Goal: Information Seeking & Learning: Learn about a topic

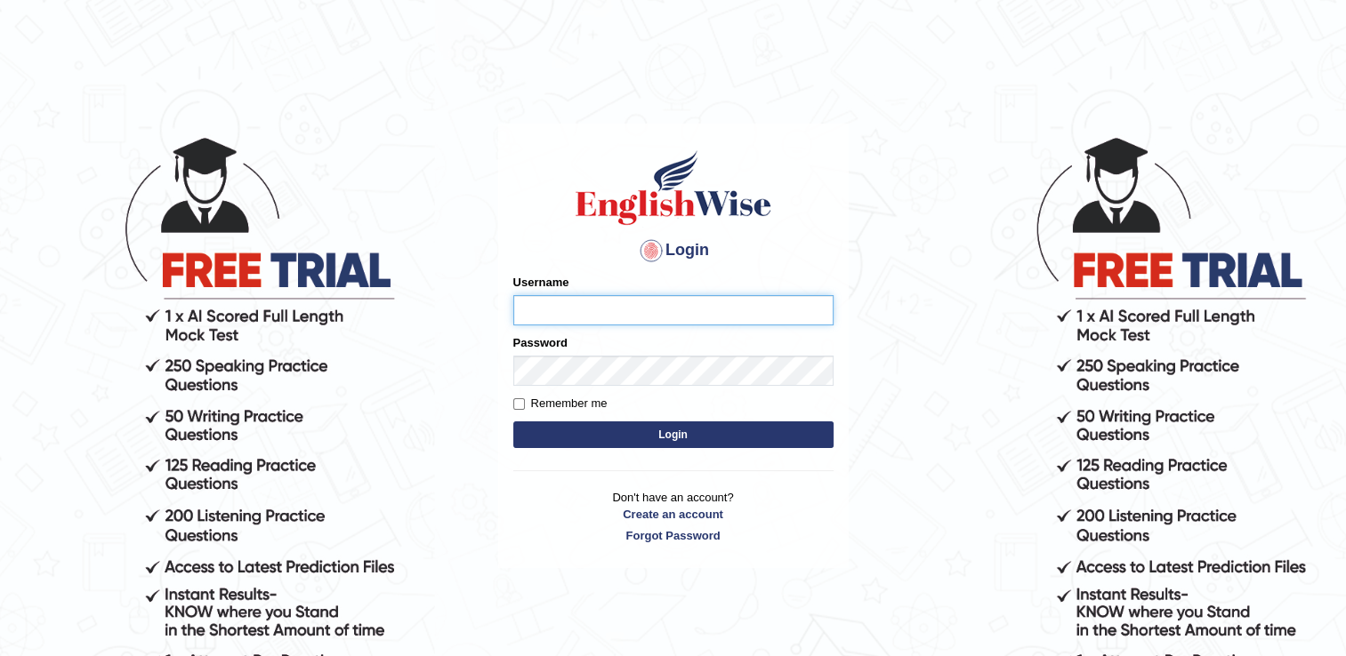
type input "Sangita9362"
click at [658, 429] on button "Login" at bounding box center [673, 435] width 320 height 27
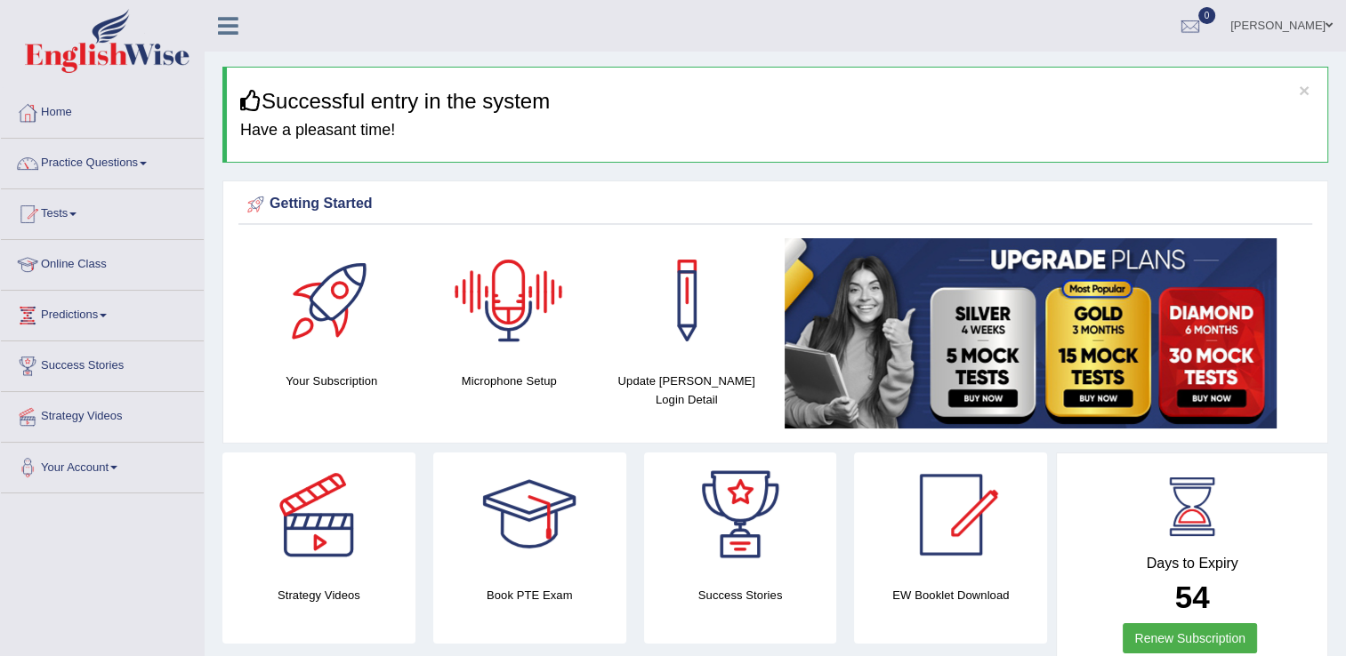
click at [502, 297] on div at bounding box center [509, 300] width 125 height 125
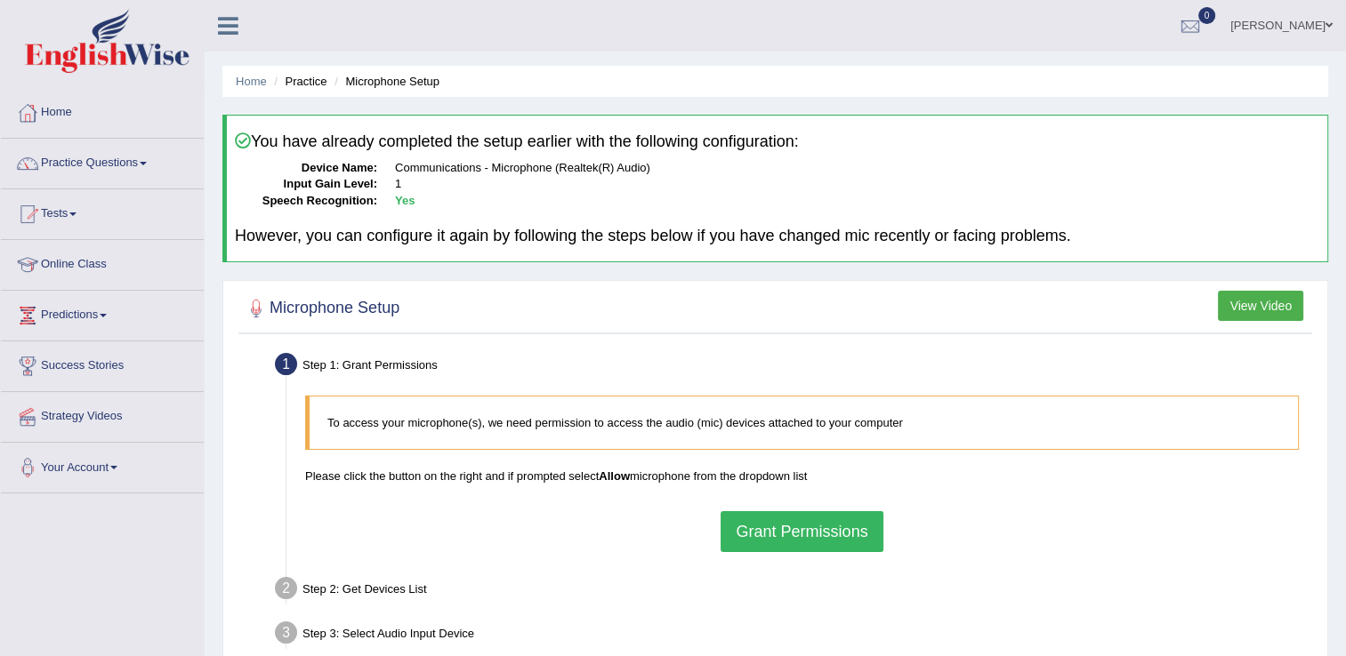
click at [779, 526] on button "Grant Permissions" at bounding box center [801, 531] width 162 height 41
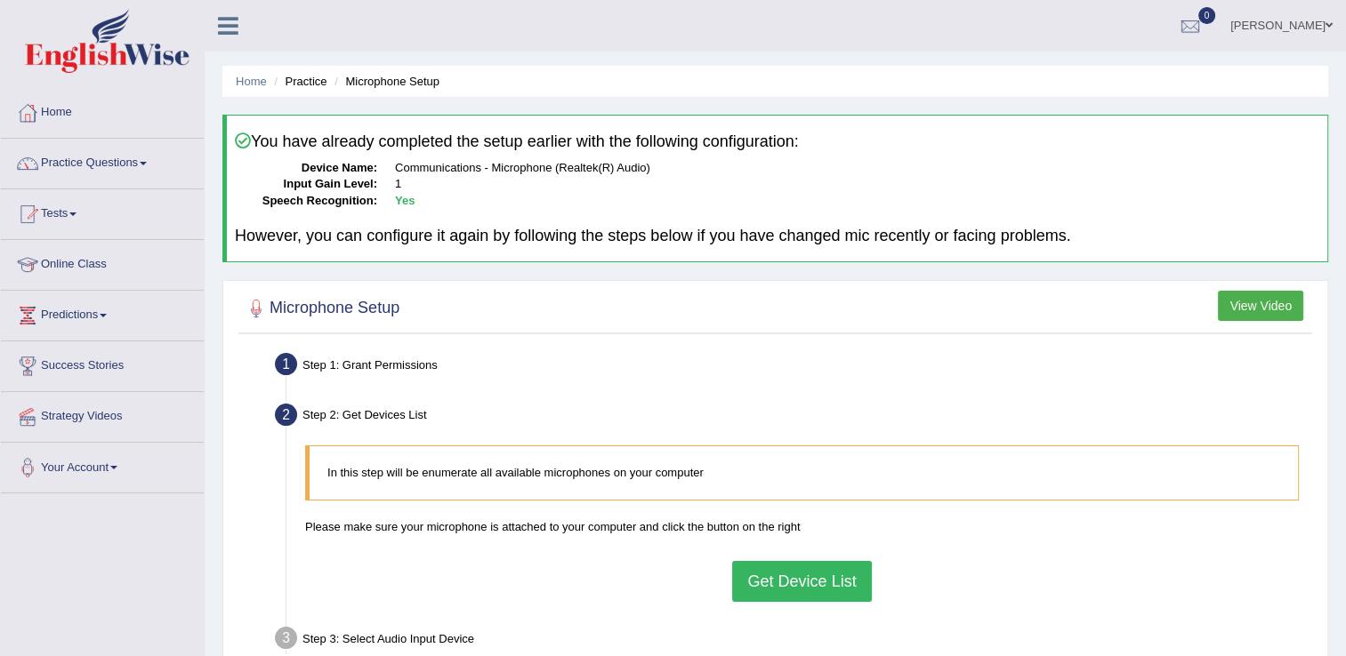
click at [797, 575] on button "Get Device List" at bounding box center [801, 581] width 139 height 41
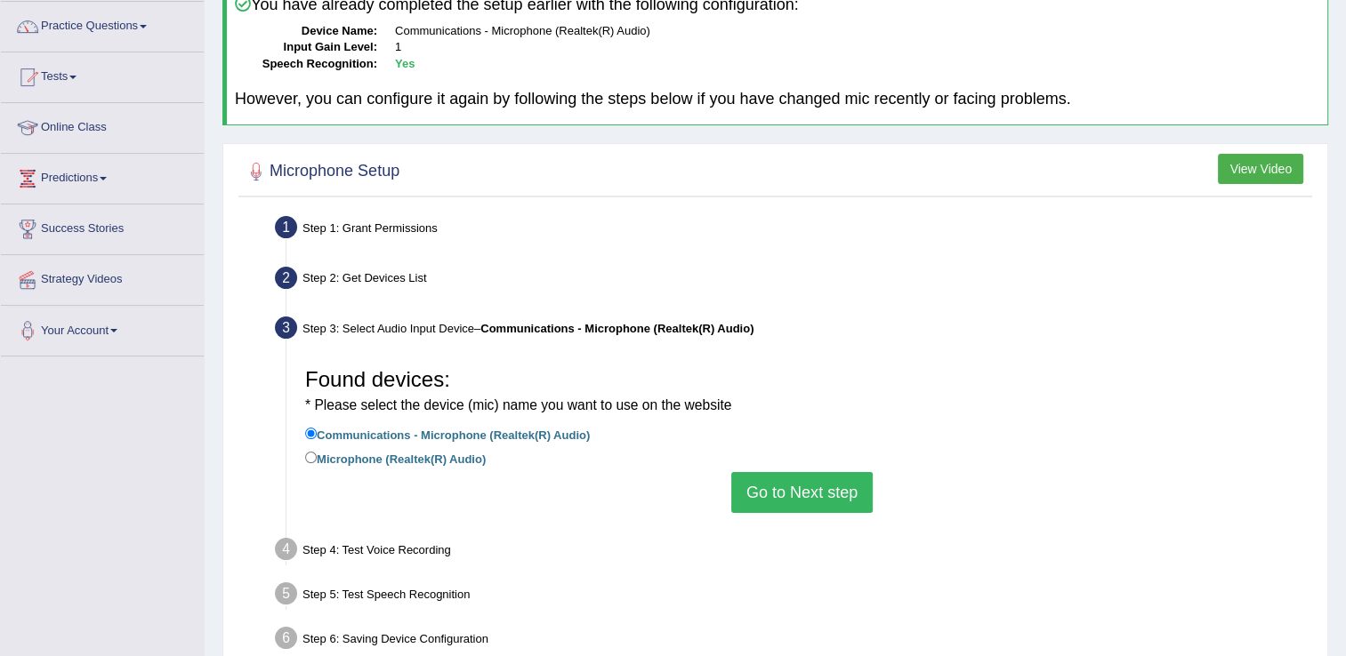
scroll to position [142, 0]
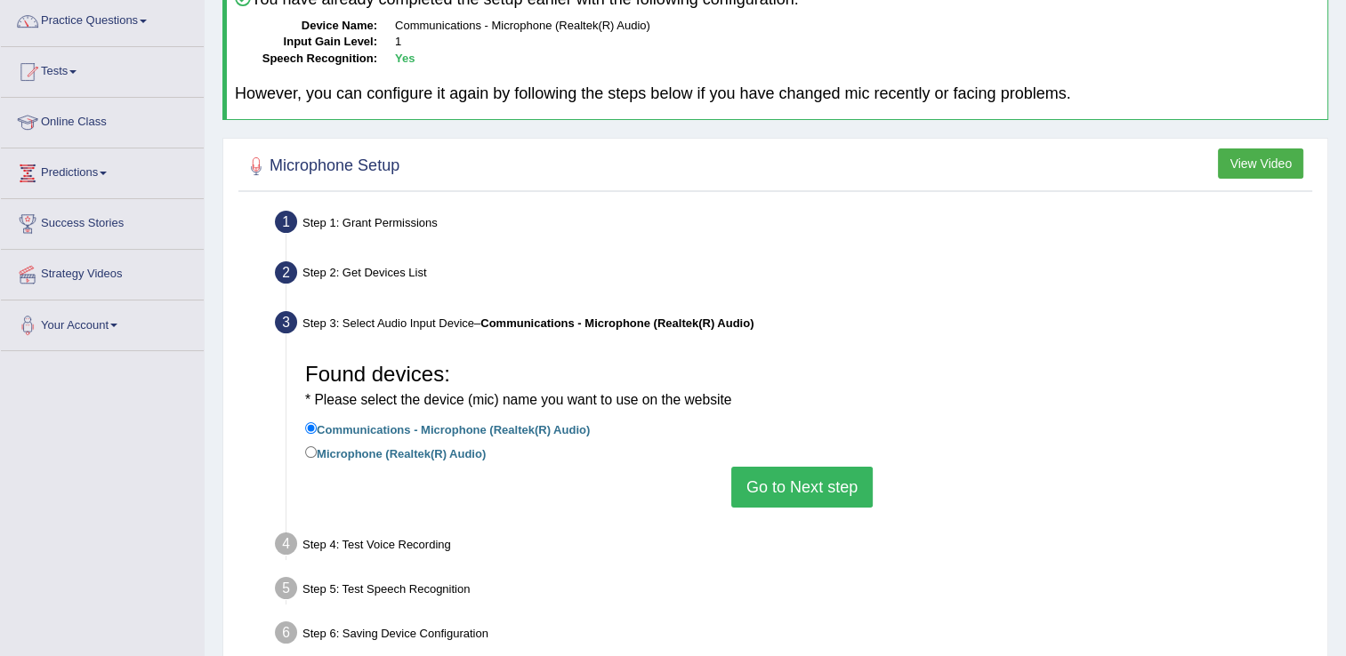
click at [793, 488] on button "Go to Next step" at bounding box center [801, 487] width 141 height 41
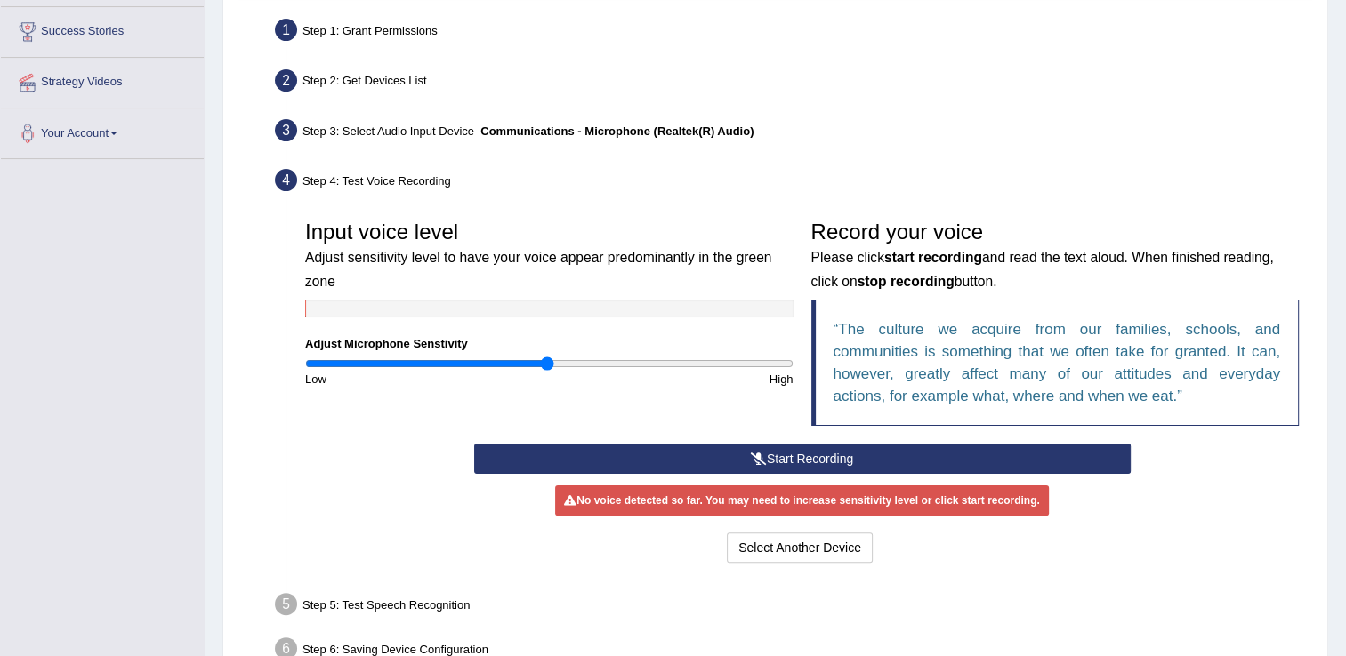
scroll to position [356, 0]
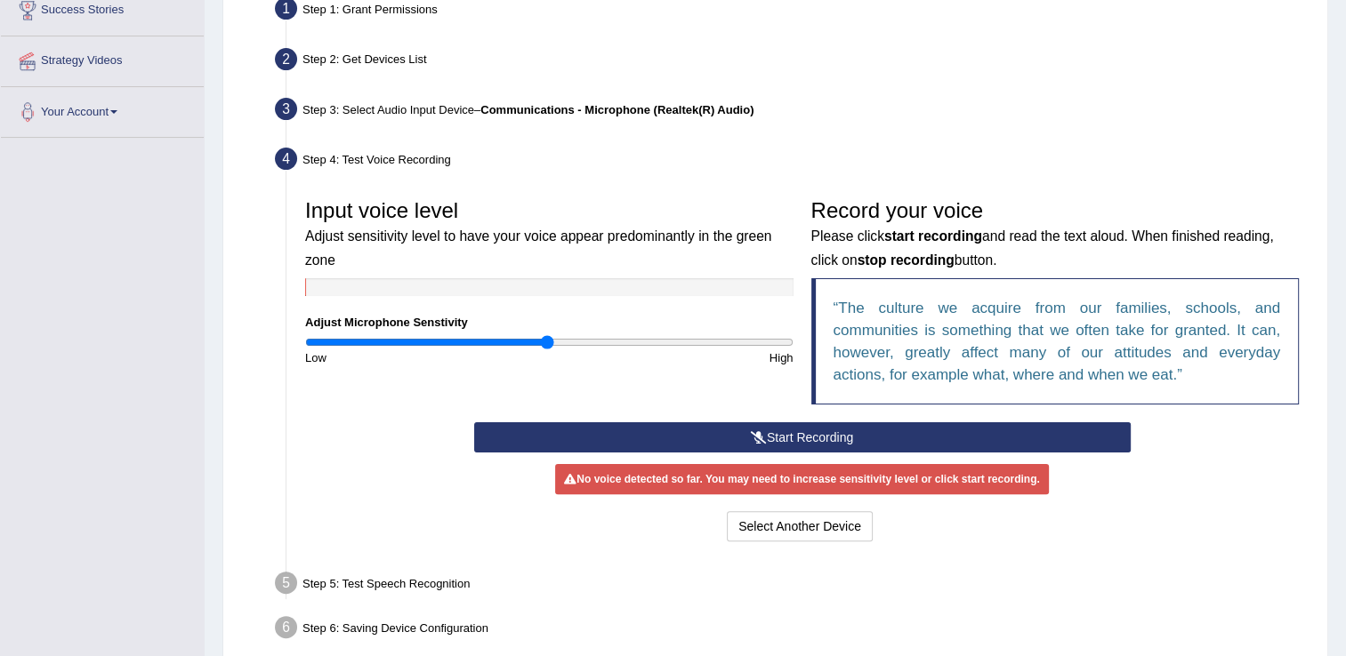
click at [822, 432] on button "Start Recording" at bounding box center [802, 438] width 656 height 30
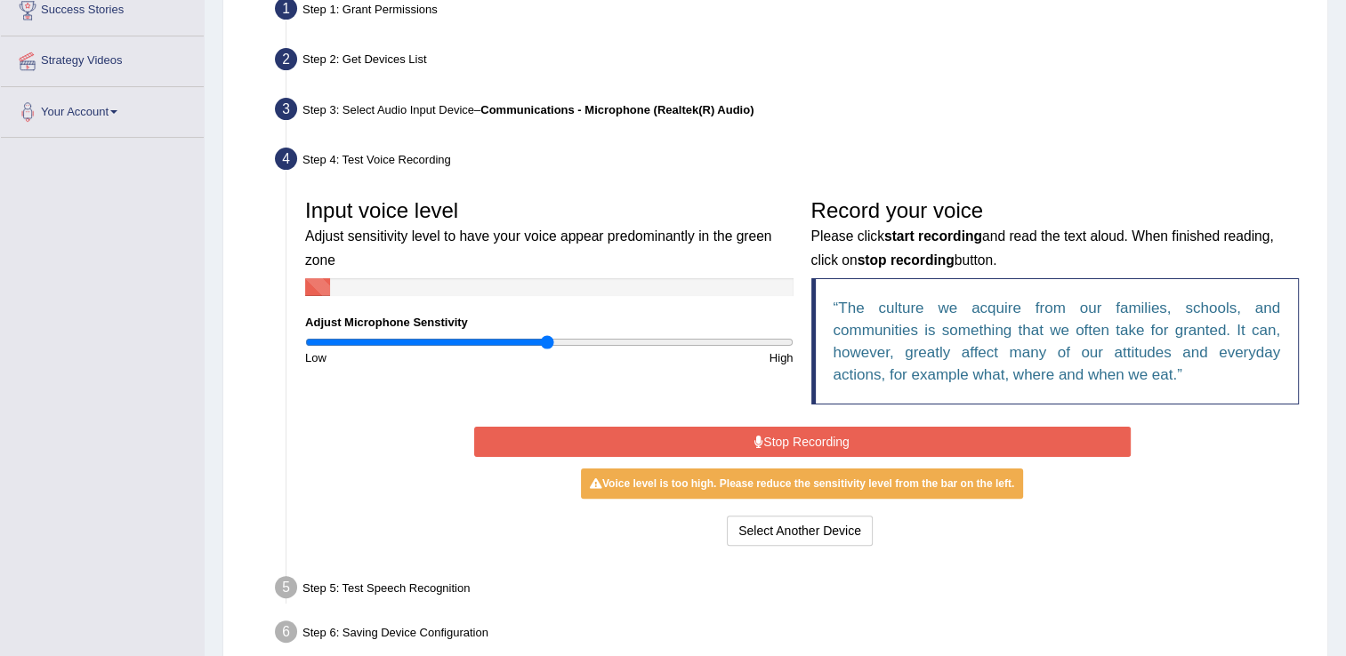
click at [822, 432] on button "Stop Recording" at bounding box center [802, 442] width 656 height 30
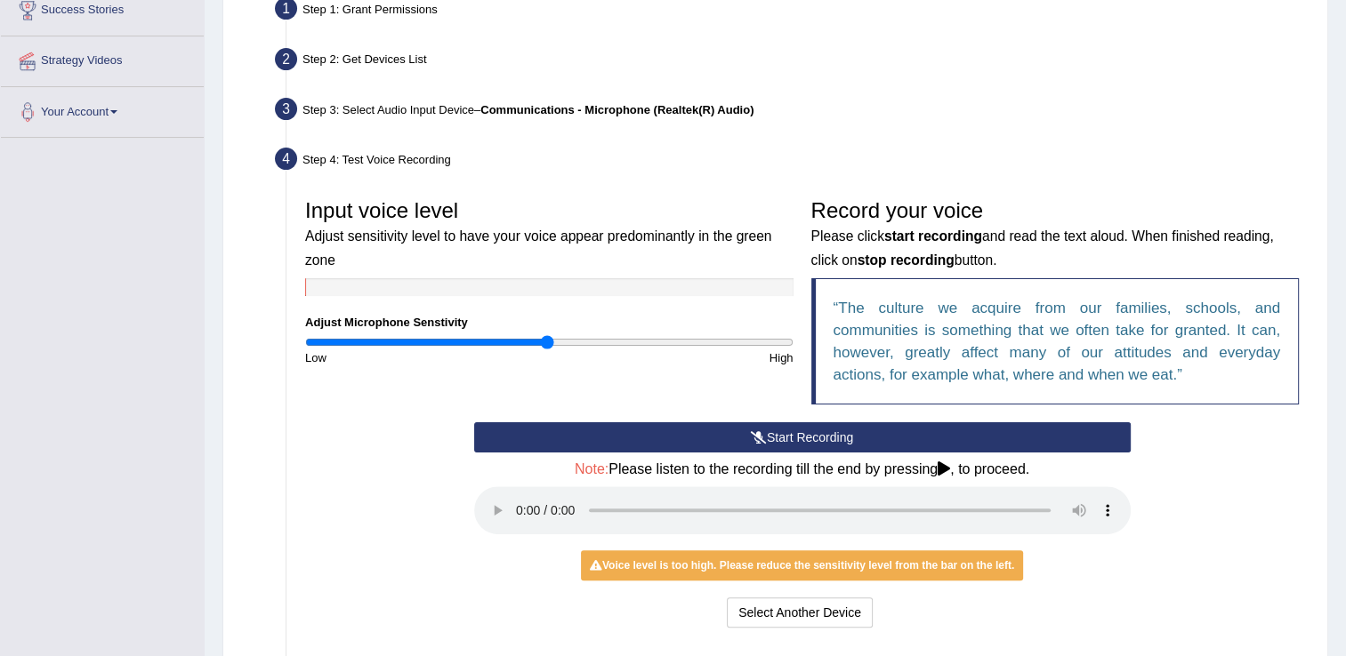
click at [773, 435] on button "Start Recording" at bounding box center [802, 438] width 656 height 30
click at [726, 439] on button "Start Recording" at bounding box center [802, 438] width 656 height 30
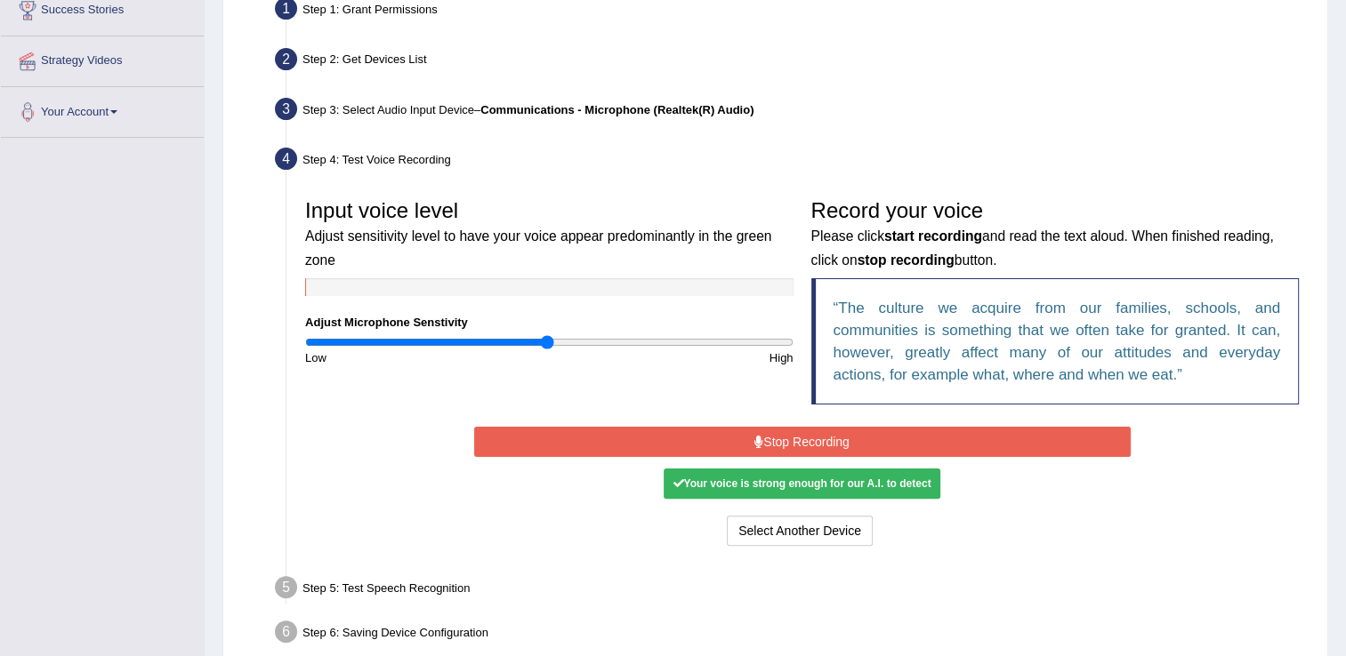
click at [726, 439] on button "Stop Recording" at bounding box center [802, 442] width 656 height 30
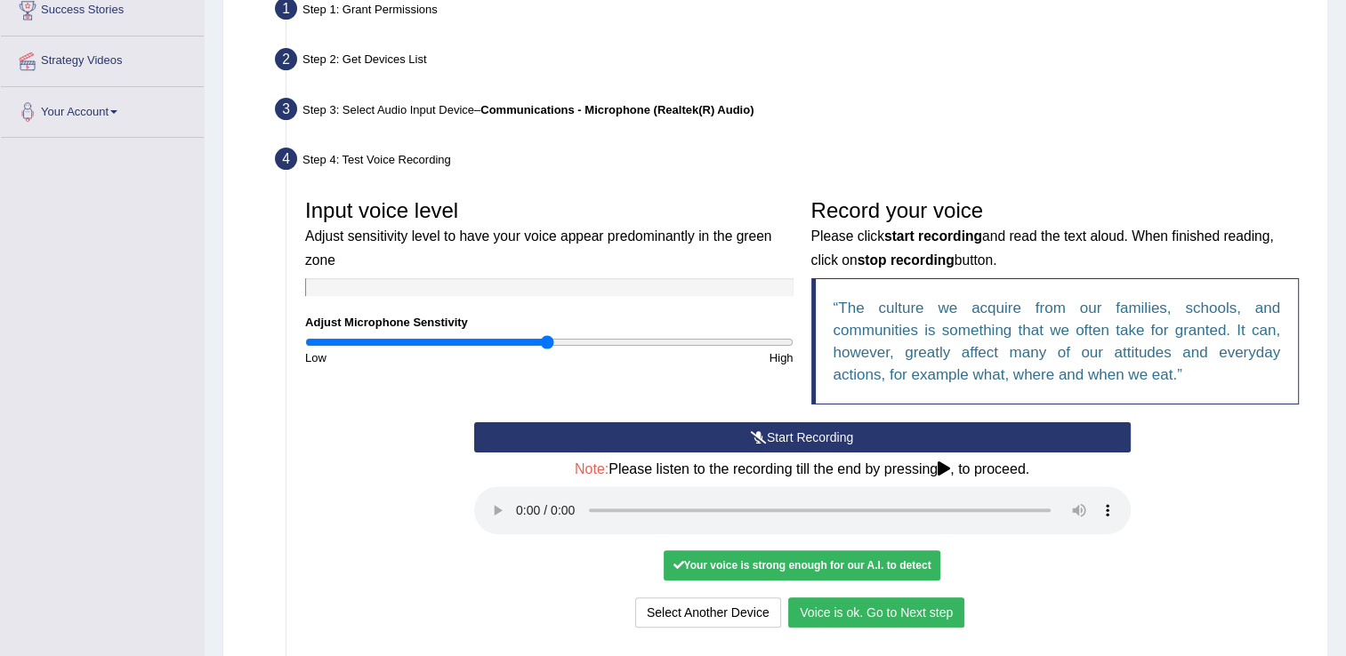
click at [922, 608] on button "Voice is ok. Go to Next step" at bounding box center [876, 613] width 176 height 30
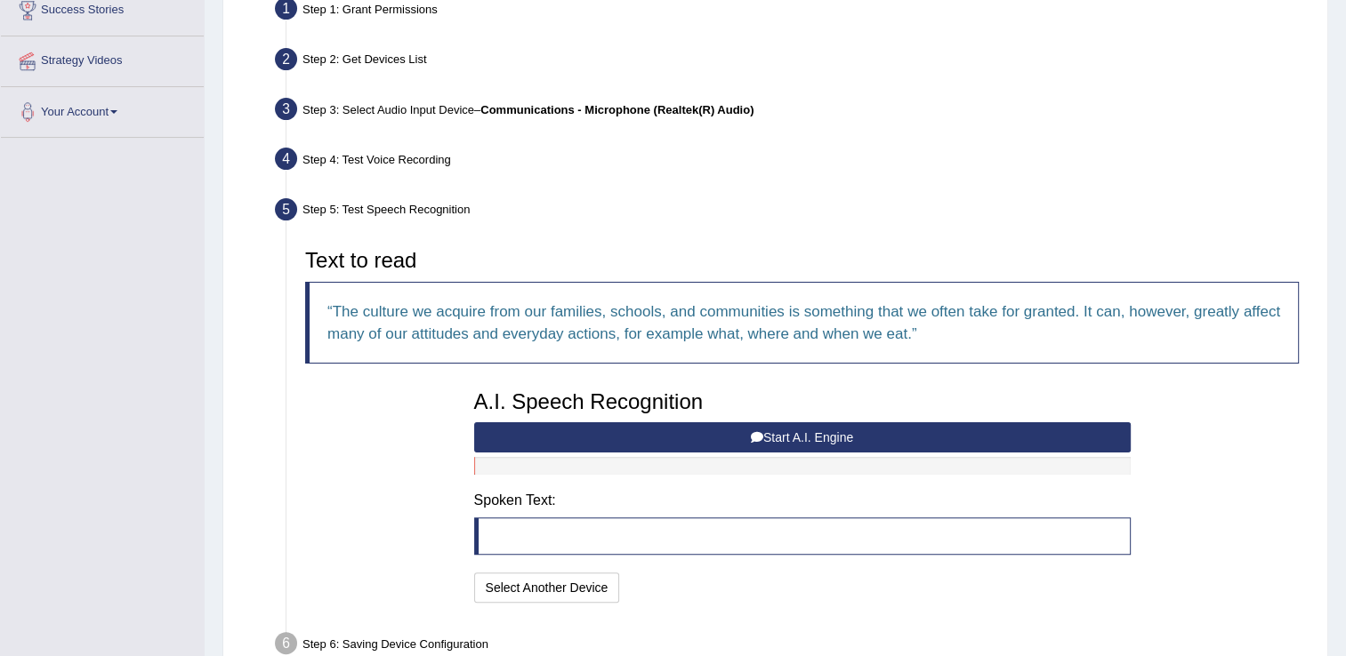
click at [895, 434] on button "Start A.I. Engine" at bounding box center [802, 438] width 656 height 30
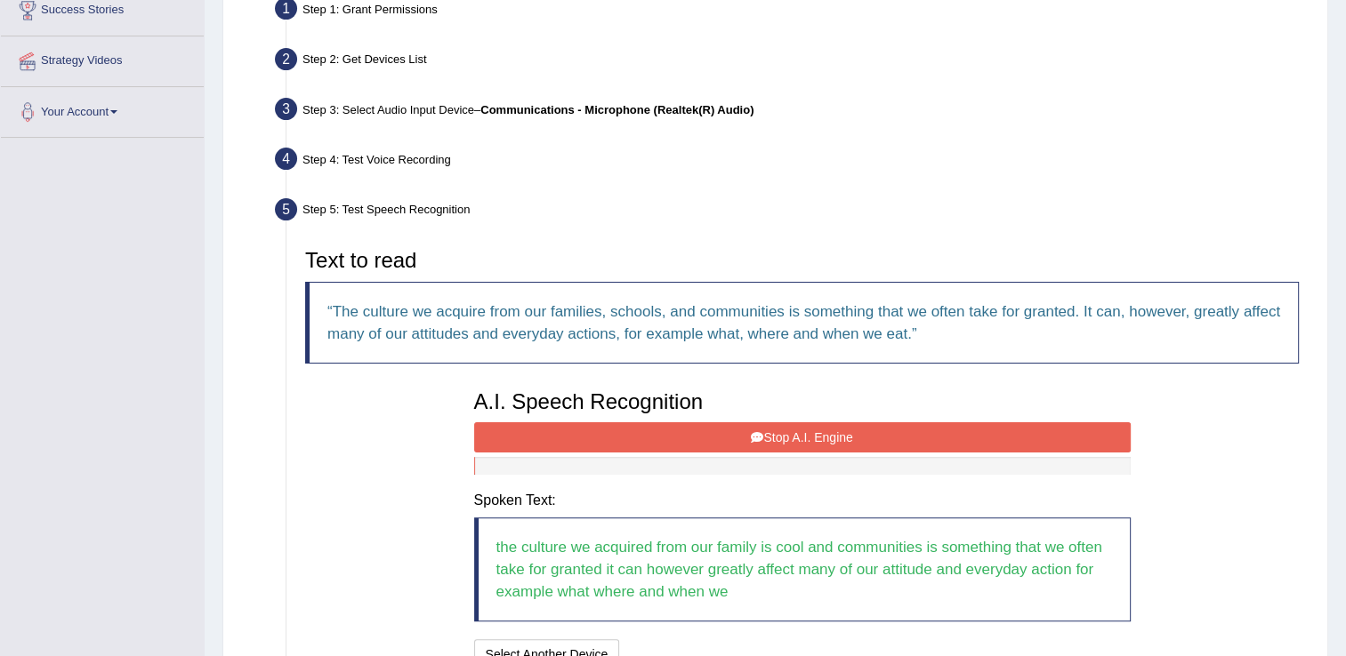
click at [895, 434] on button "Stop A.I. Engine" at bounding box center [802, 438] width 656 height 30
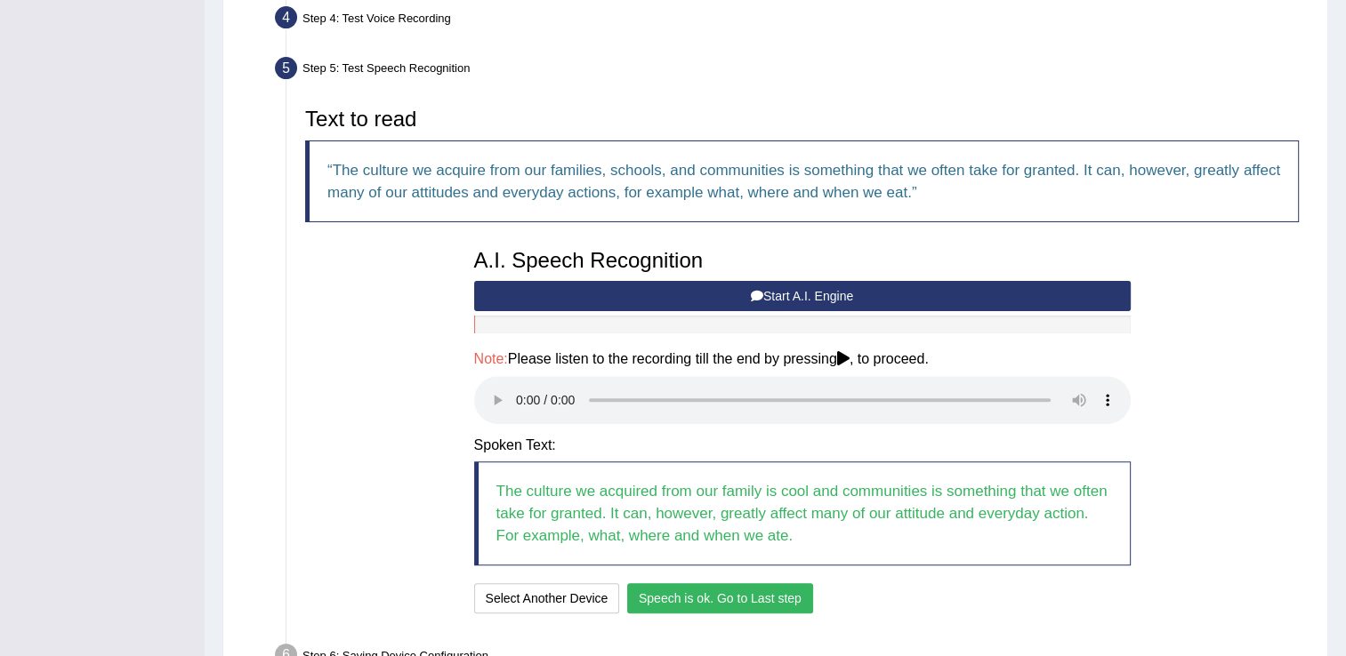
scroll to position [498, 0]
click at [721, 585] on button "Speech is ok. Go to Last step" at bounding box center [720, 598] width 186 height 30
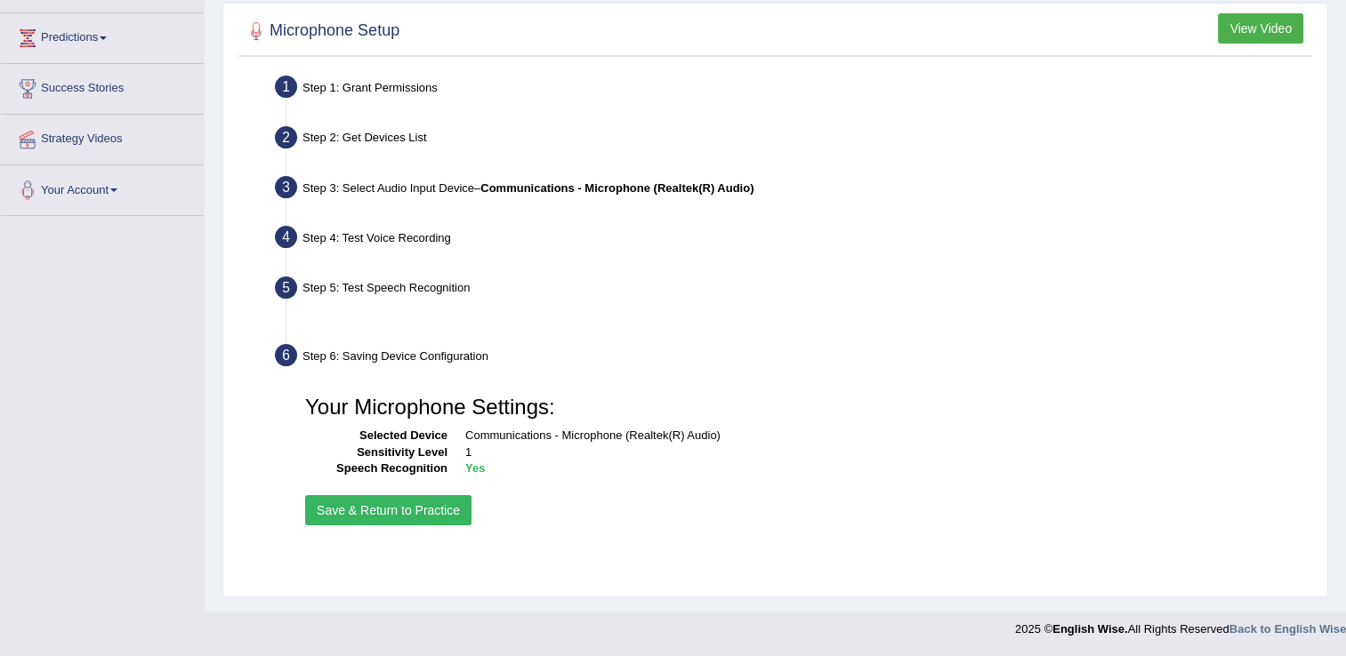
scroll to position [278, 0]
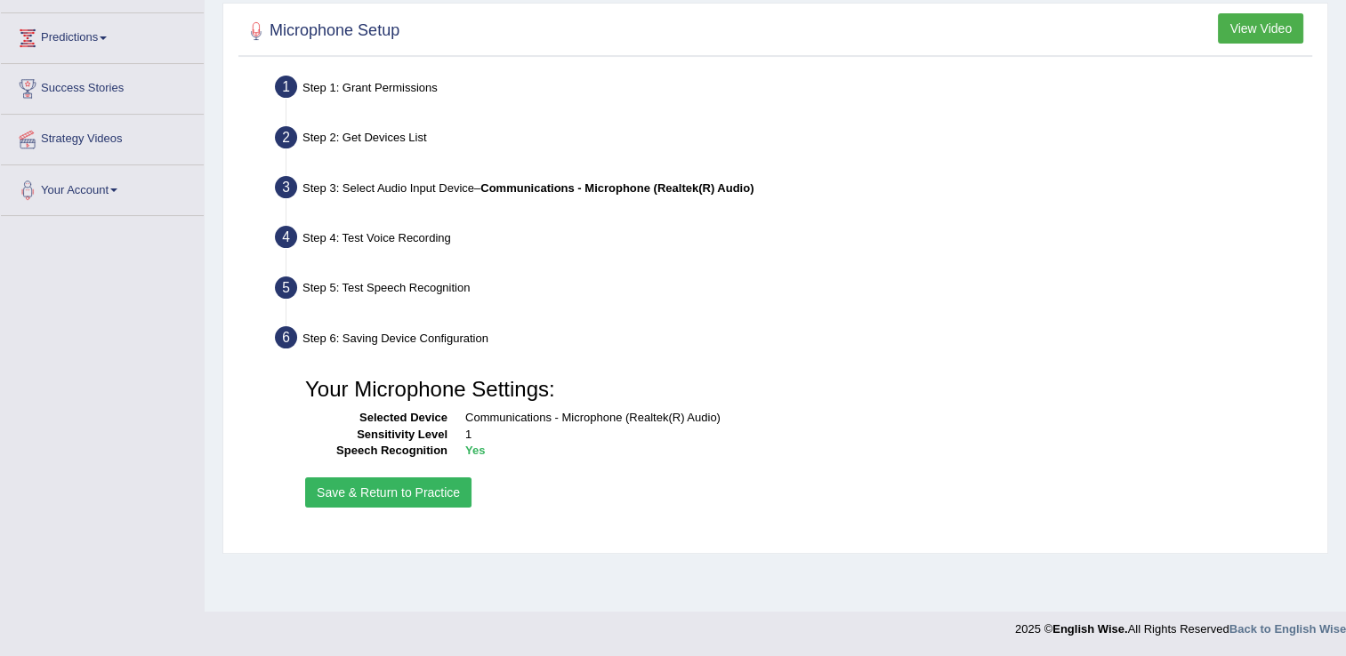
click at [342, 485] on button "Save & Return to Practice" at bounding box center [388, 493] width 166 height 30
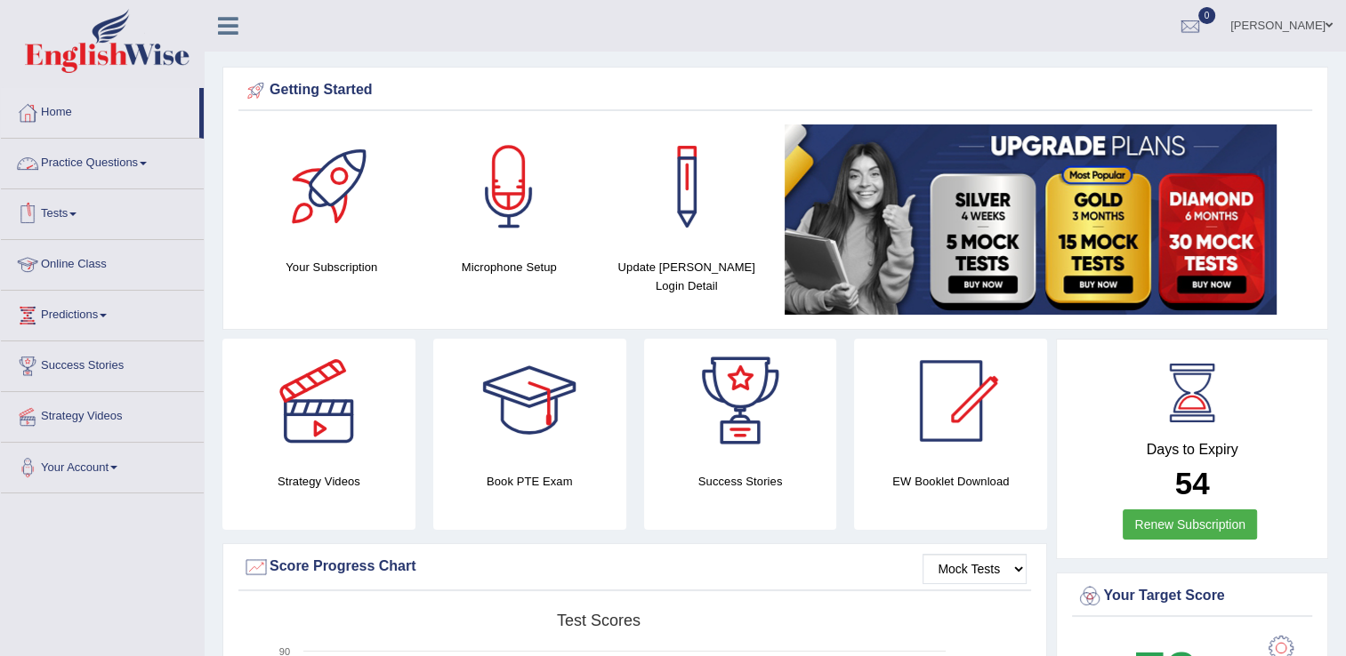
click at [135, 255] on link "Online Class" at bounding box center [102, 262] width 203 height 44
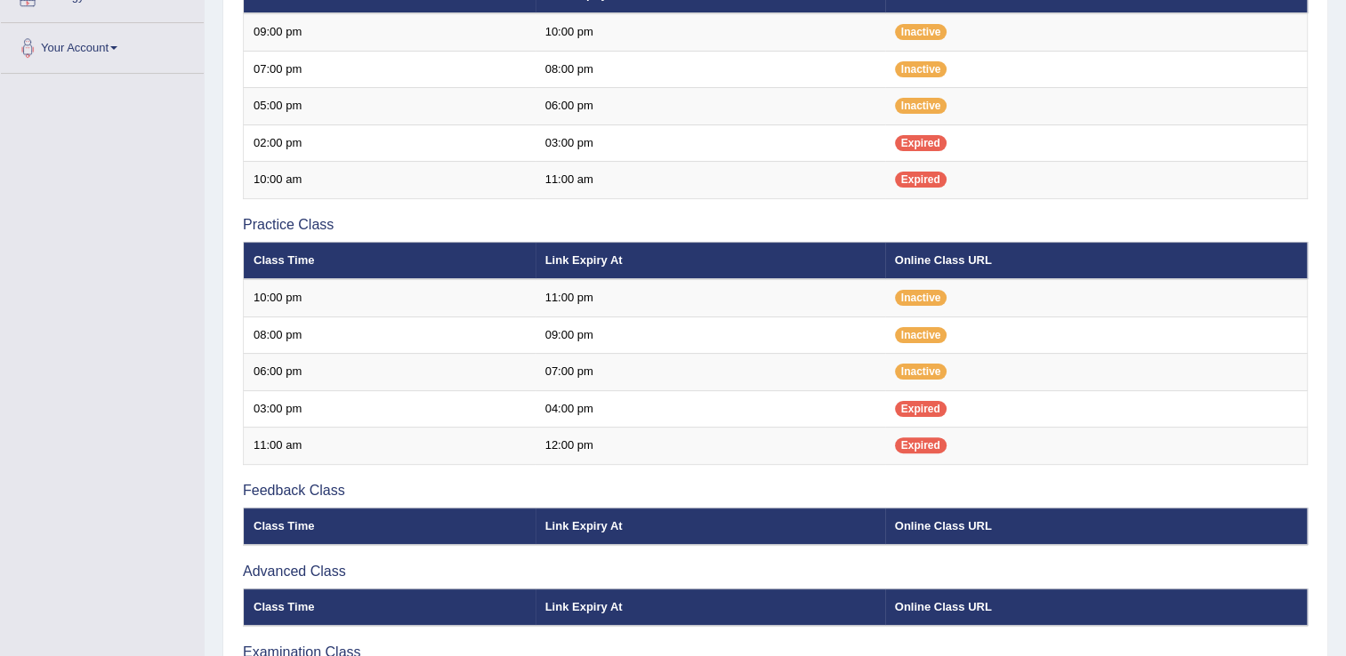
scroll to position [427, 0]
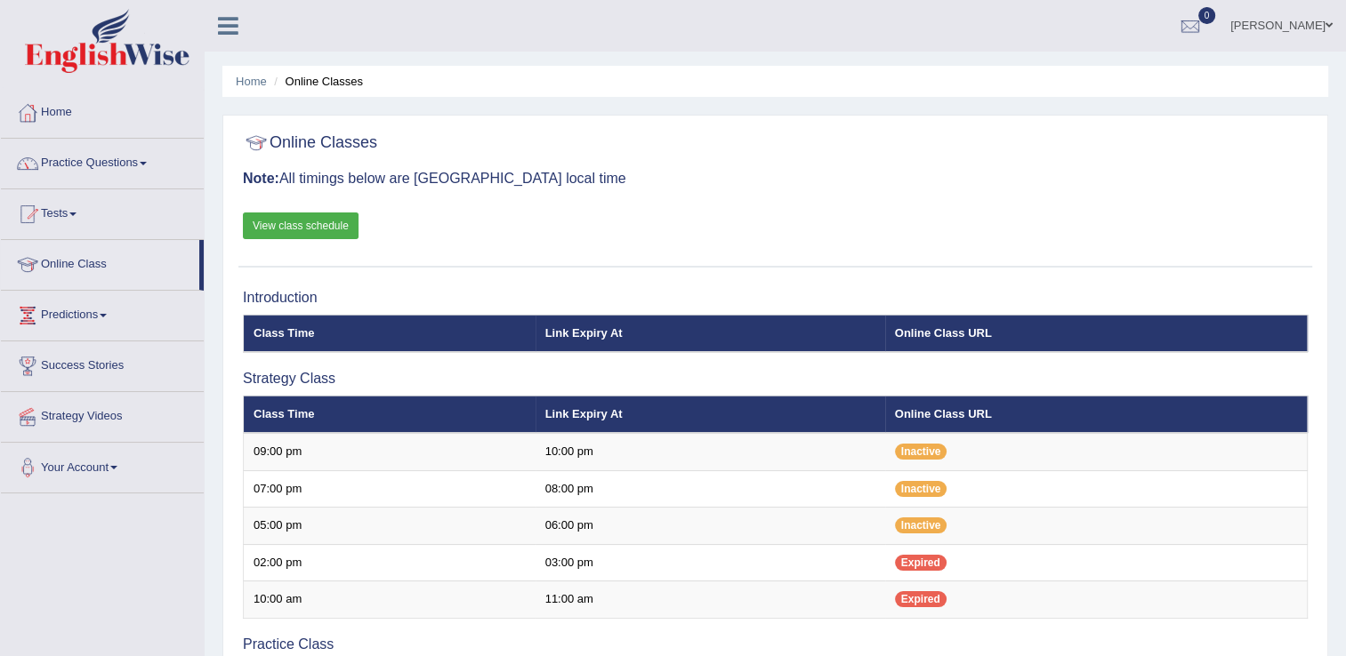
click at [147, 162] on span at bounding box center [143, 164] width 7 height 4
click at [315, 221] on link "View class schedule" at bounding box center [301, 226] width 116 height 27
click at [149, 166] on link "Practice Questions" at bounding box center [102, 161] width 203 height 44
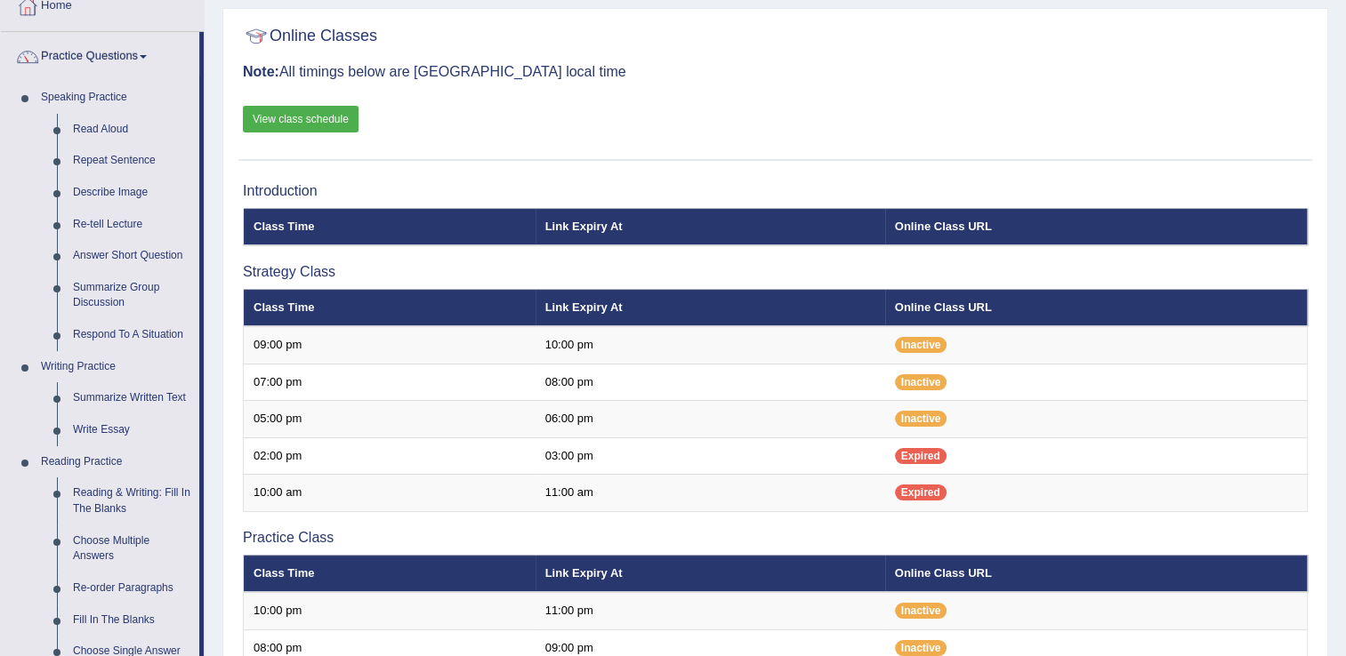
scroll to position [142, 0]
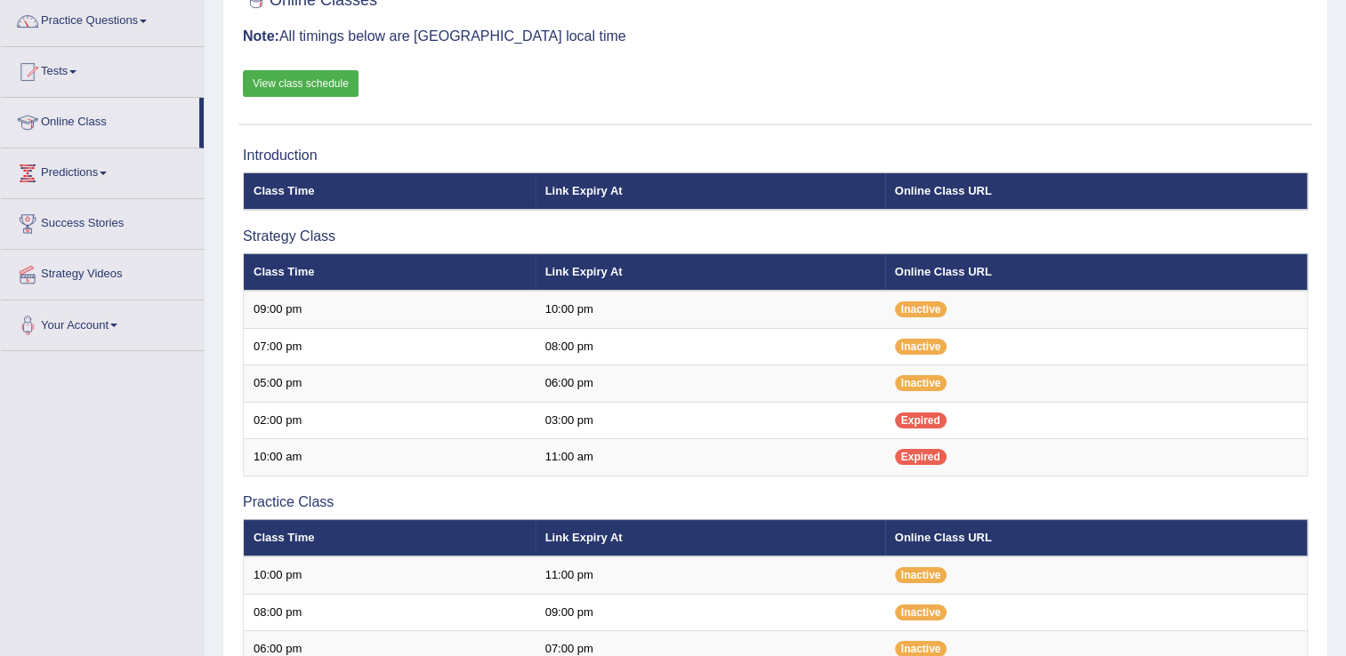
click at [142, 17] on link "Practice Questions" at bounding box center [102, 18] width 203 height 44
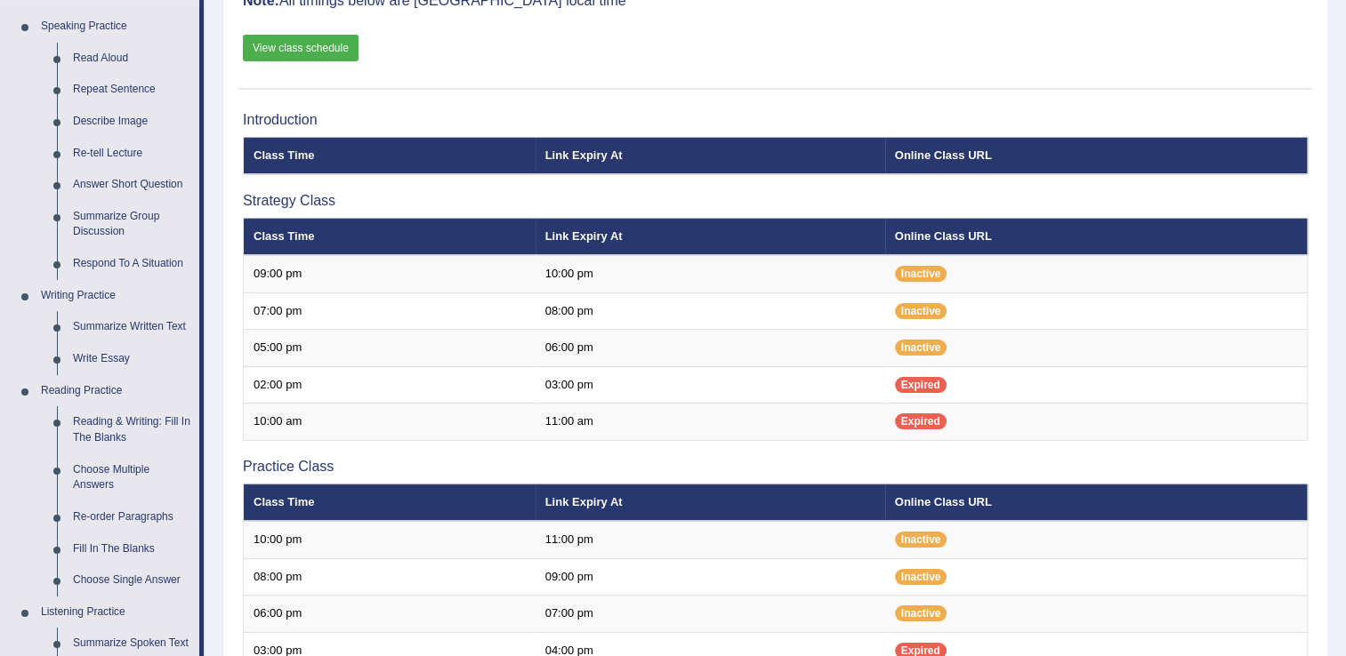
scroll to position [142, 0]
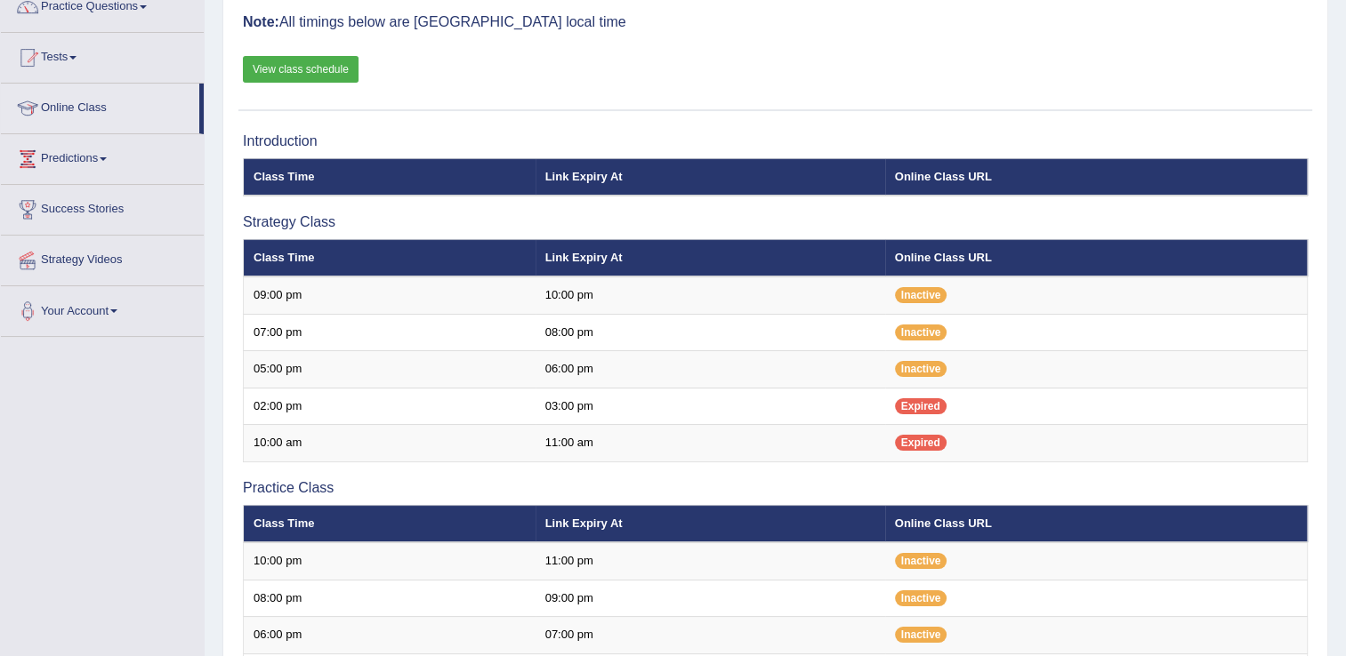
scroll to position [142, 0]
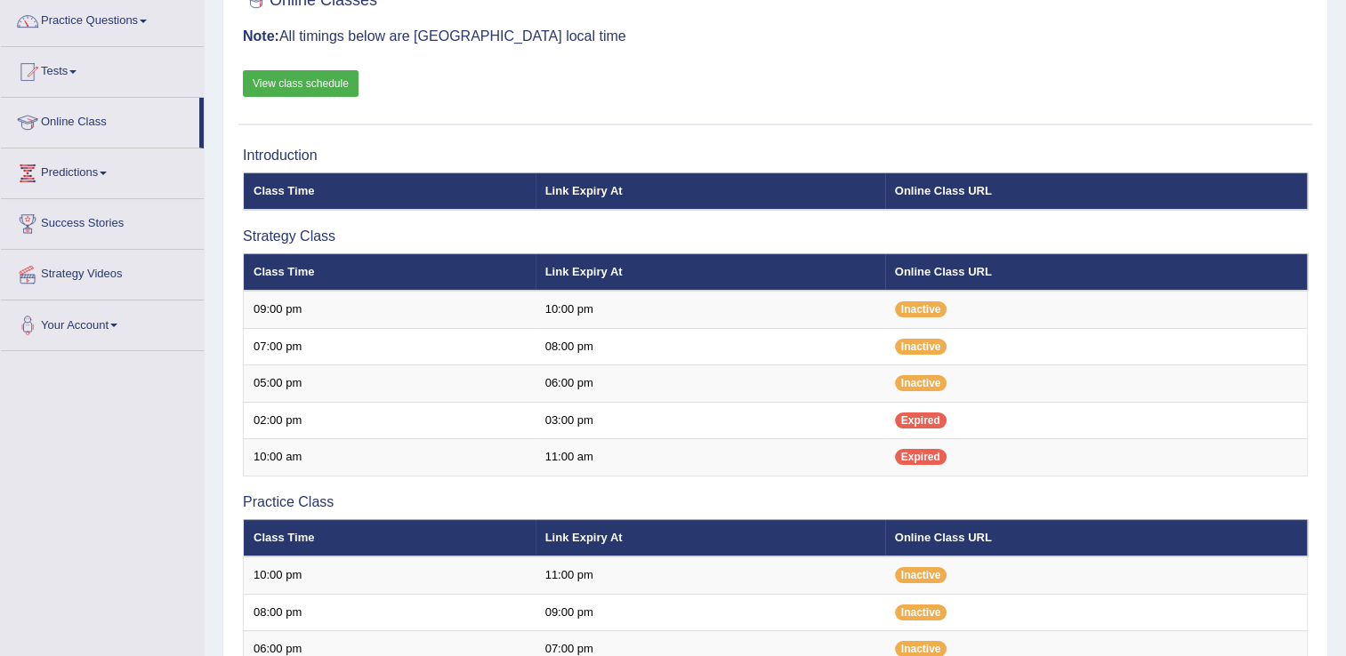
click at [139, 20] on link "Practice Questions" at bounding box center [102, 18] width 203 height 44
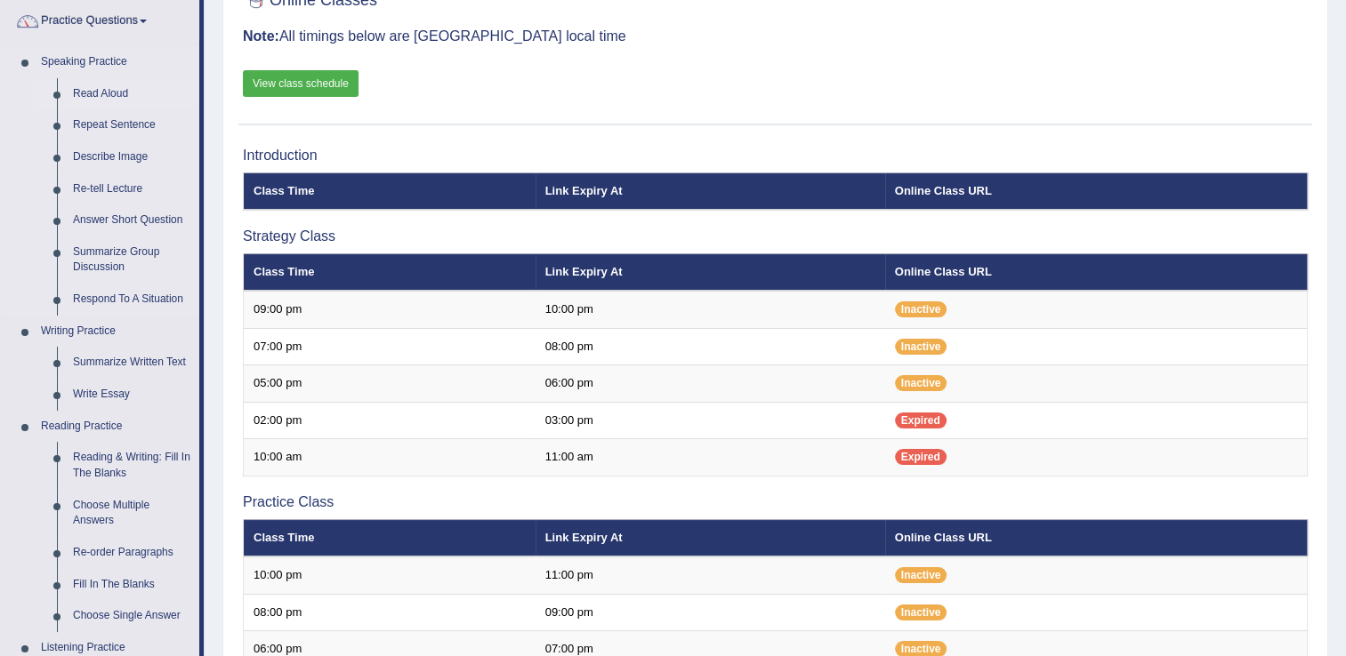
click at [130, 98] on link "Read Aloud" at bounding box center [132, 94] width 134 height 32
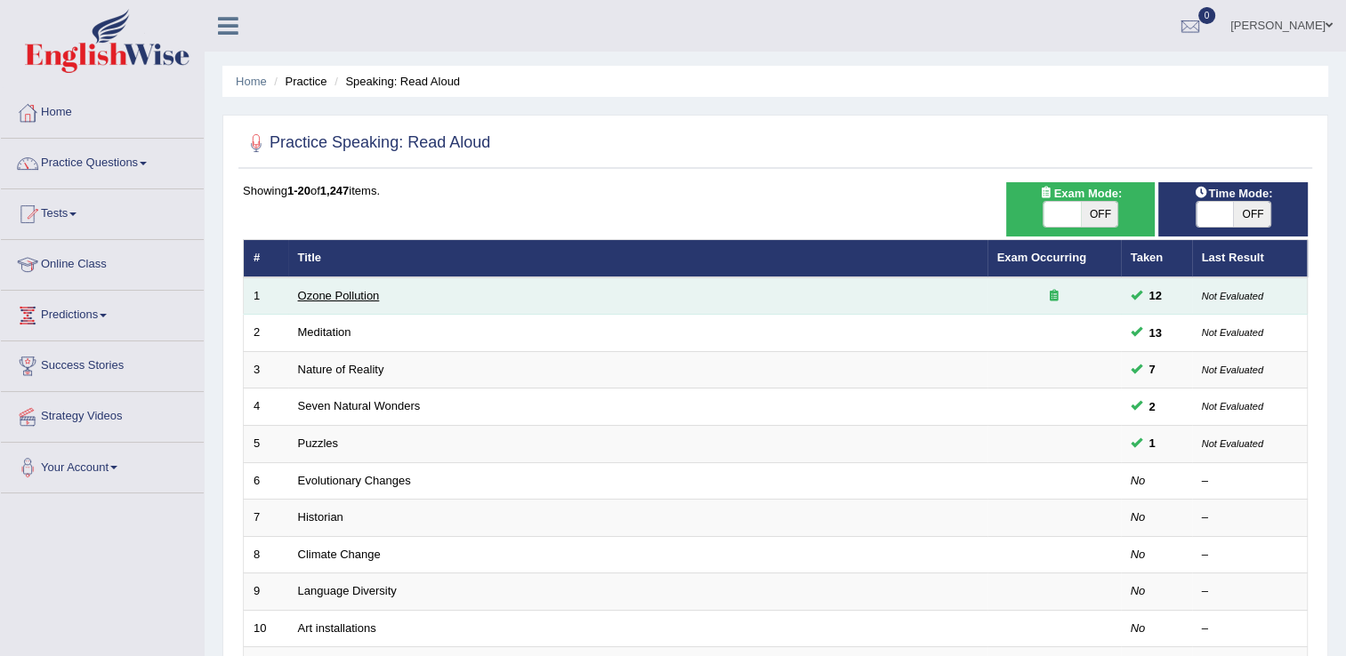
click at [371, 290] on link "Ozone Pollution" at bounding box center [339, 295] width 82 height 13
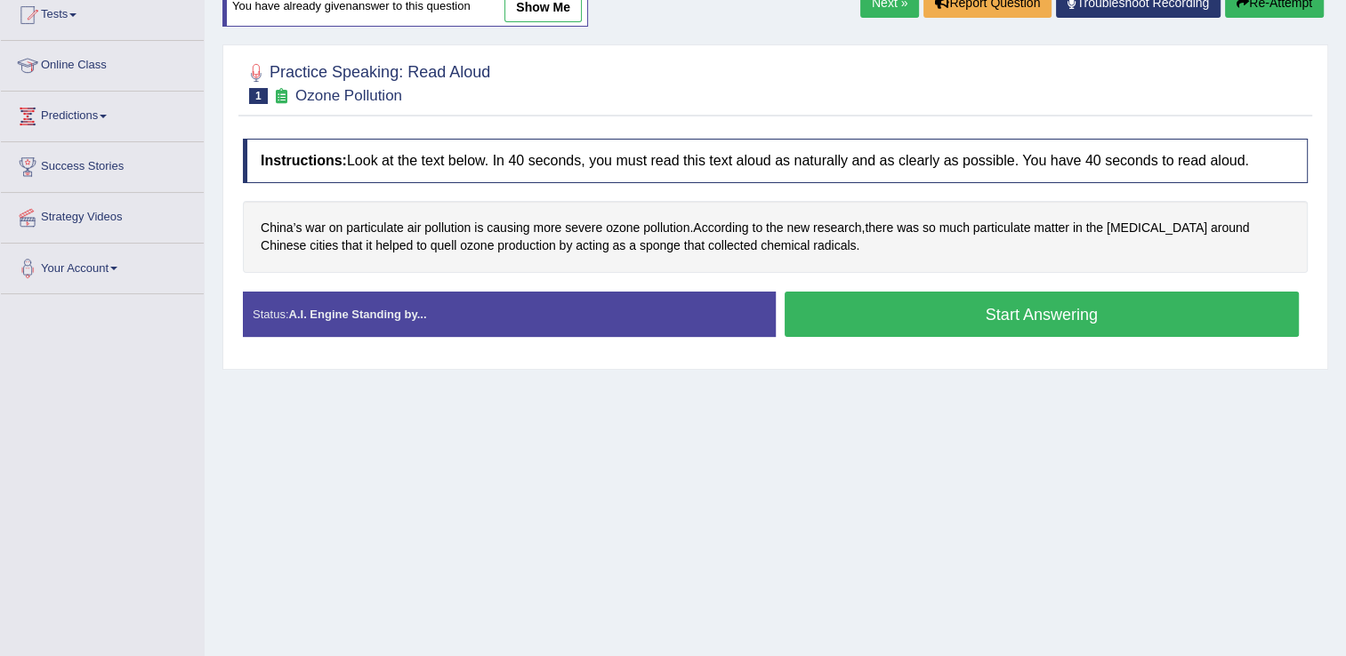
scroll to position [100, 0]
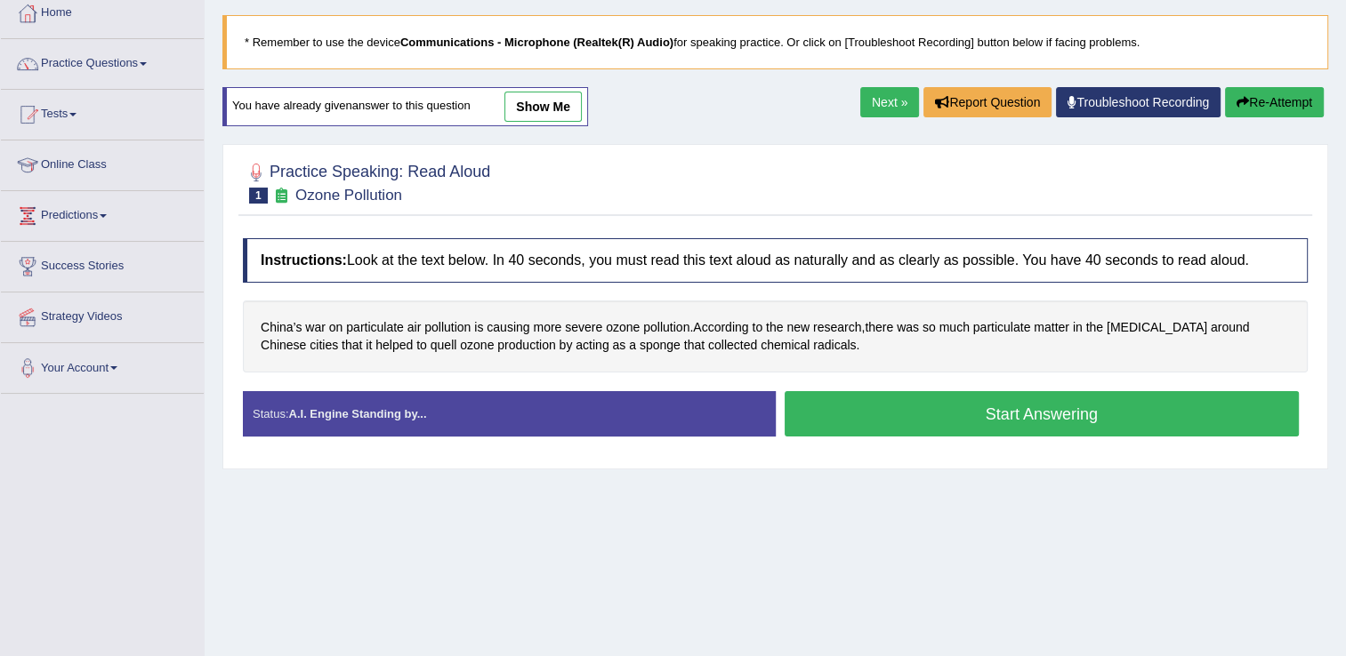
click at [847, 410] on button "Start Answering" at bounding box center [1042, 413] width 515 height 45
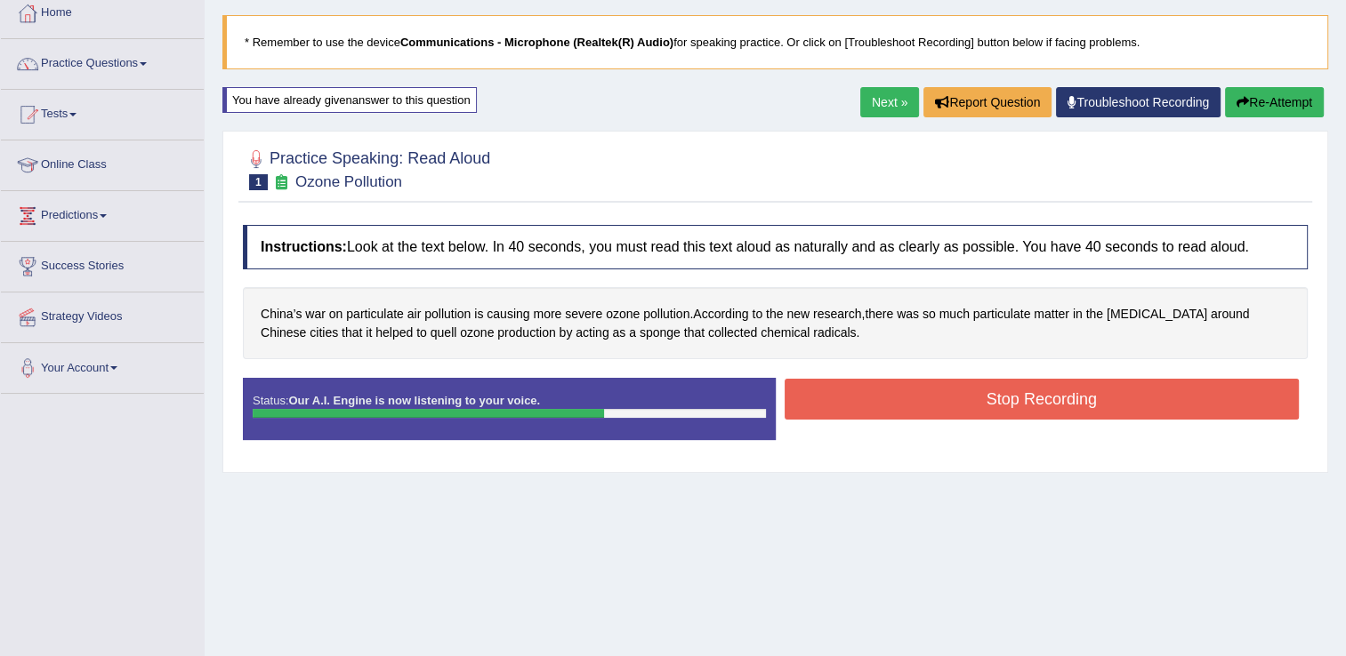
click at [847, 410] on button "Stop Recording" at bounding box center [1042, 399] width 515 height 41
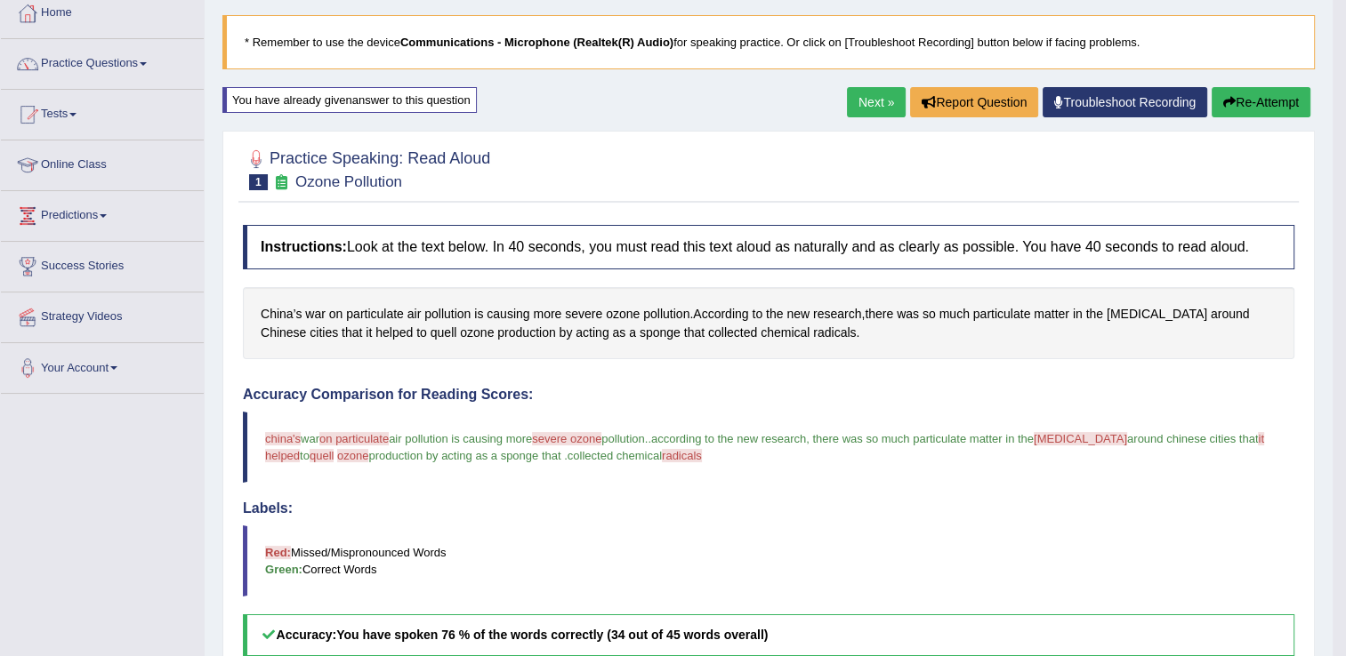
click at [1324, 575] on div "Home Practice Speaking: Read [PERSON_NAME] Pollution * Remember to use the devi…" at bounding box center [769, 464] width 1128 height 1128
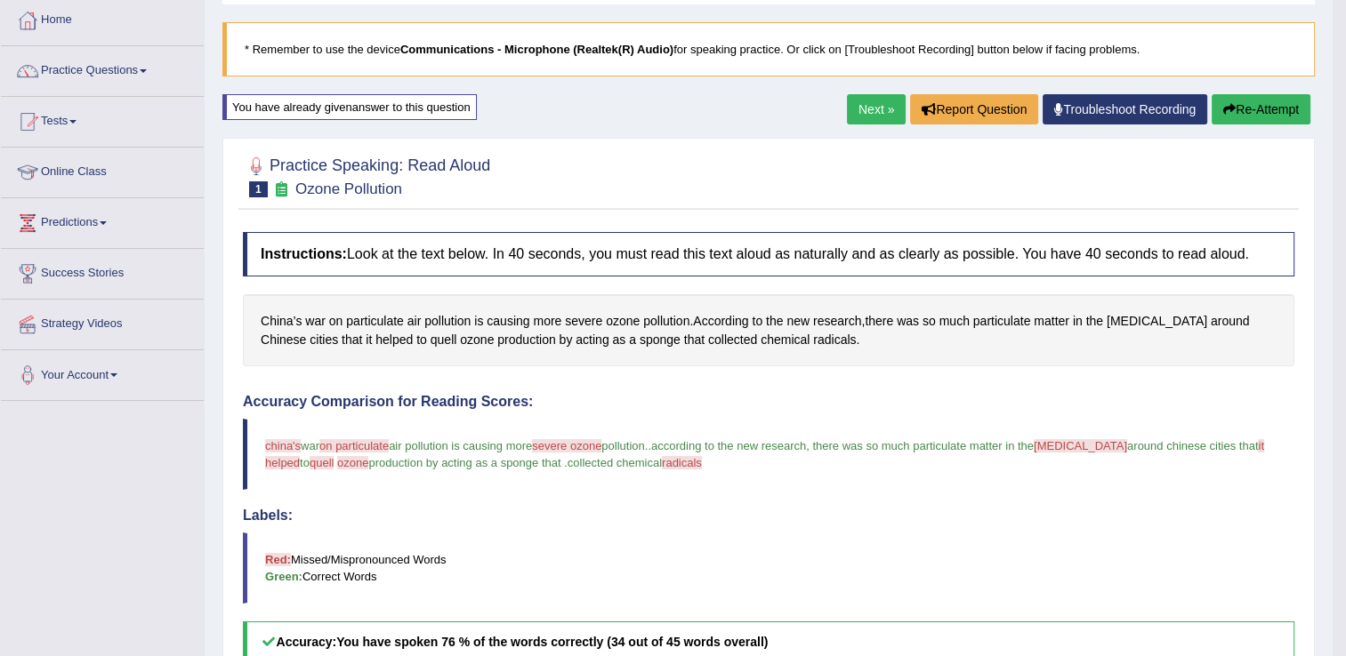
scroll to position [76, 0]
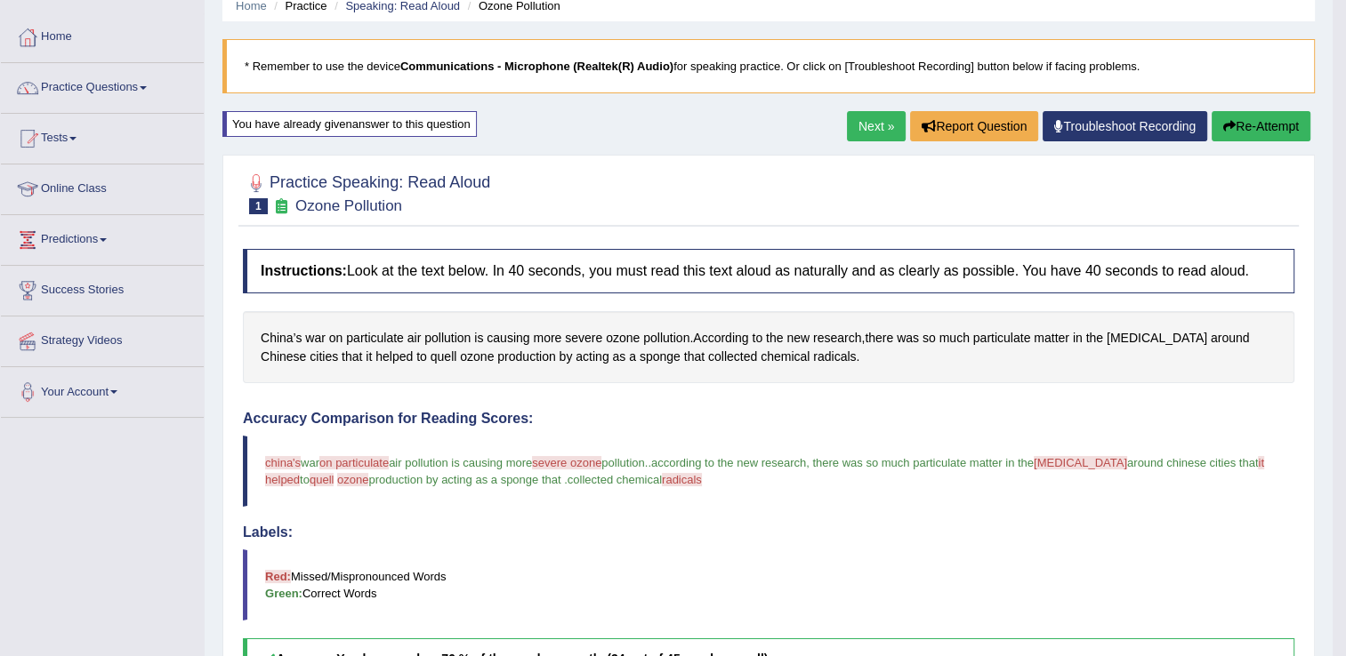
click at [1083, 125] on link "Troubleshoot Recording" at bounding box center [1124, 126] width 165 height 30
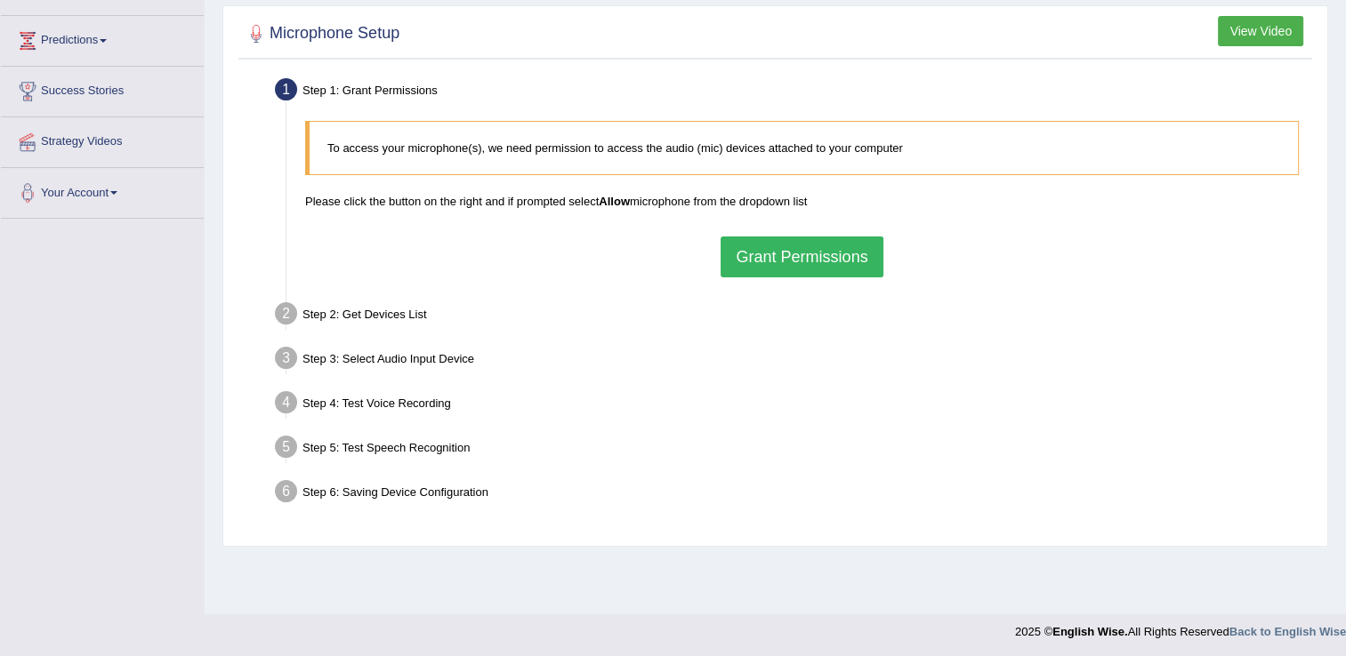
scroll to position [278, 0]
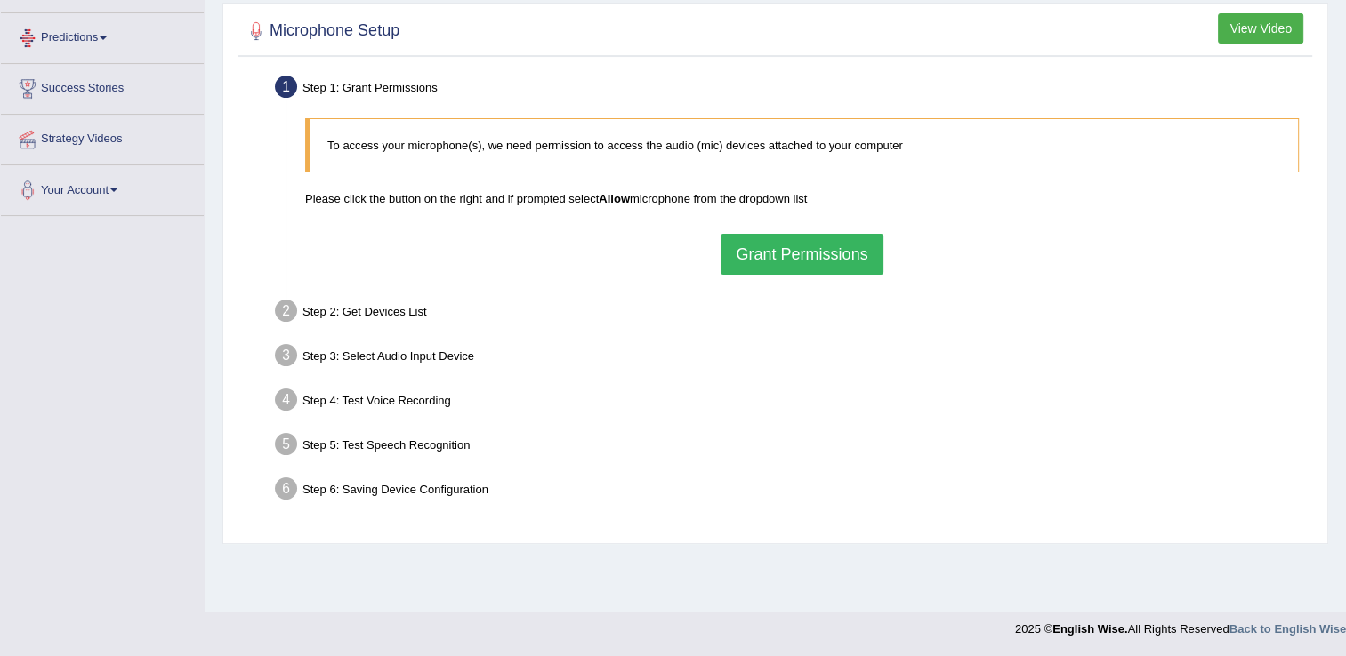
click at [107, 36] on span at bounding box center [103, 38] width 7 height 4
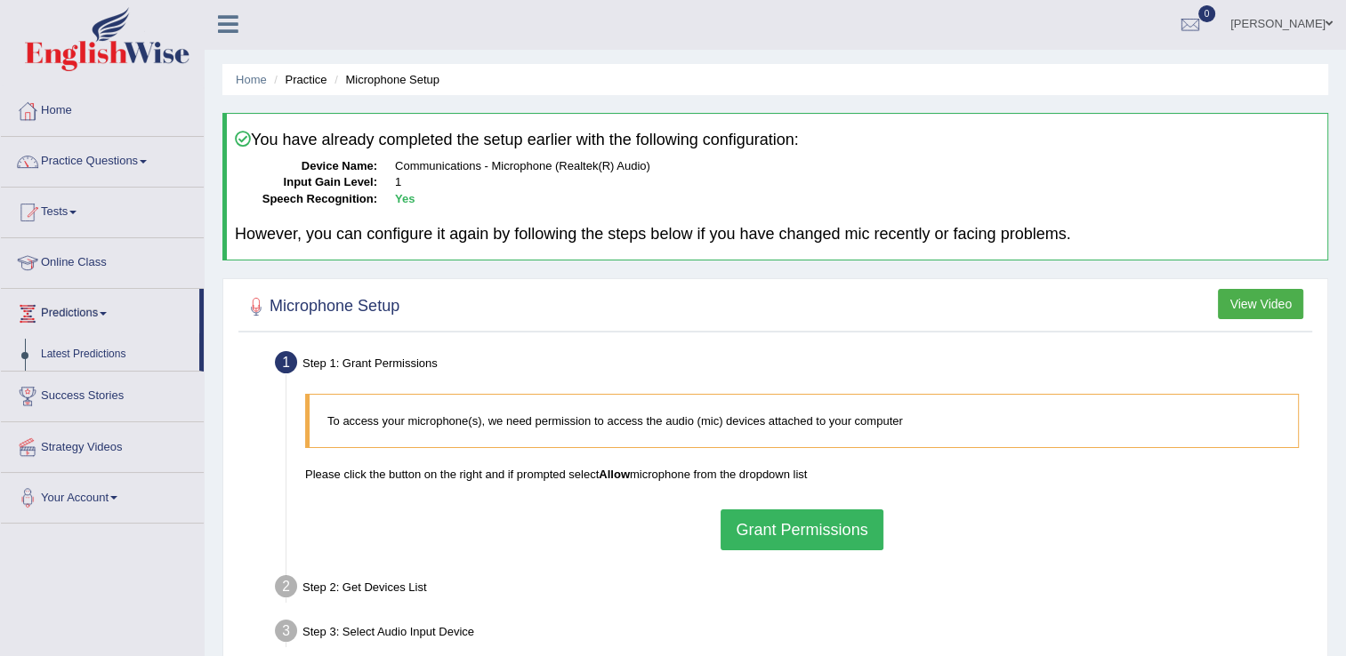
scroll to position [0, 0]
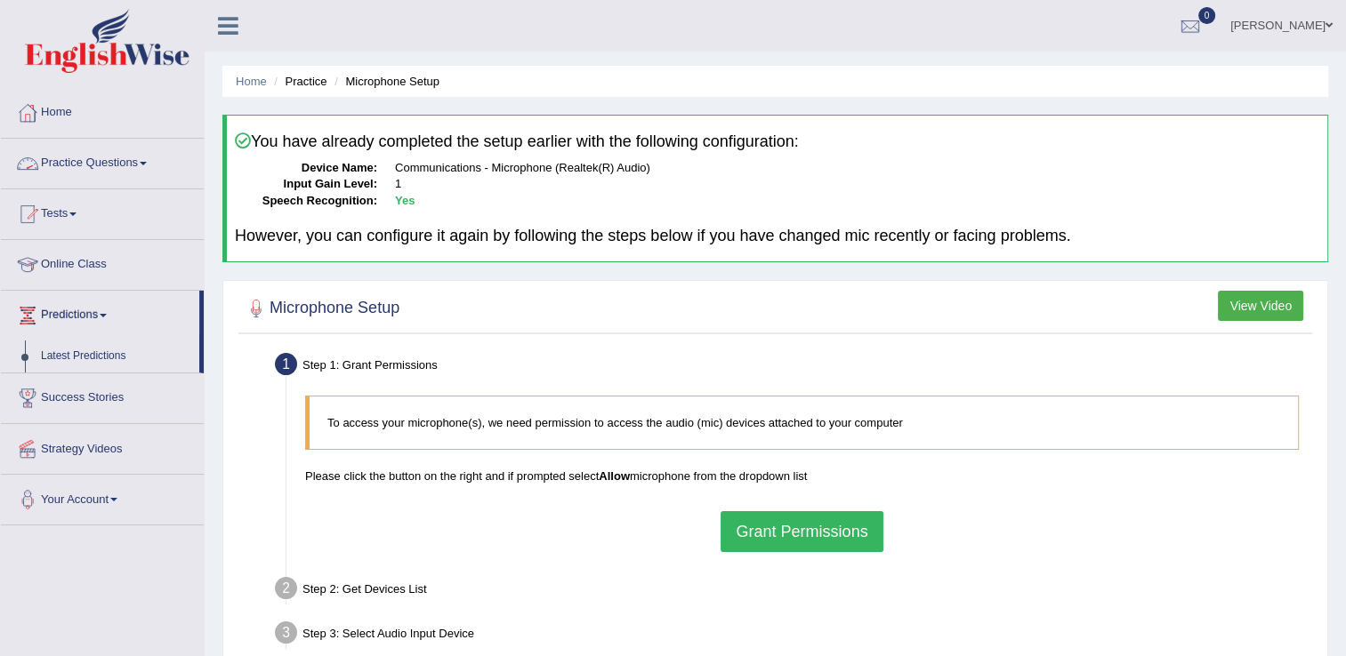
click at [142, 160] on link "Practice Questions" at bounding box center [102, 161] width 203 height 44
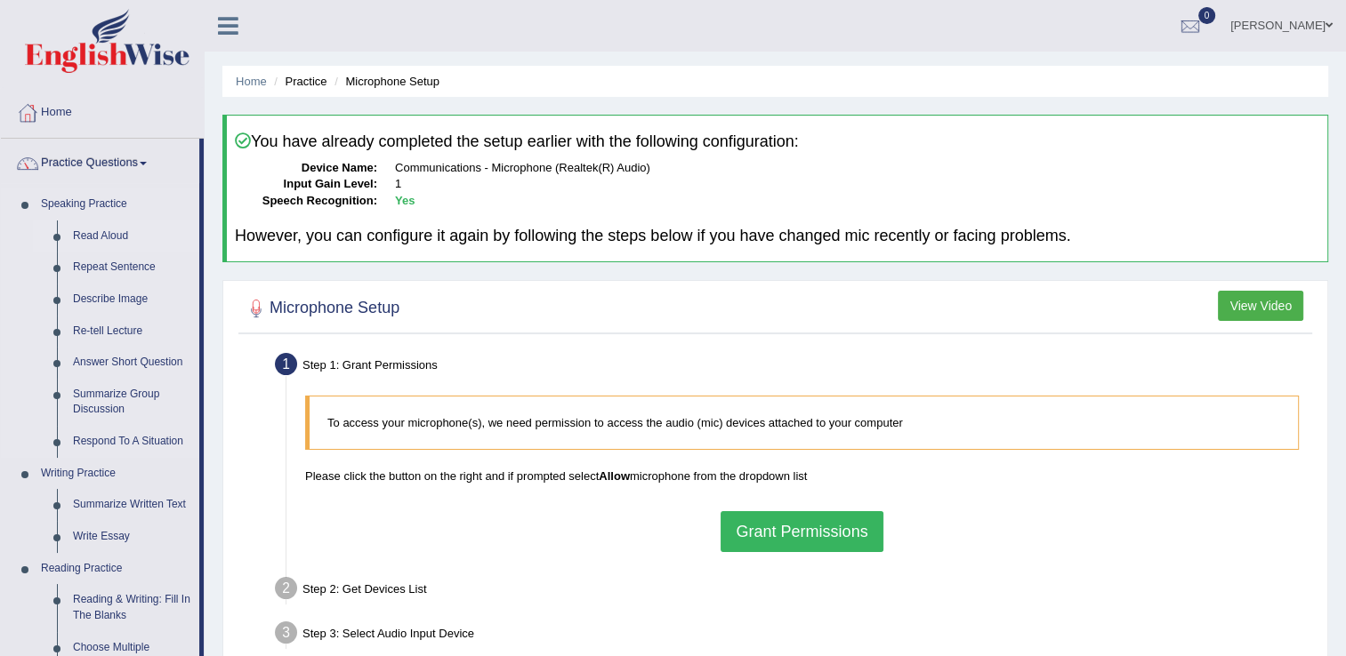
click at [110, 224] on link "Read Aloud" at bounding box center [132, 237] width 134 height 32
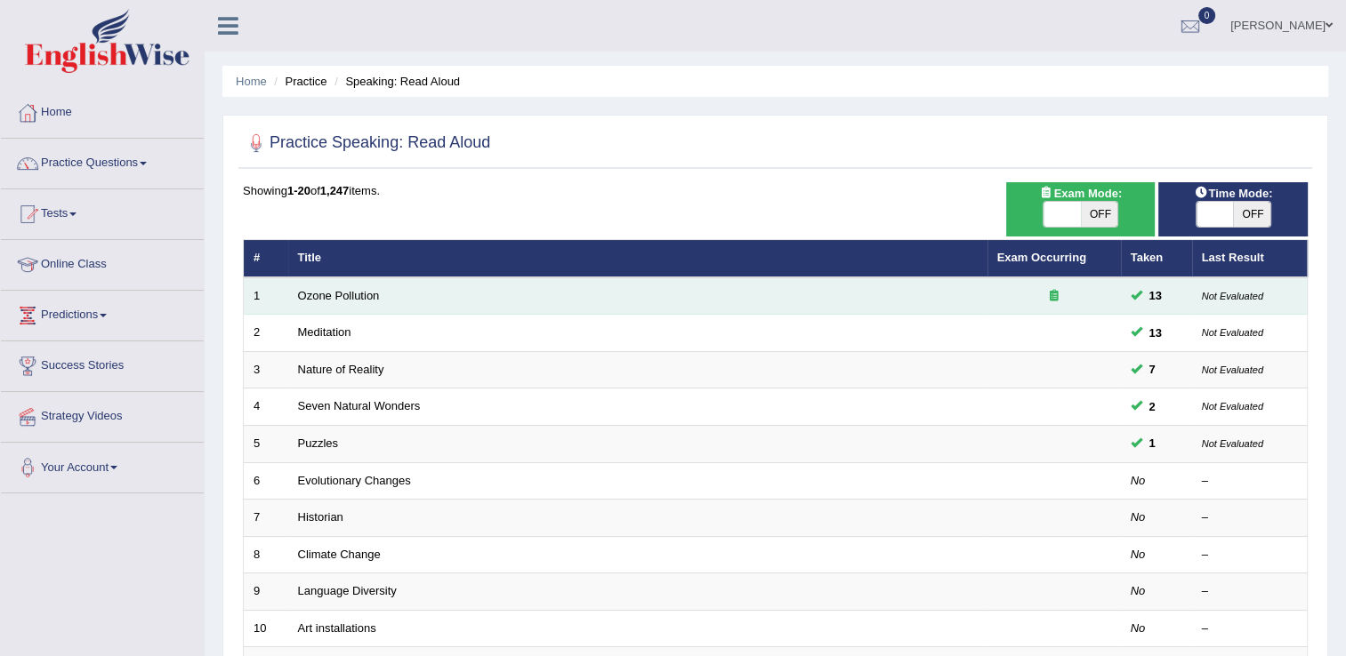
click at [486, 303] on td "Ozone Pollution" at bounding box center [637, 296] width 699 height 37
click at [320, 297] on link "Ozone Pollution" at bounding box center [339, 295] width 82 height 13
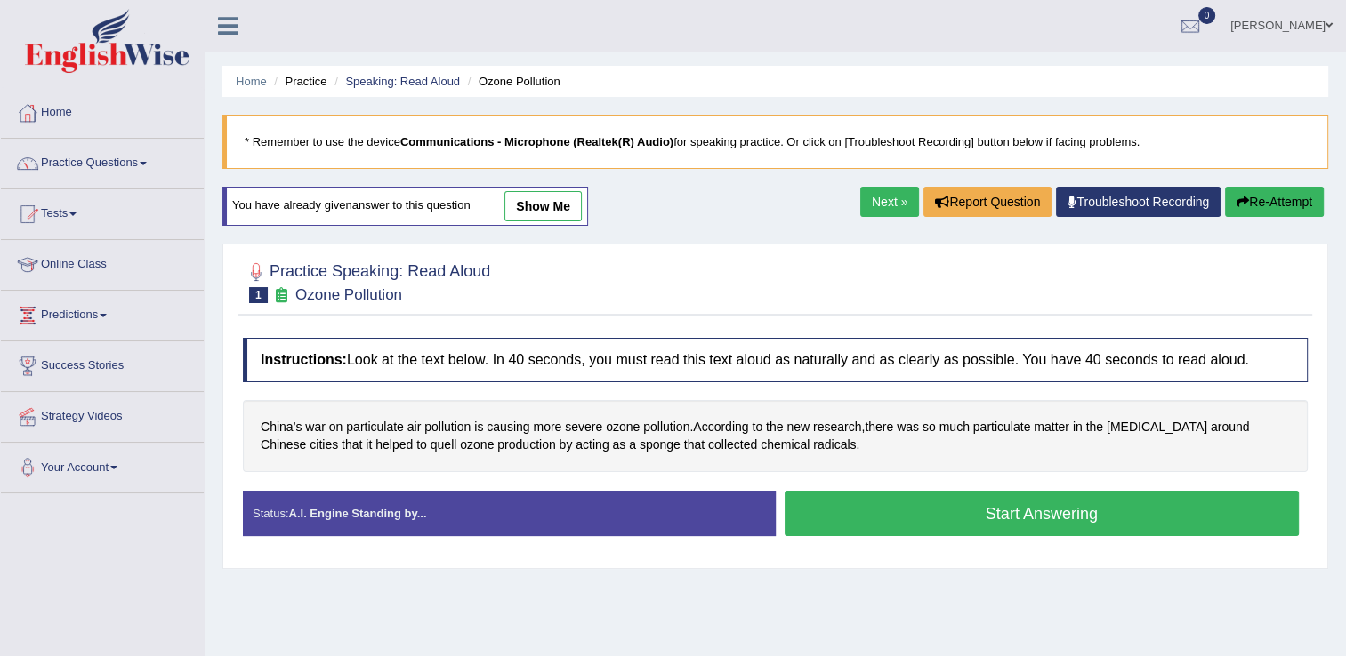
click at [913, 515] on button "Start Answering" at bounding box center [1042, 513] width 515 height 45
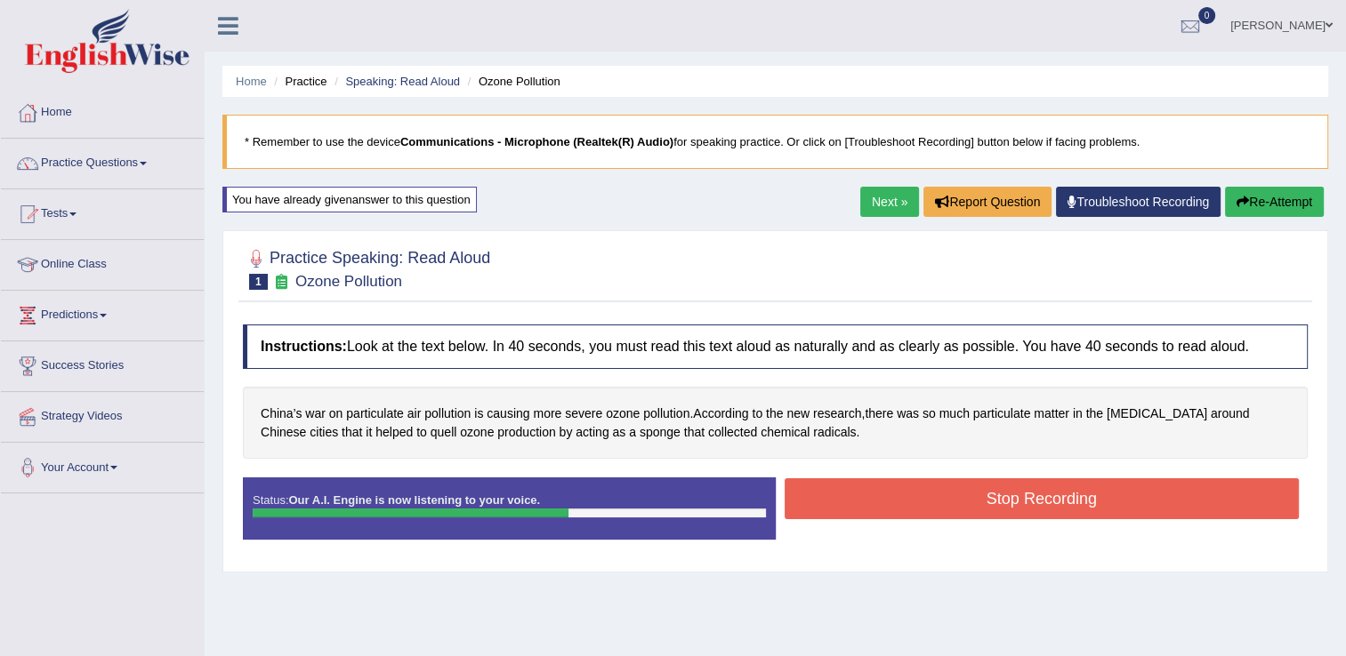
click at [921, 487] on button "Stop Recording" at bounding box center [1042, 499] width 515 height 41
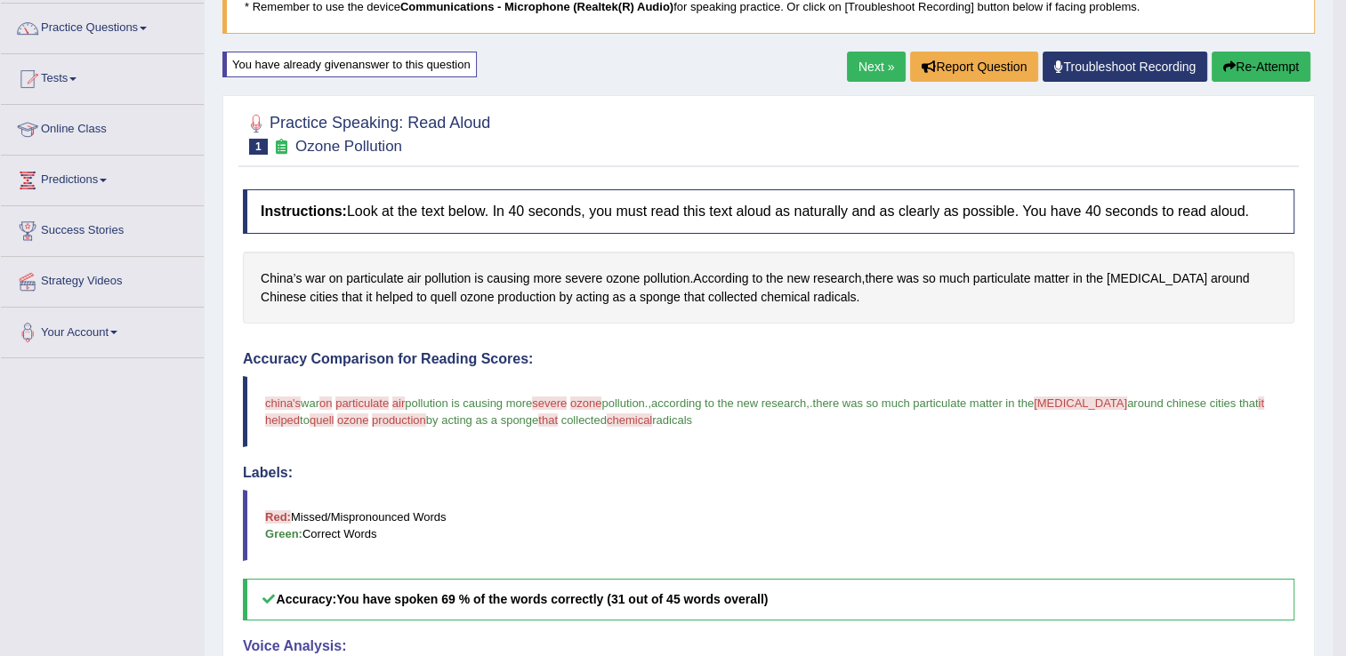
scroll to position [107, 0]
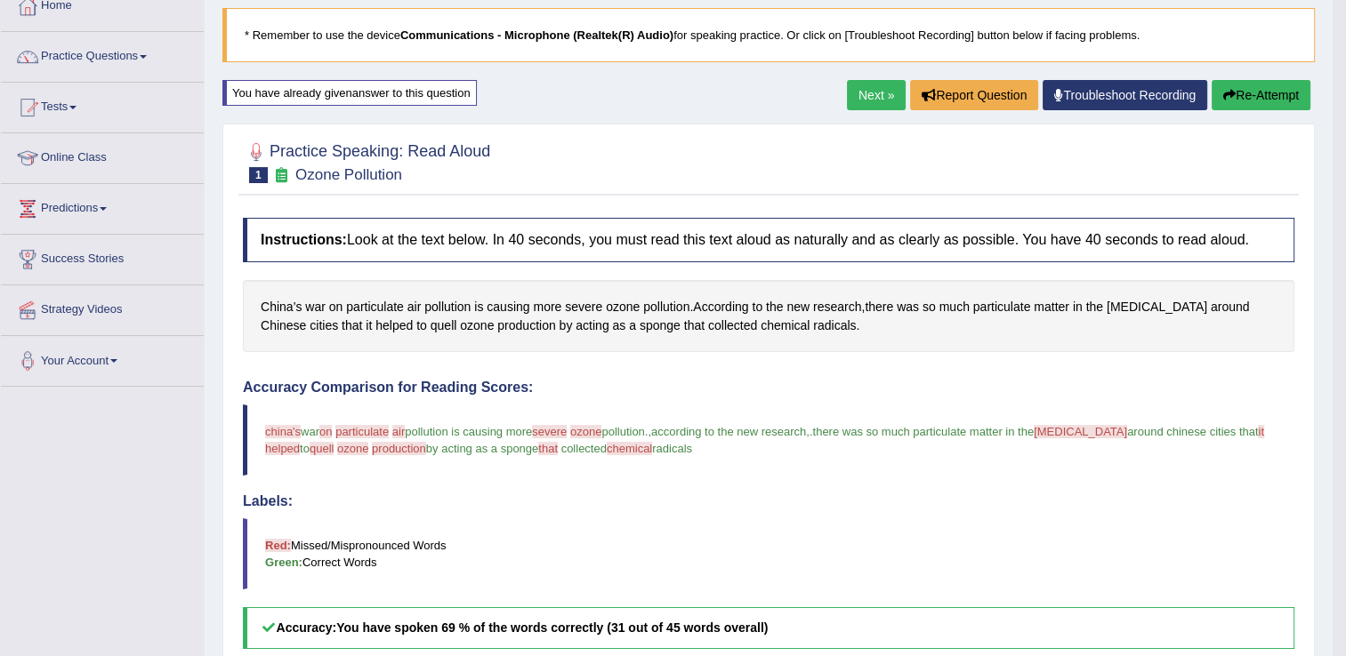
click at [1238, 84] on button "Re-Attempt" at bounding box center [1261, 95] width 99 height 30
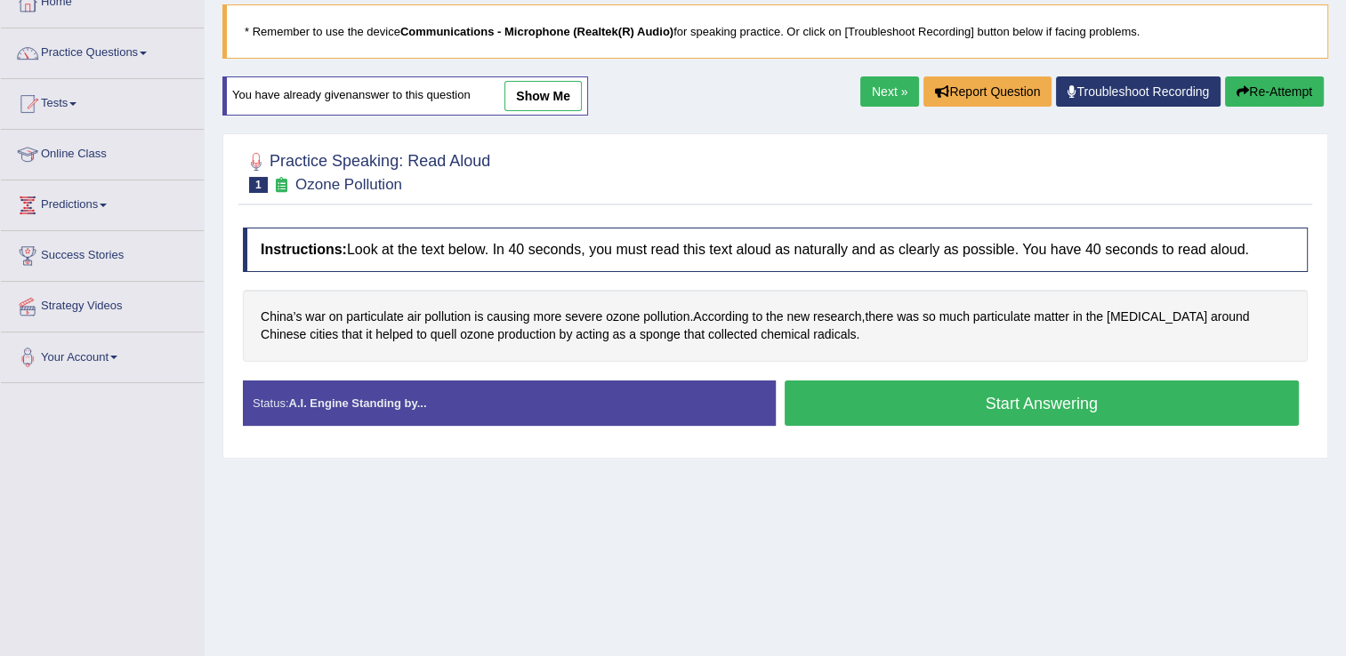
scroll to position [107, 0]
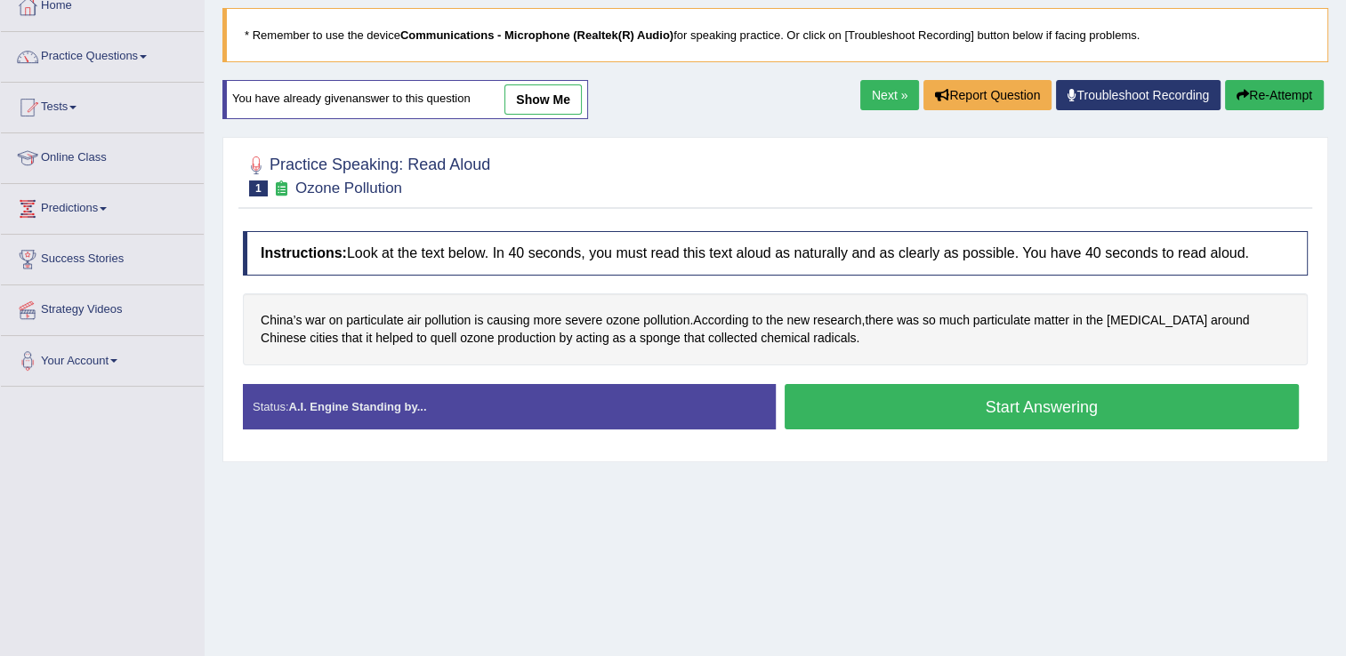
click at [909, 397] on button "Start Answering" at bounding box center [1042, 406] width 515 height 45
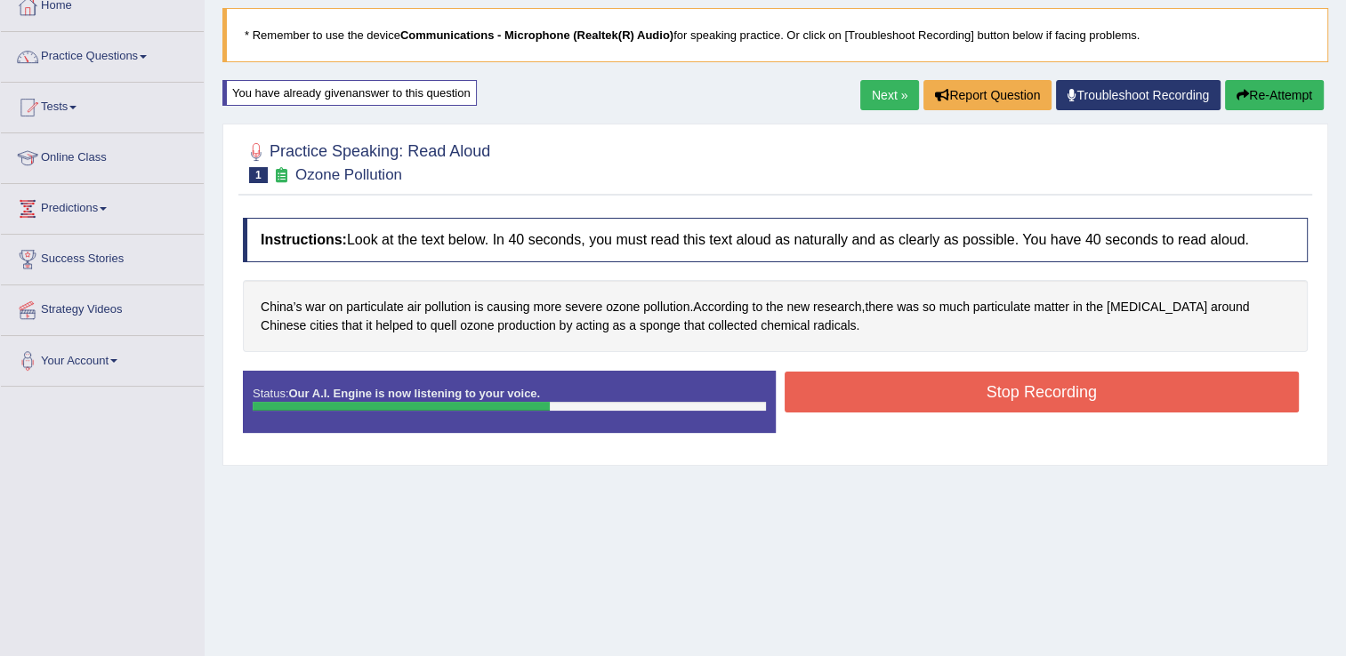
click at [909, 397] on button "Stop Recording" at bounding box center [1042, 392] width 515 height 41
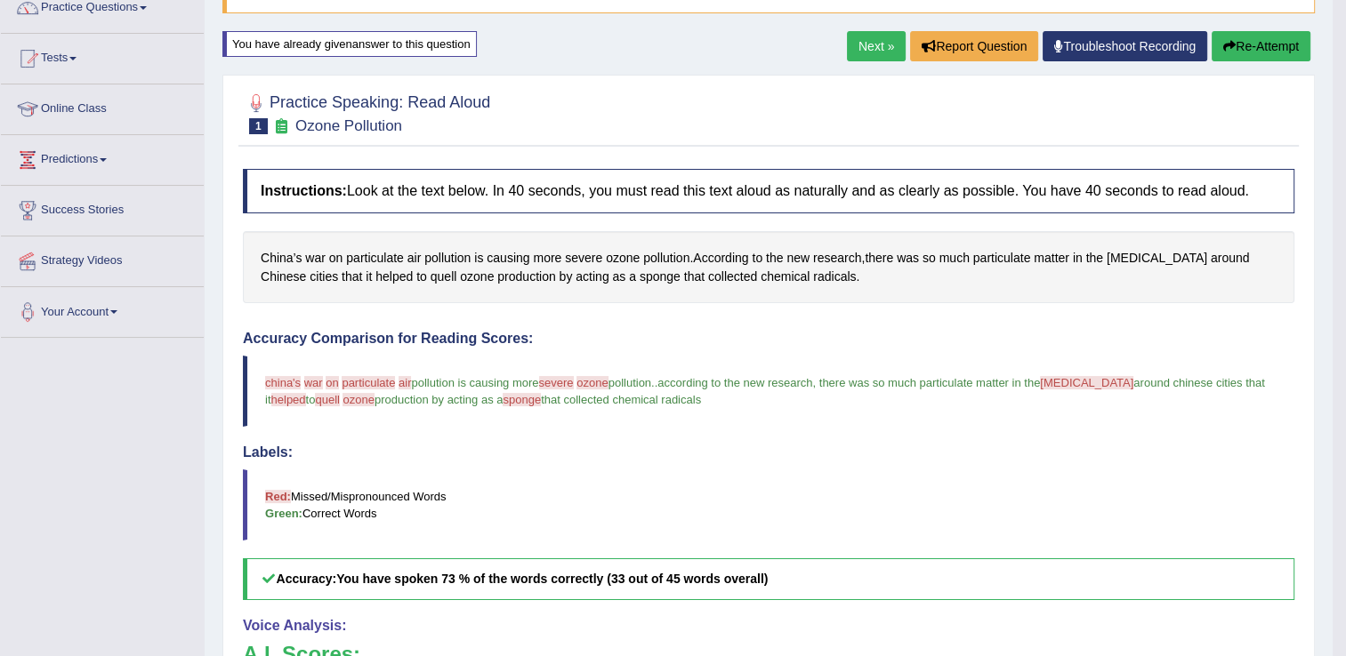
scroll to position [154, 0]
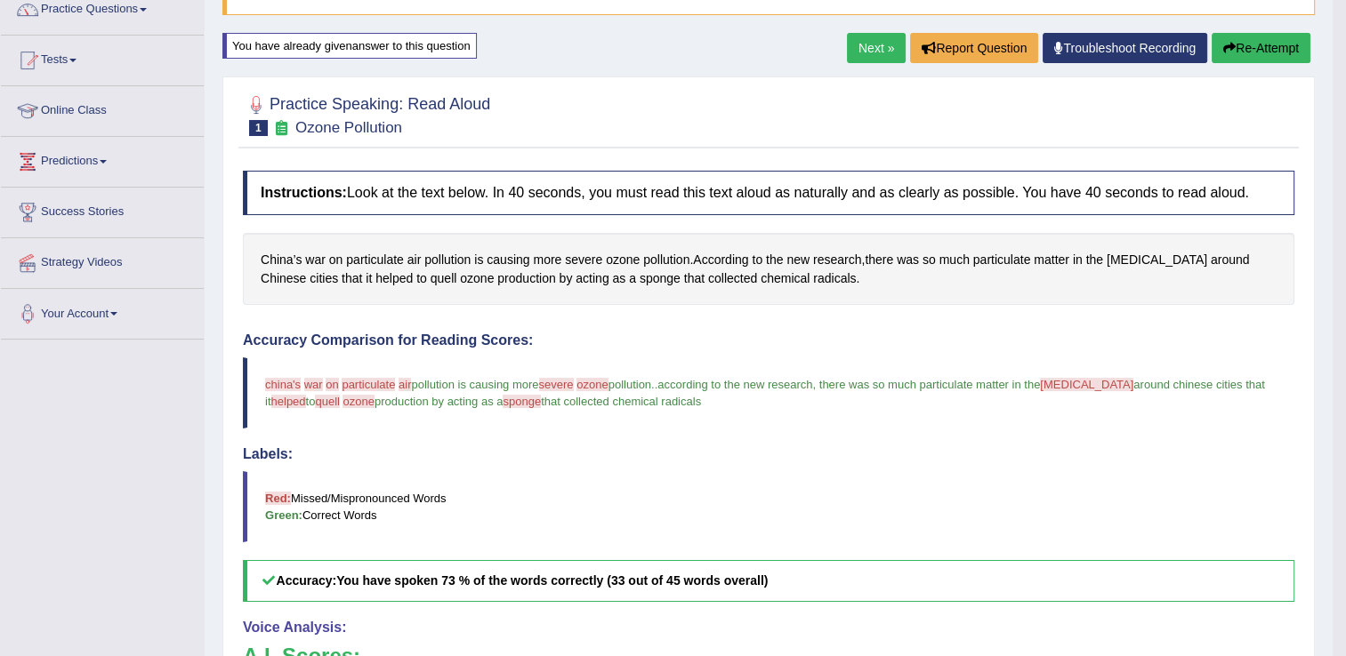
click at [888, 44] on link "Next »" at bounding box center [876, 48] width 59 height 30
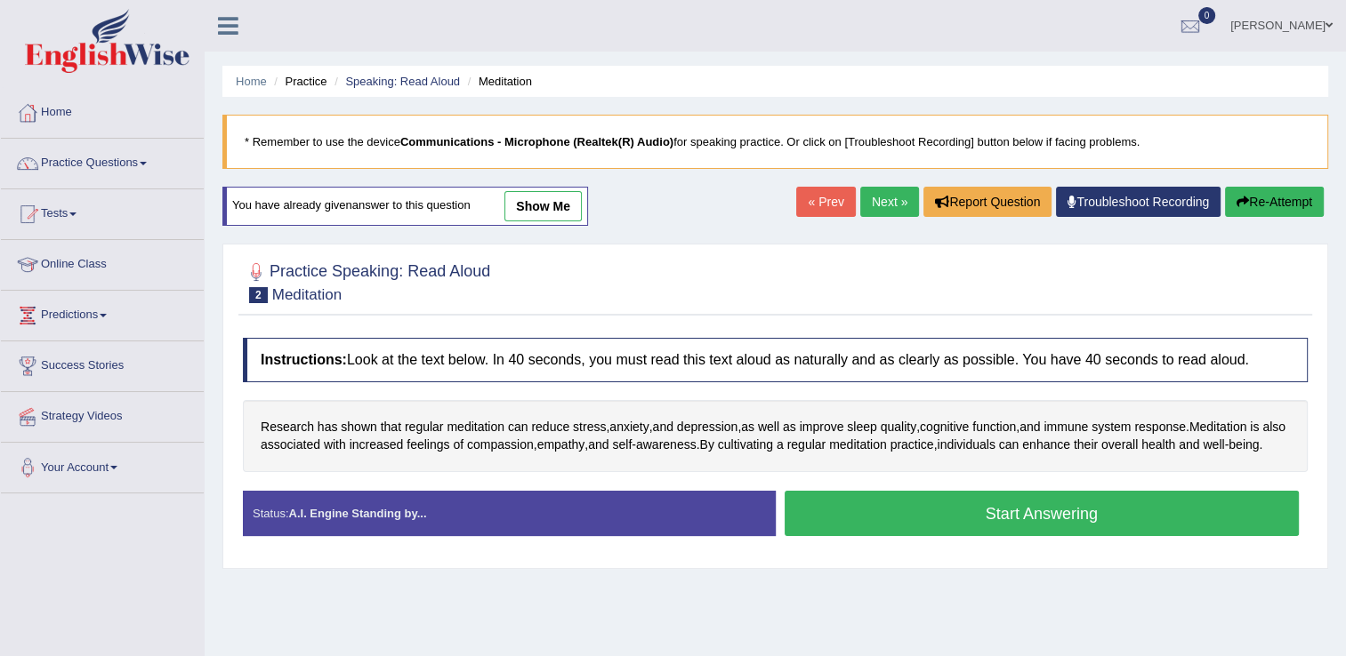
click at [966, 534] on button "Start Answering" at bounding box center [1042, 513] width 515 height 45
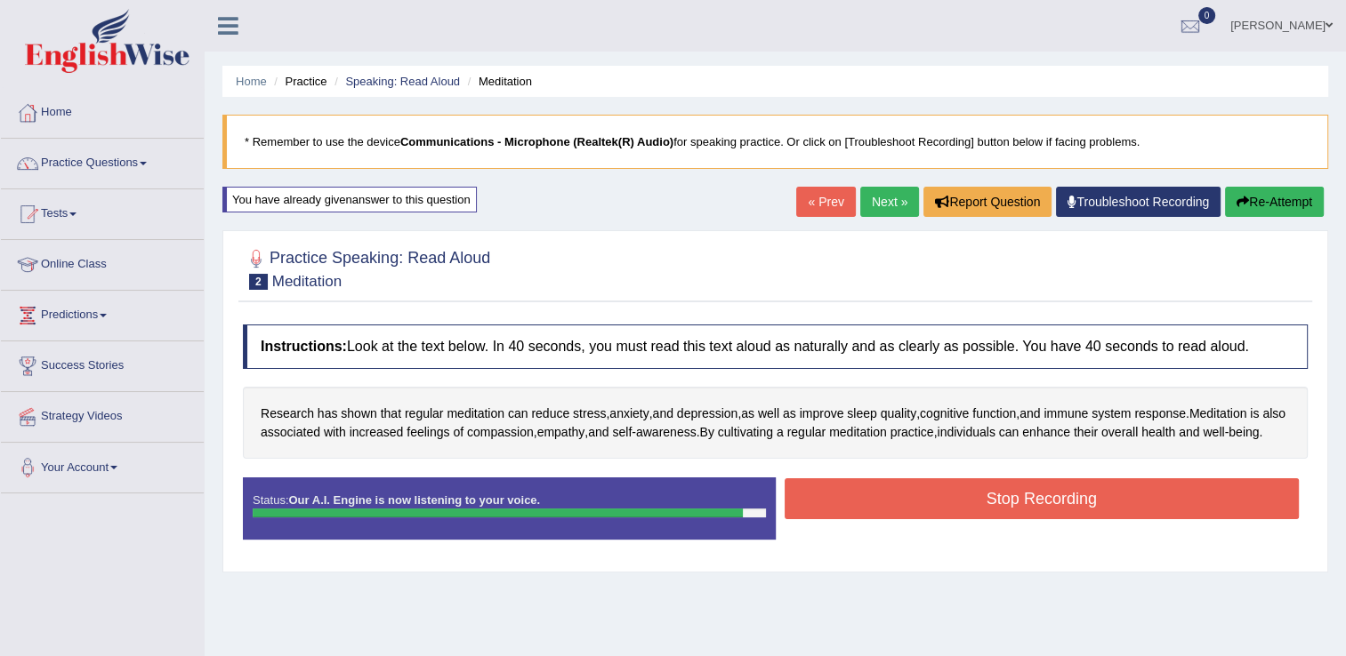
click at [968, 519] on button "Stop Recording" at bounding box center [1042, 499] width 515 height 41
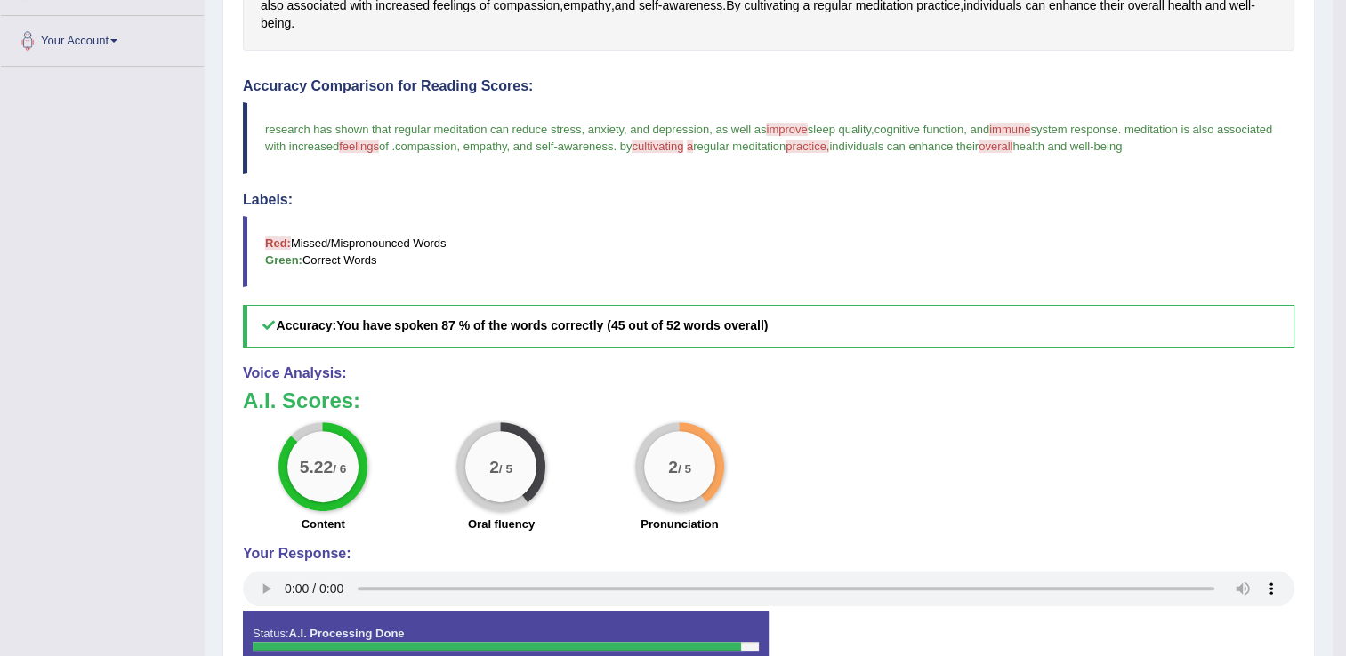
scroll to position [463, 0]
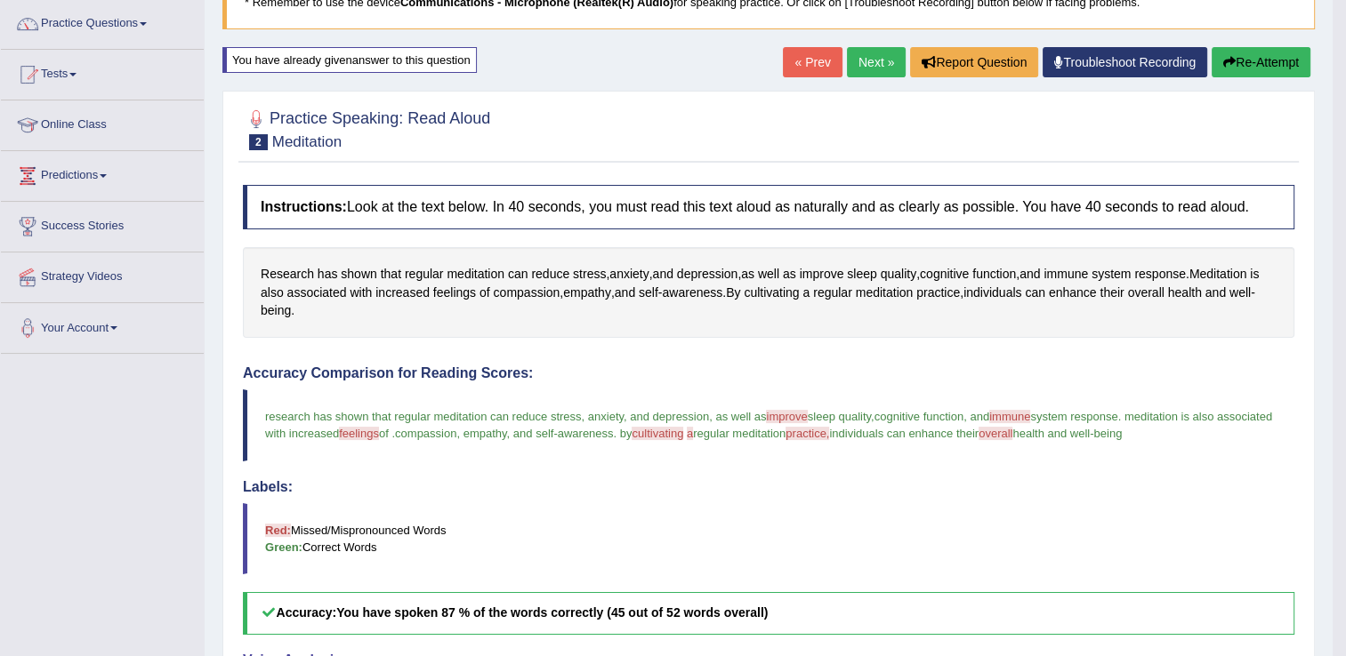
scroll to position [107, 0]
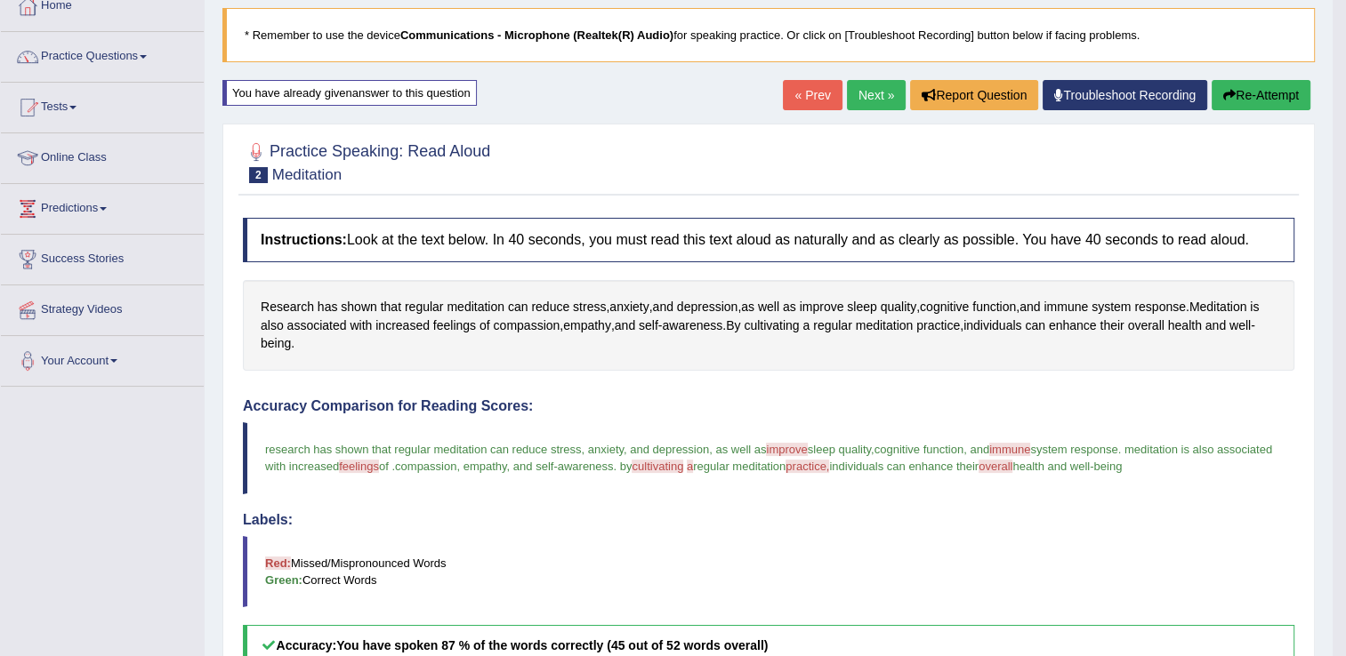
click at [1243, 85] on button "Re-Attempt" at bounding box center [1261, 95] width 99 height 30
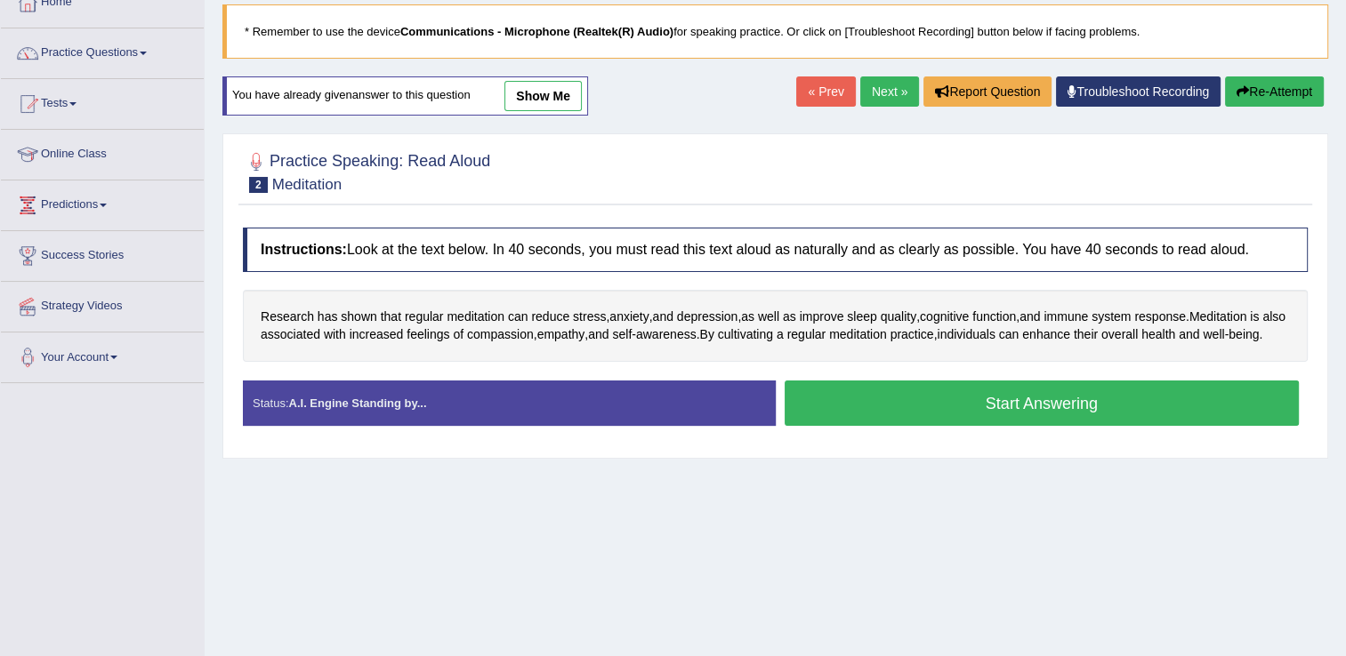
scroll to position [107, 0]
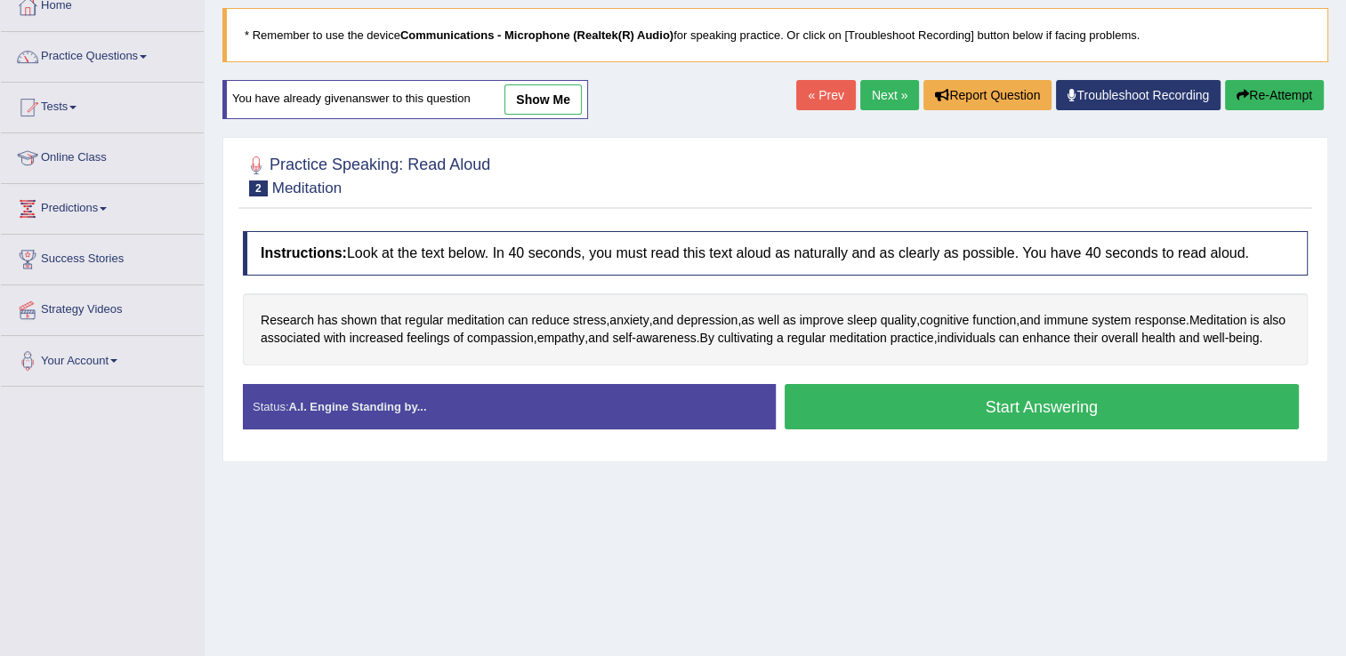
click at [849, 415] on button "Start Answering" at bounding box center [1042, 406] width 515 height 45
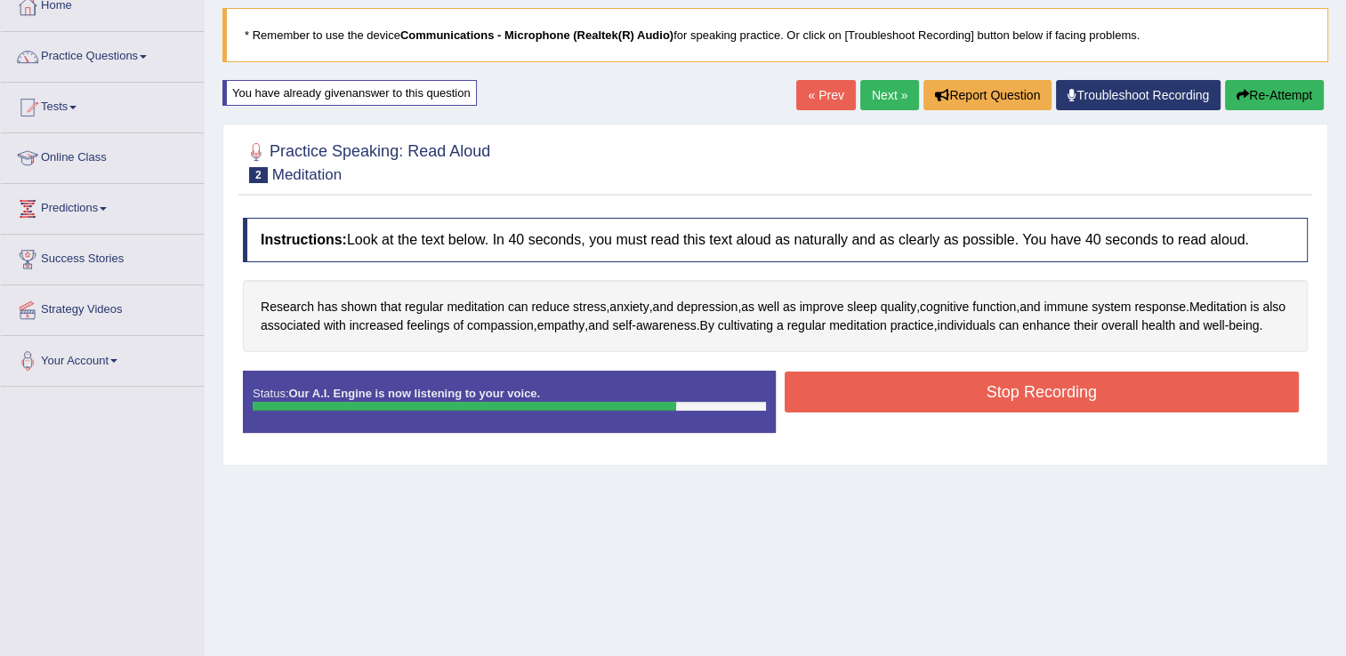
click at [849, 413] on button "Stop Recording" at bounding box center [1042, 392] width 515 height 41
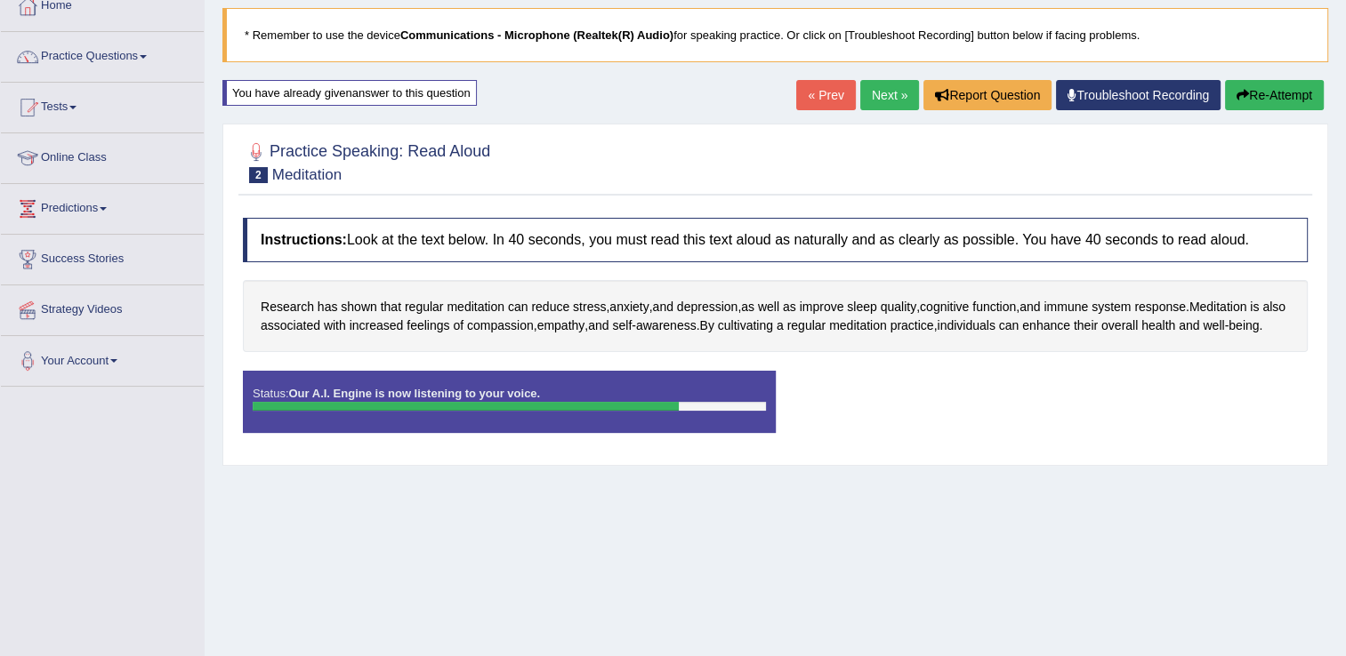
click at [849, 415] on div "Status: Our A.I. Engine is now listening to your voice. Start Answering Stop Re…" at bounding box center [775, 411] width 1065 height 80
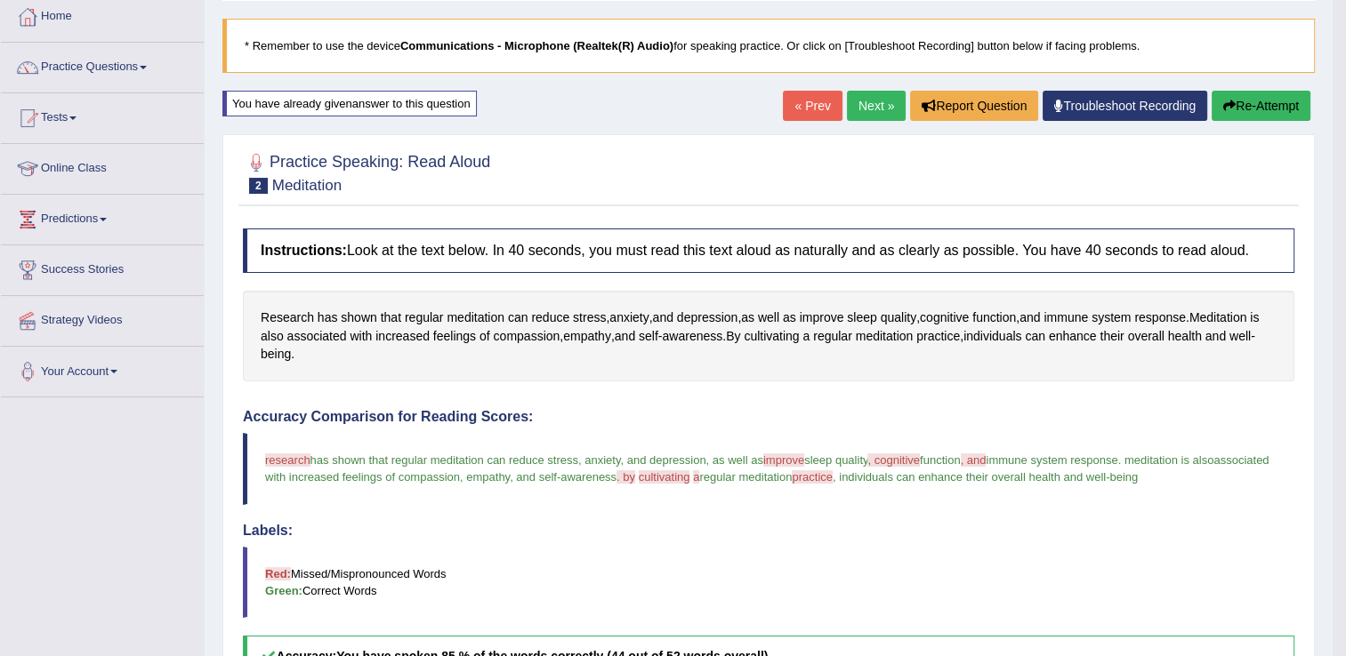
scroll to position [69, 0]
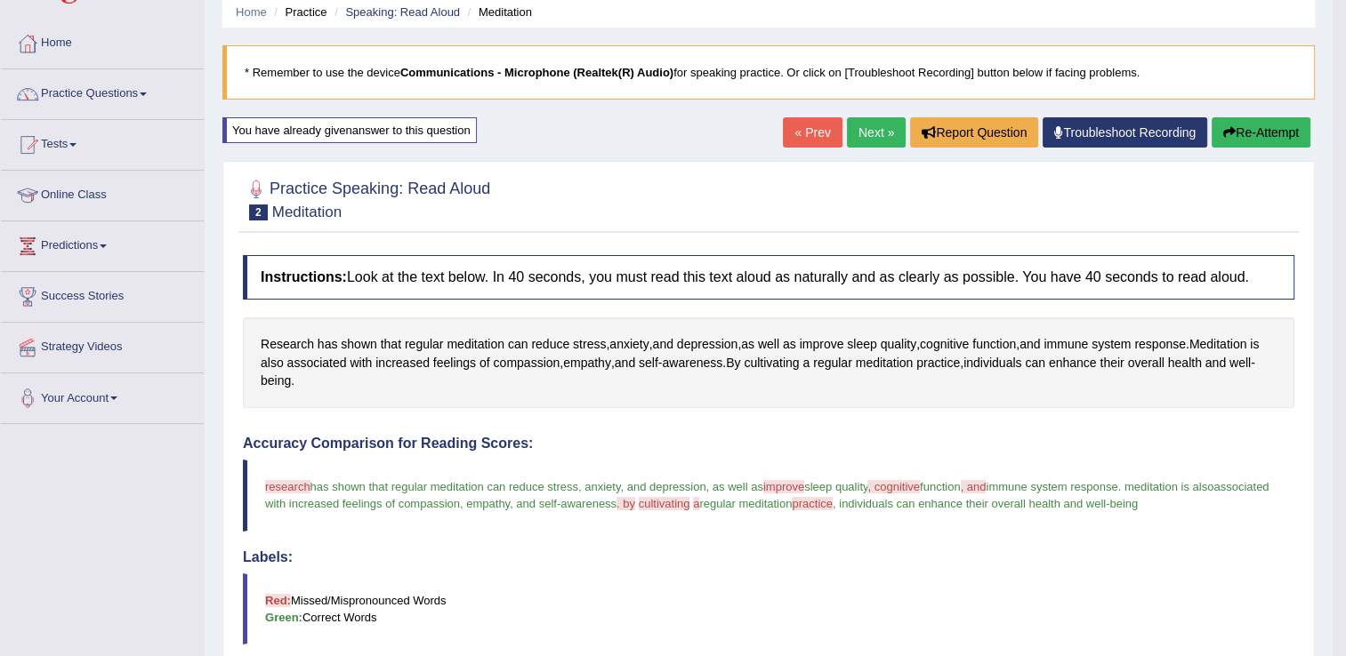
click at [1238, 134] on button "Re-Attempt" at bounding box center [1261, 132] width 99 height 30
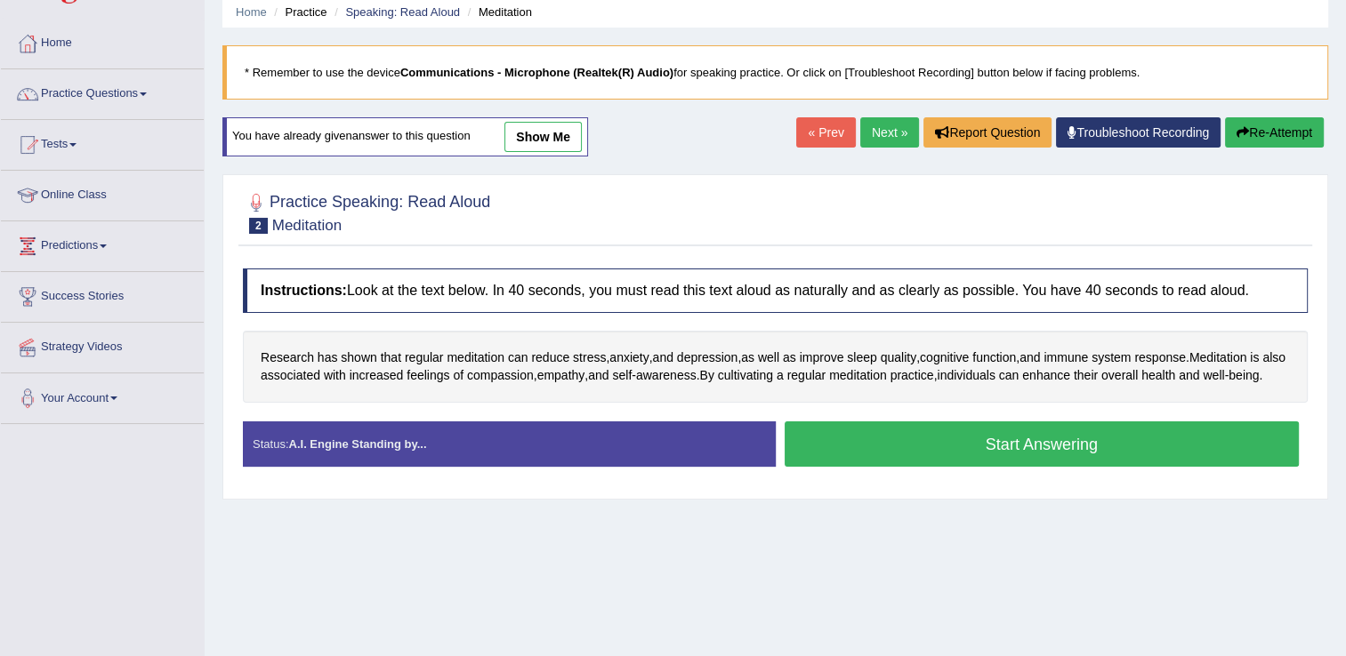
scroll to position [69, 0]
click at [840, 460] on button "Start Answering" at bounding box center [1042, 444] width 515 height 45
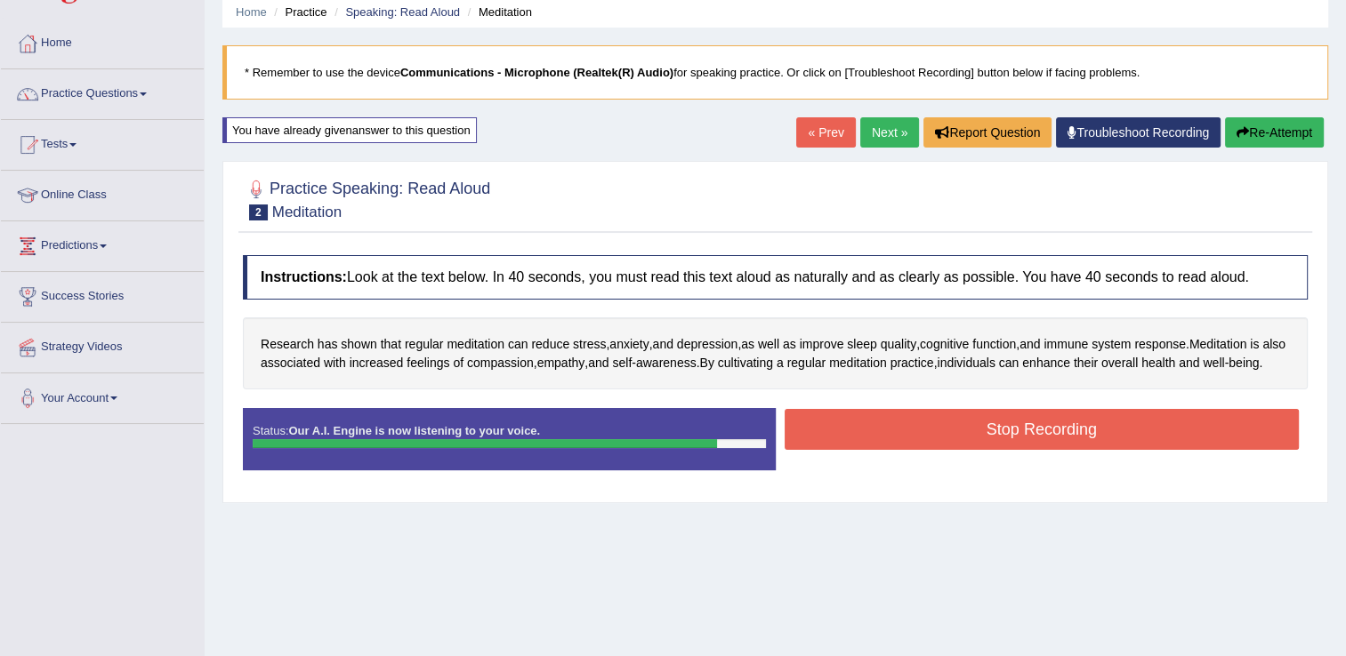
click at [840, 450] on button "Stop Recording" at bounding box center [1042, 429] width 515 height 41
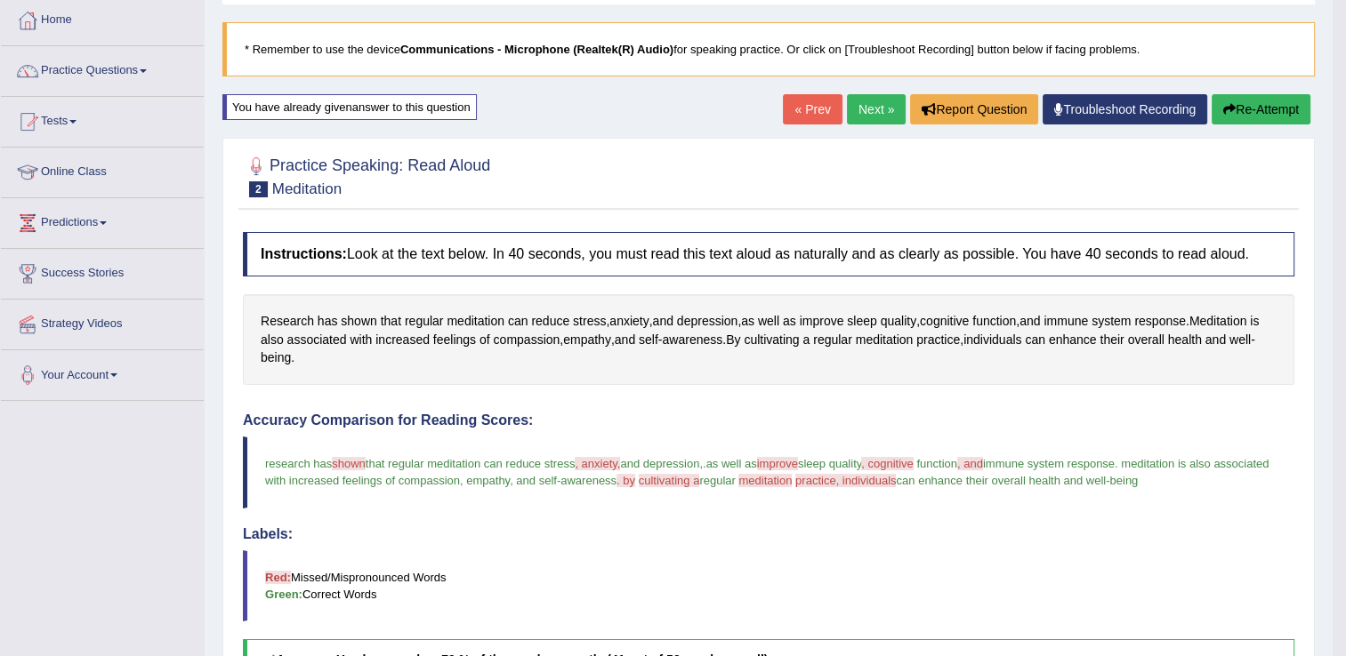
scroll to position [82, 0]
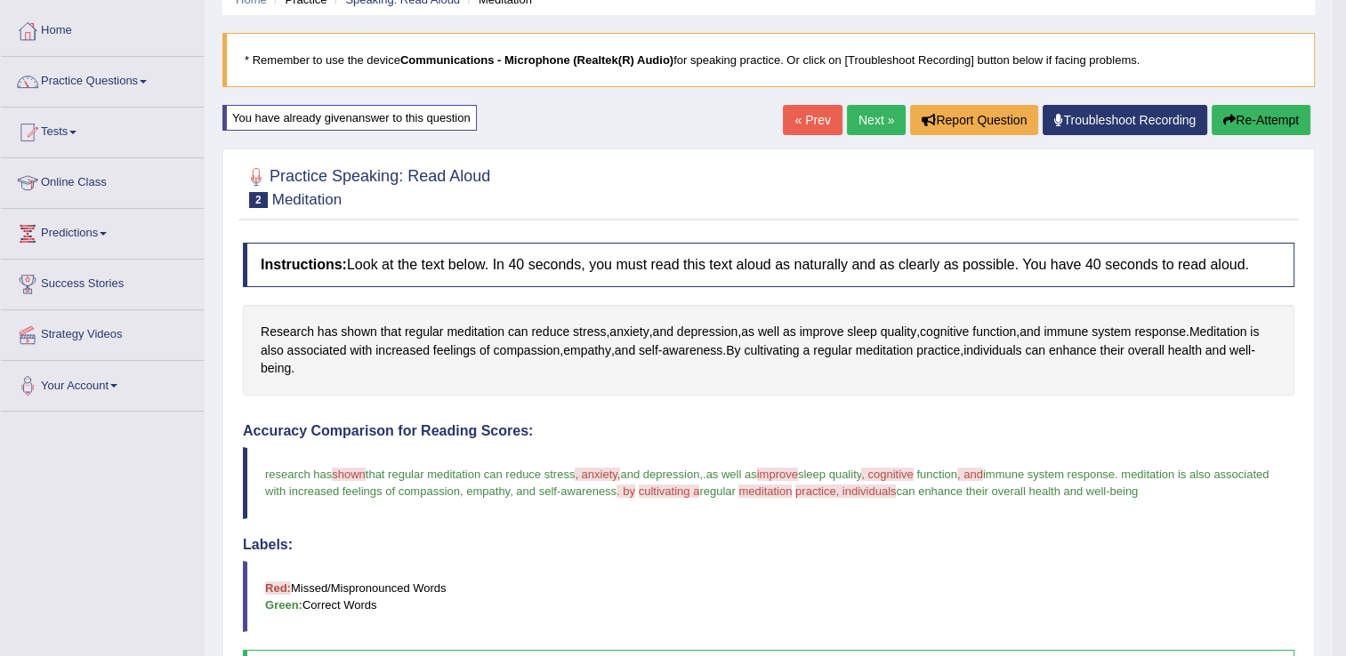
click at [1279, 120] on button "Re-Attempt" at bounding box center [1261, 120] width 99 height 30
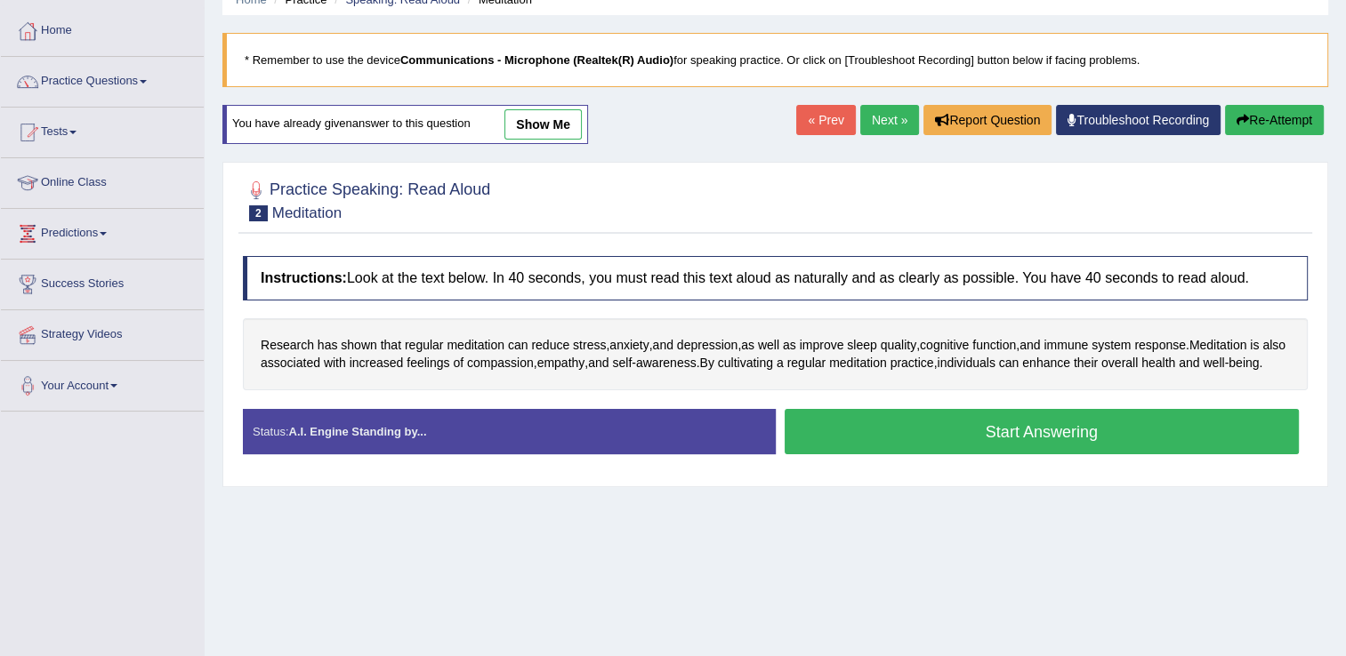
click at [847, 452] on button "Start Answering" at bounding box center [1042, 431] width 515 height 45
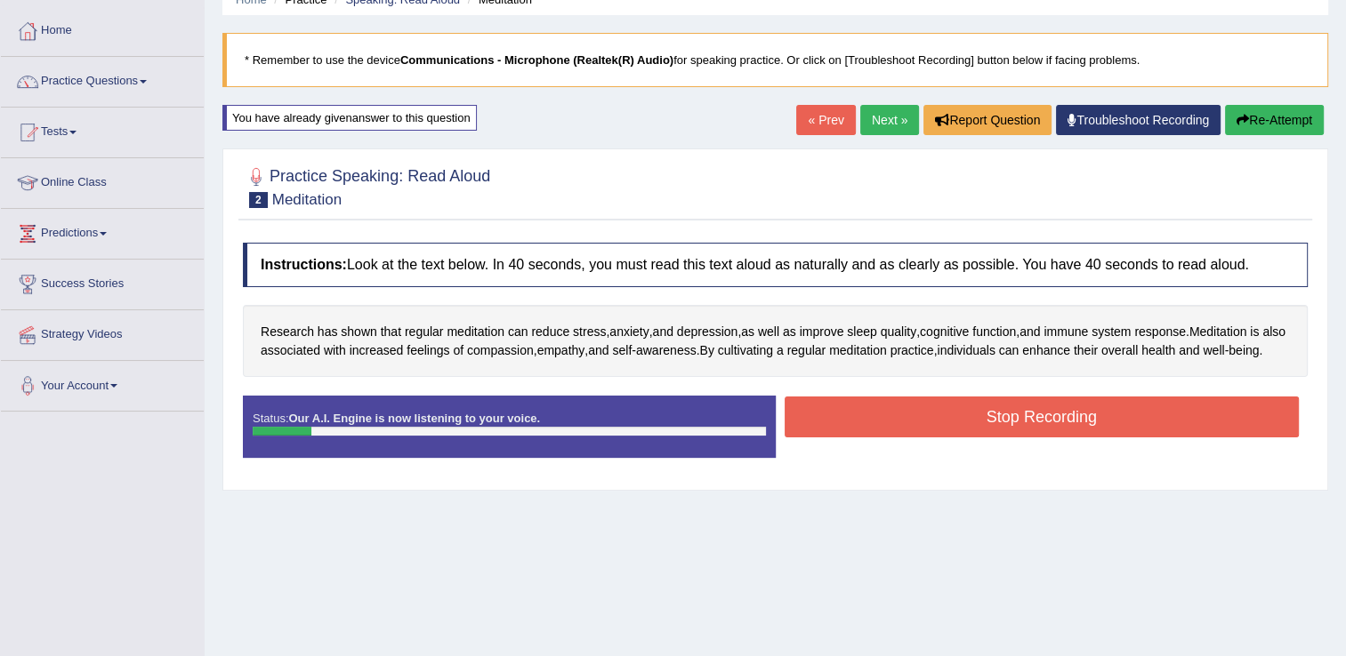
click at [850, 426] on button "Stop Recording" at bounding box center [1042, 417] width 515 height 41
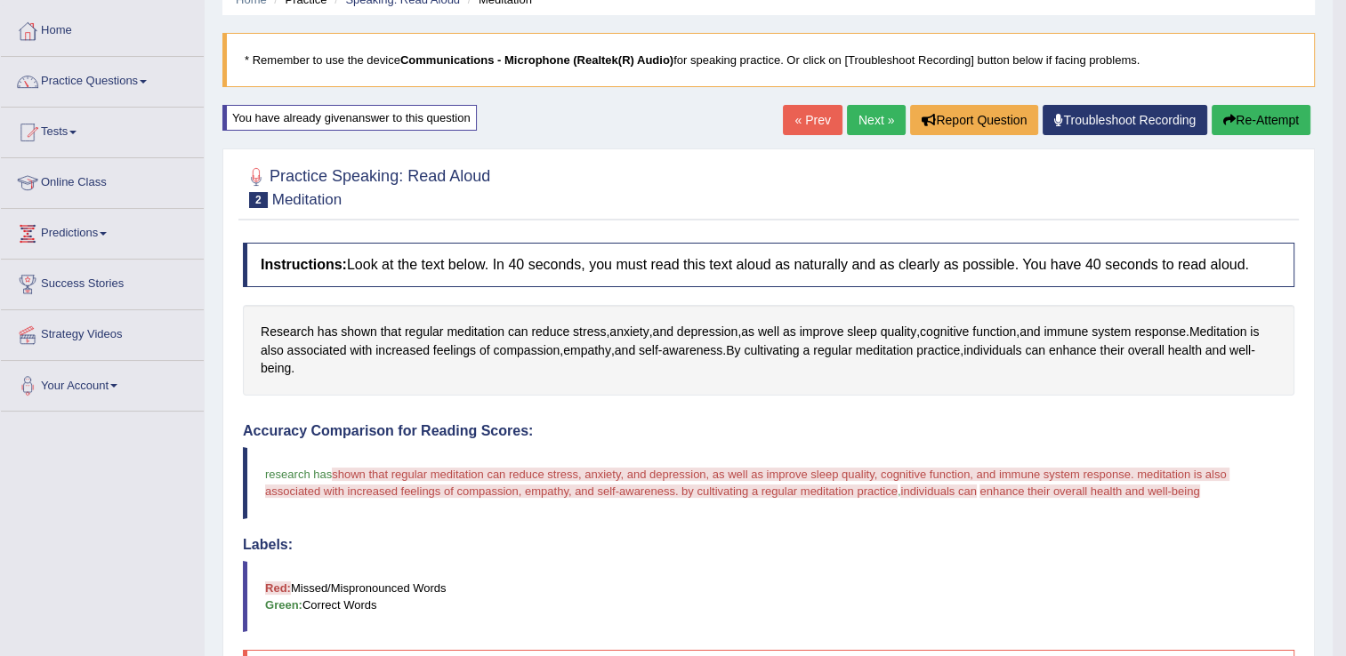
click at [1275, 123] on button "Re-Attempt" at bounding box center [1261, 120] width 99 height 30
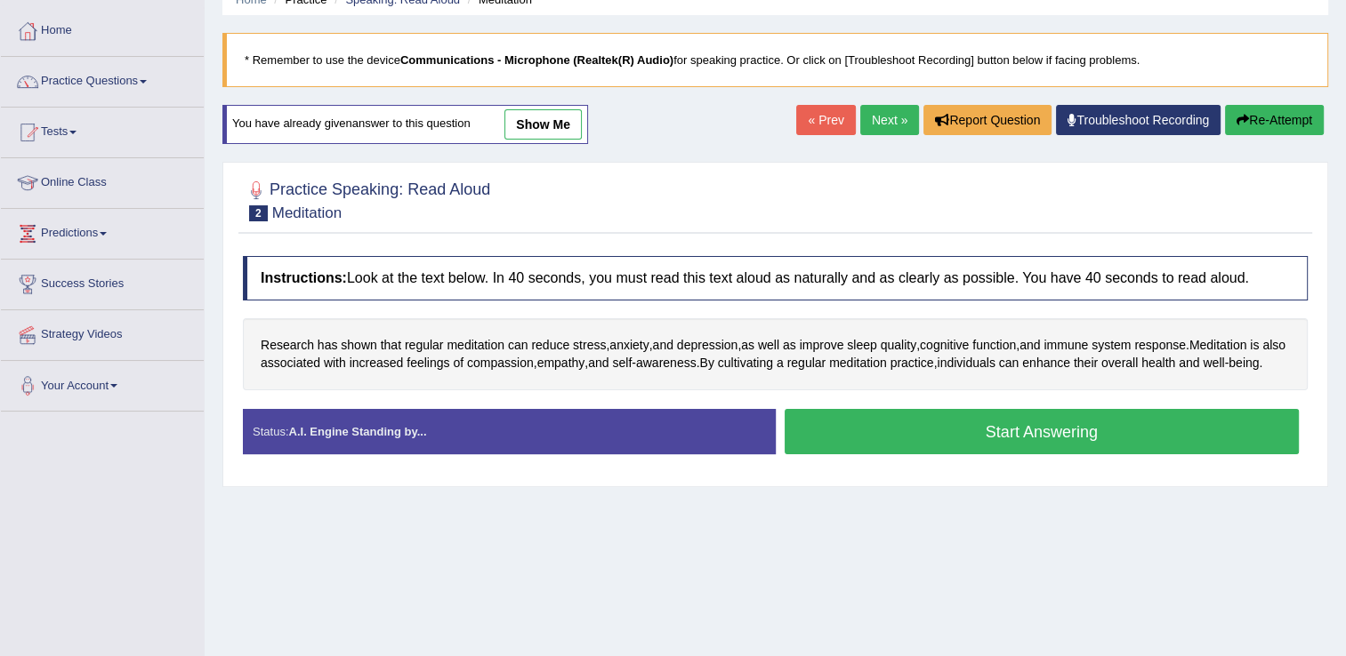
scroll to position [82, 0]
click at [804, 432] on button "Start Answering" at bounding box center [1042, 431] width 515 height 45
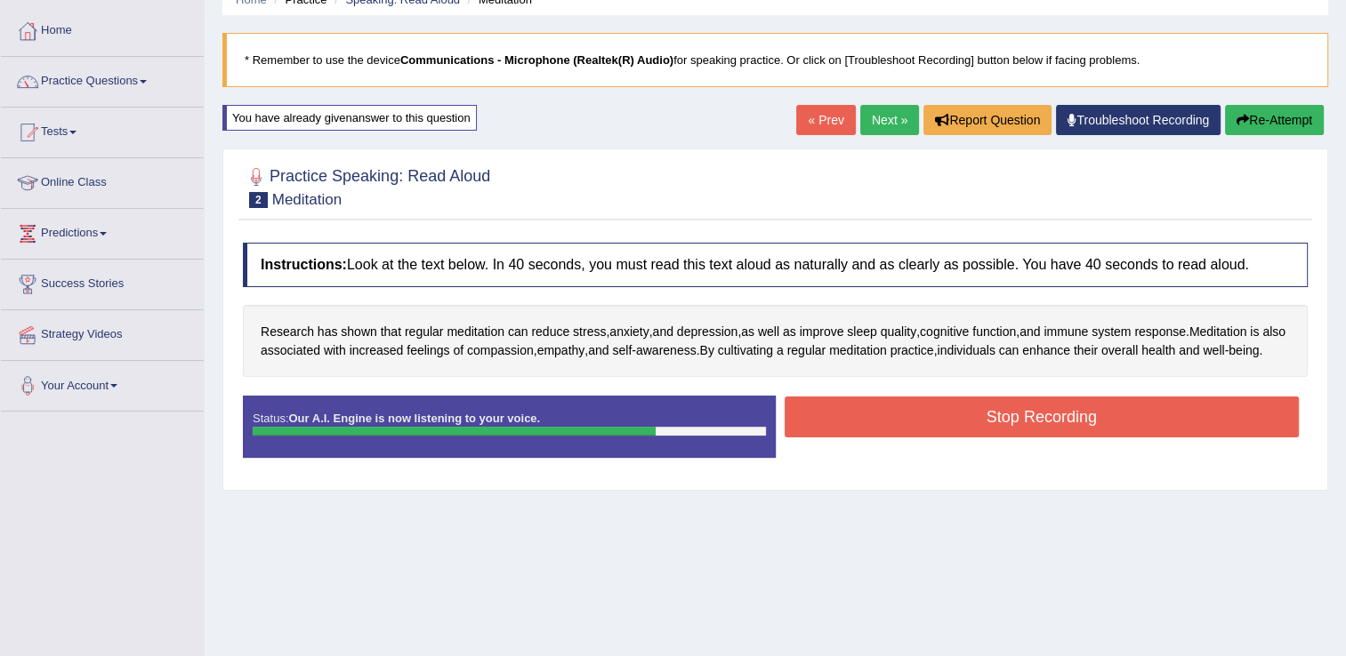
click at [804, 432] on button "Stop Recording" at bounding box center [1042, 417] width 515 height 41
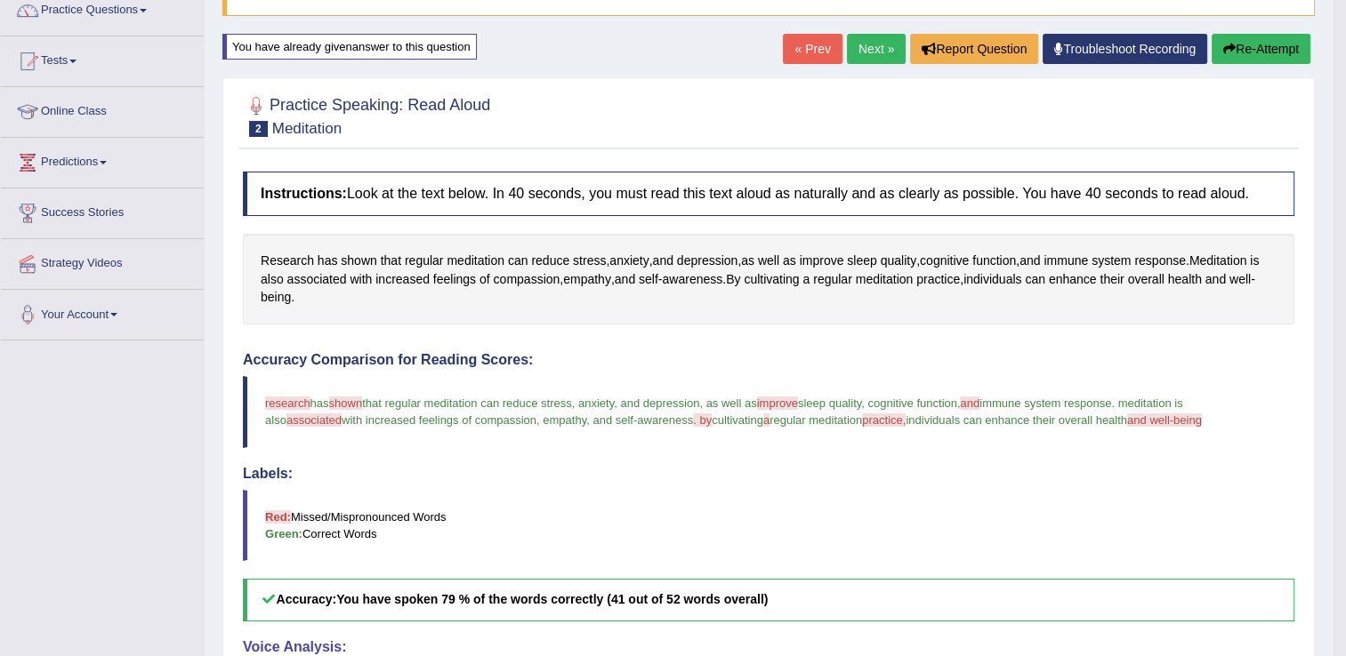
scroll to position [0, 0]
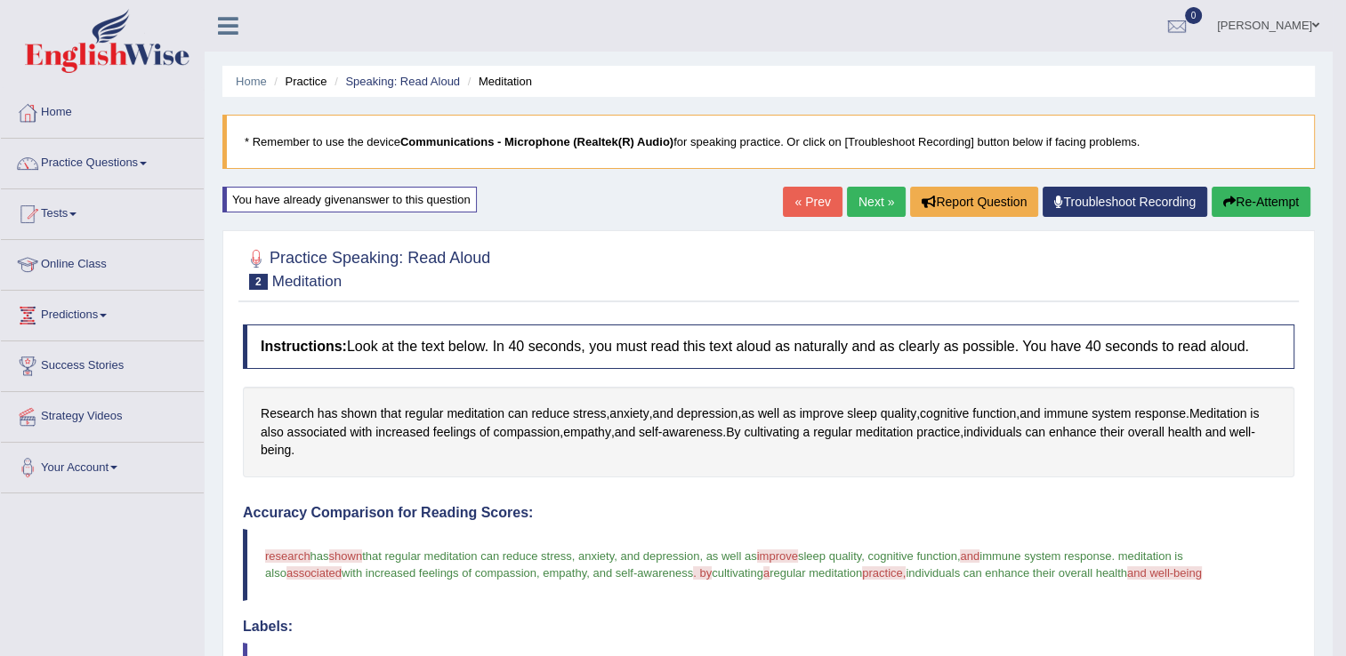
click at [1252, 197] on button "Re-Attempt" at bounding box center [1261, 202] width 99 height 30
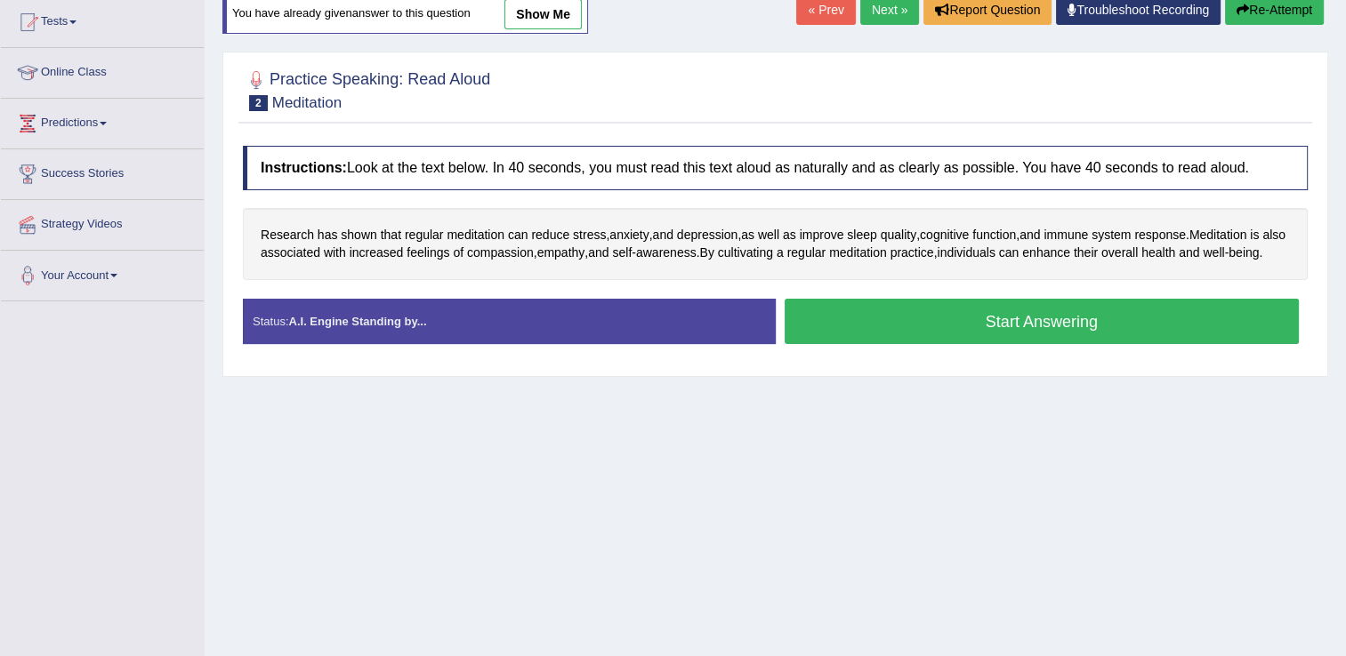
scroll to position [213, 0]
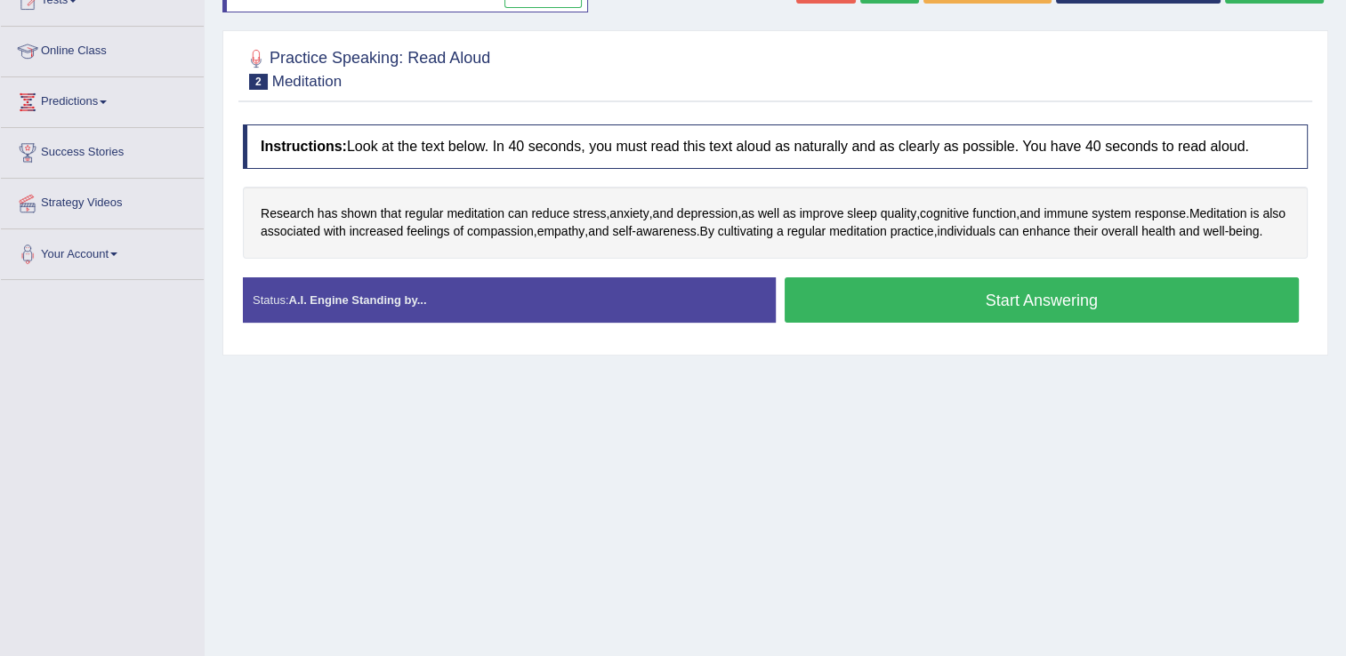
click at [1101, 317] on button "Start Answering" at bounding box center [1042, 300] width 515 height 45
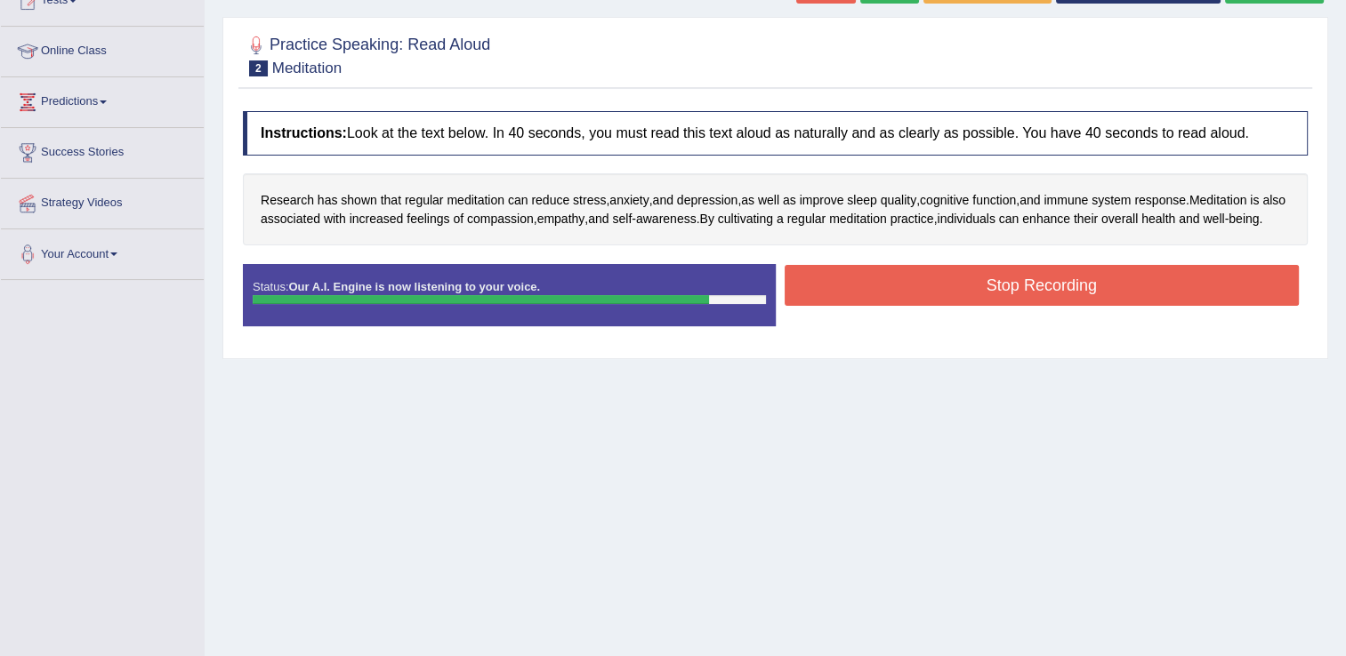
click at [1099, 300] on button "Stop Recording" at bounding box center [1042, 285] width 515 height 41
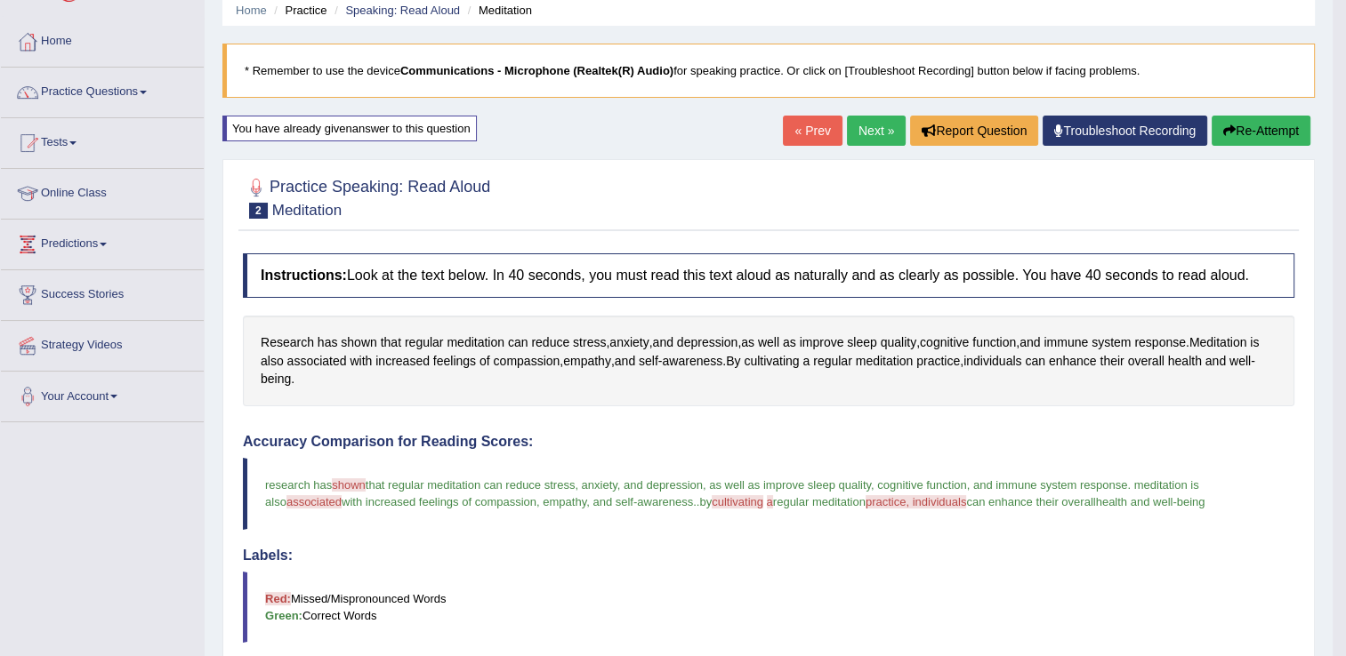
scroll to position [59, 0]
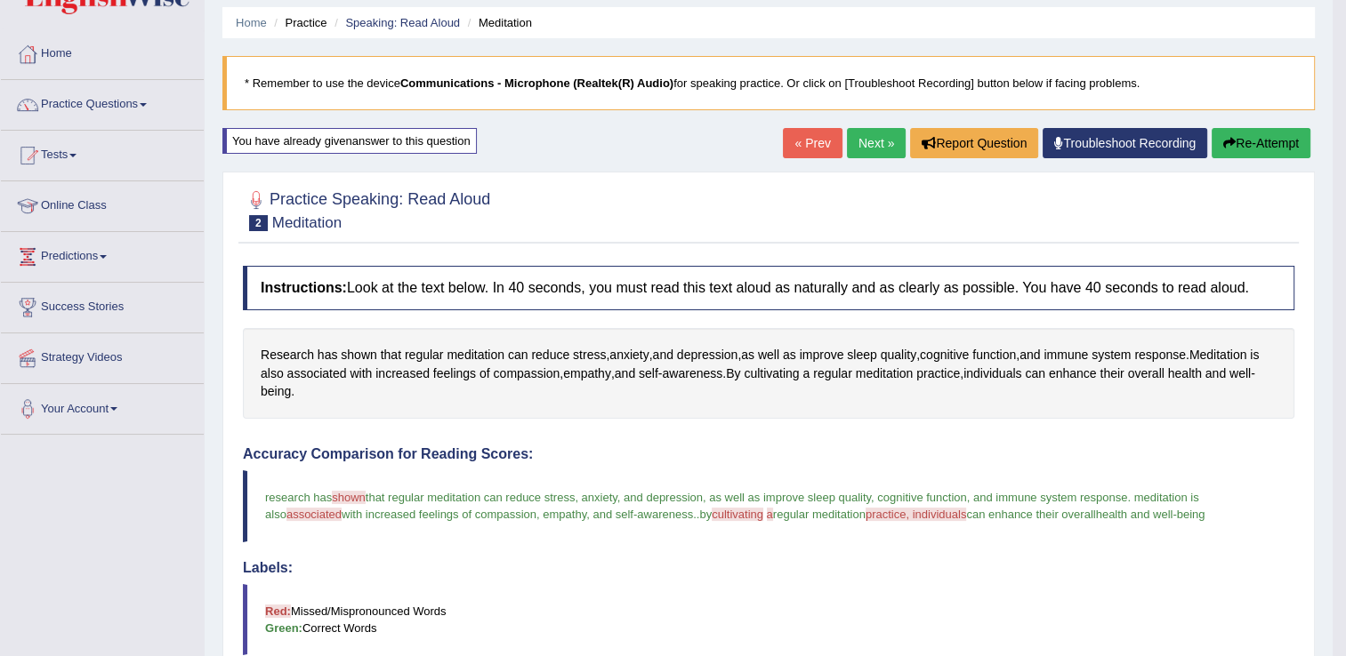
click at [852, 145] on link "Next »" at bounding box center [876, 143] width 59 height 30
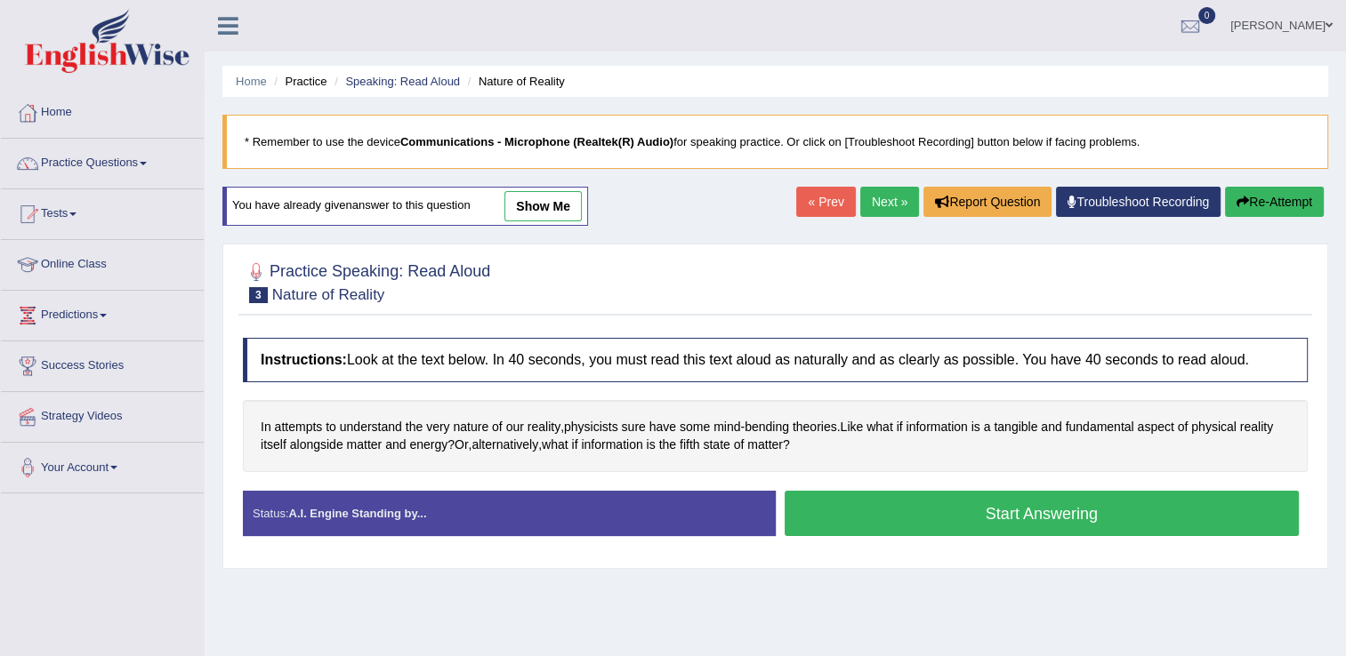
click at [913, 504] on button "Start Answering" at bounding box center [1042, 513] width 515 height 45
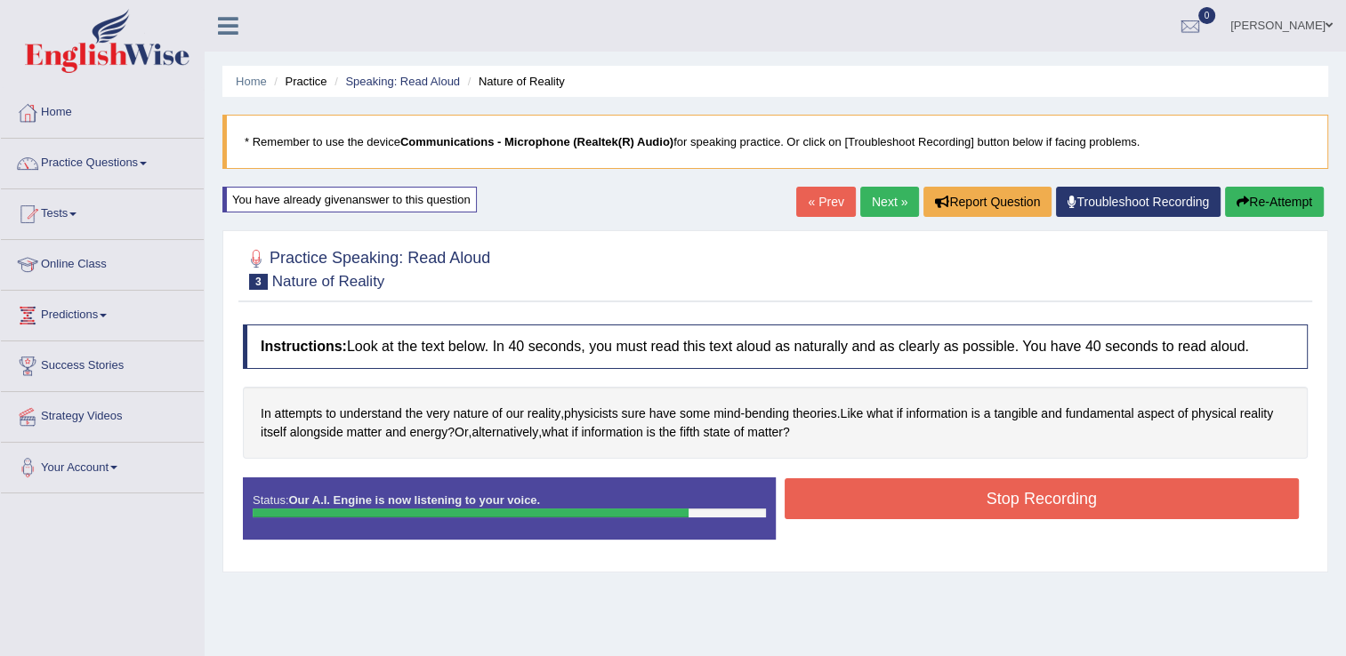
click at [911, 495] on button "Stop Recording" at bounding box center [1042, 499] width 515 height 41
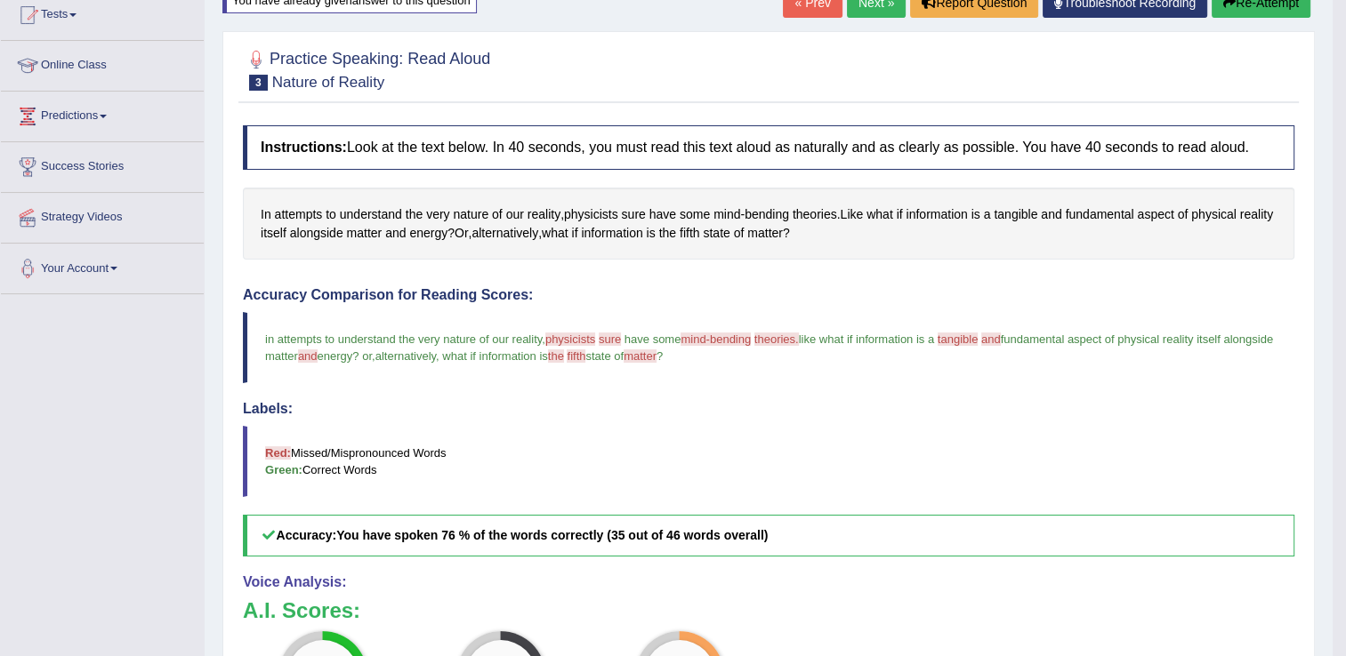
scroll to position [178, 0]
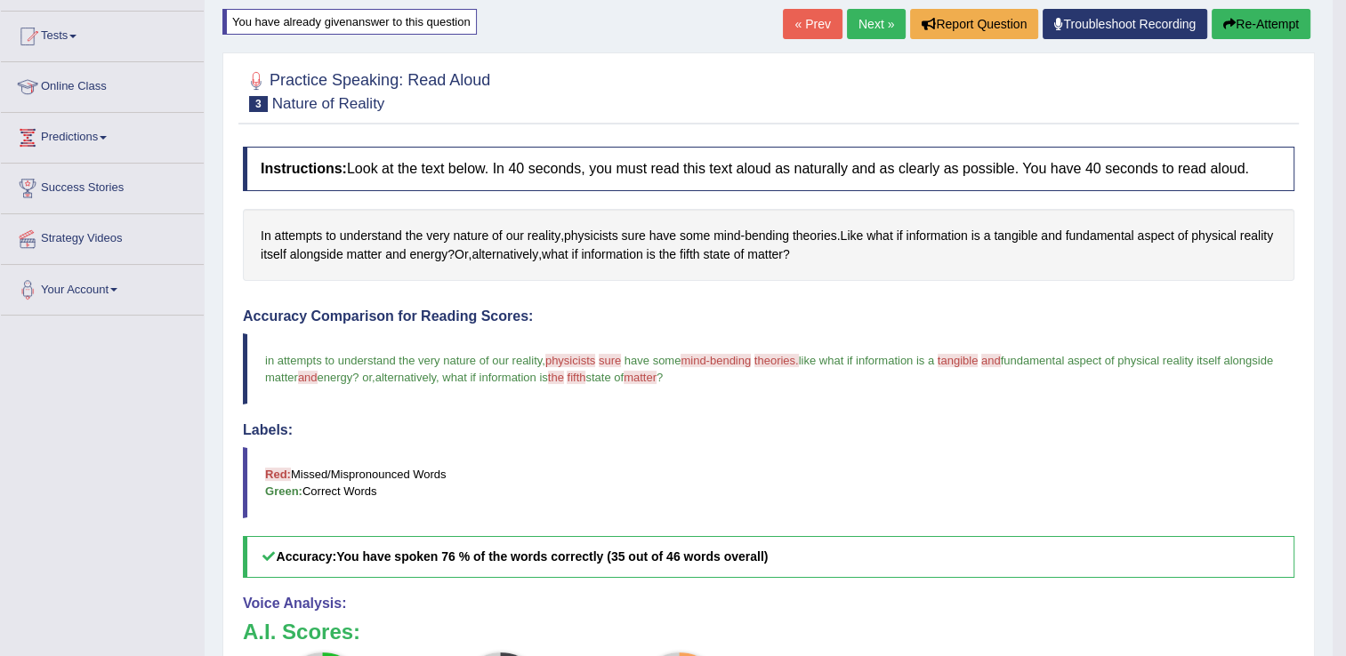
click at [1257, 20] on button "Re-Attempt" at bounding box center [1261, 24] width 99 height 30
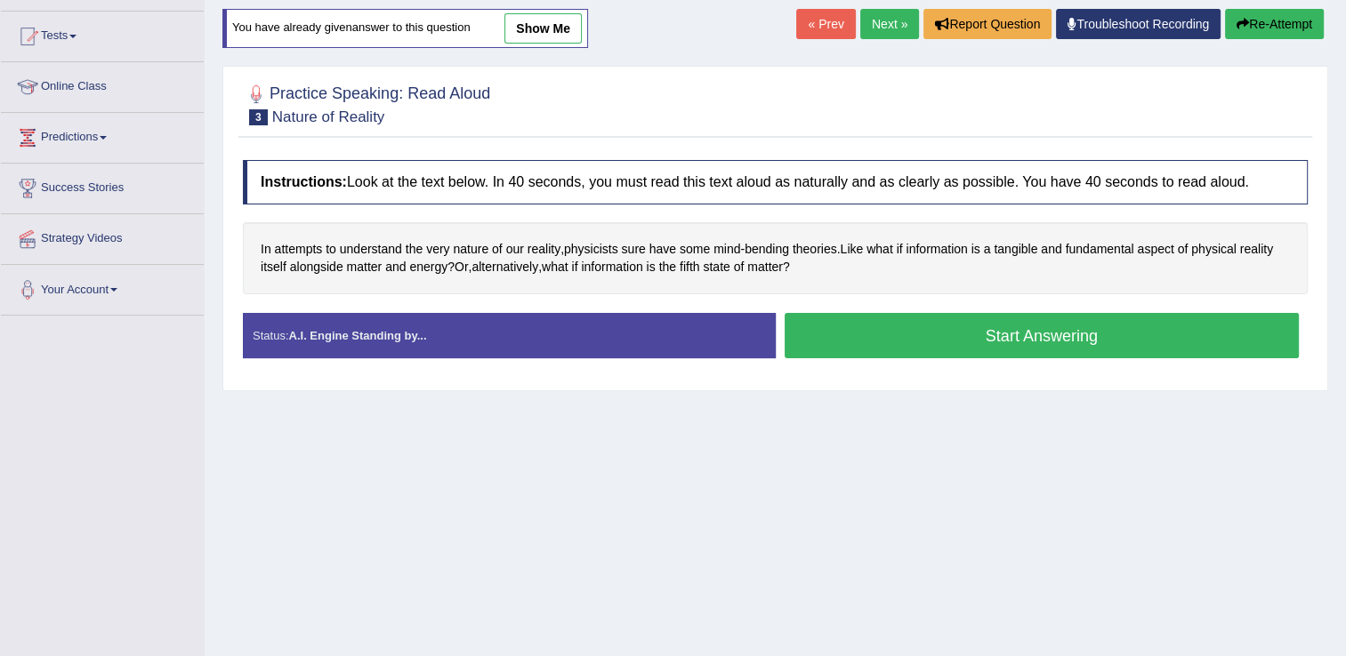
click at [1000, 329] on button "Start Answering" at bounding box center [1042, 335] width 515 height 45
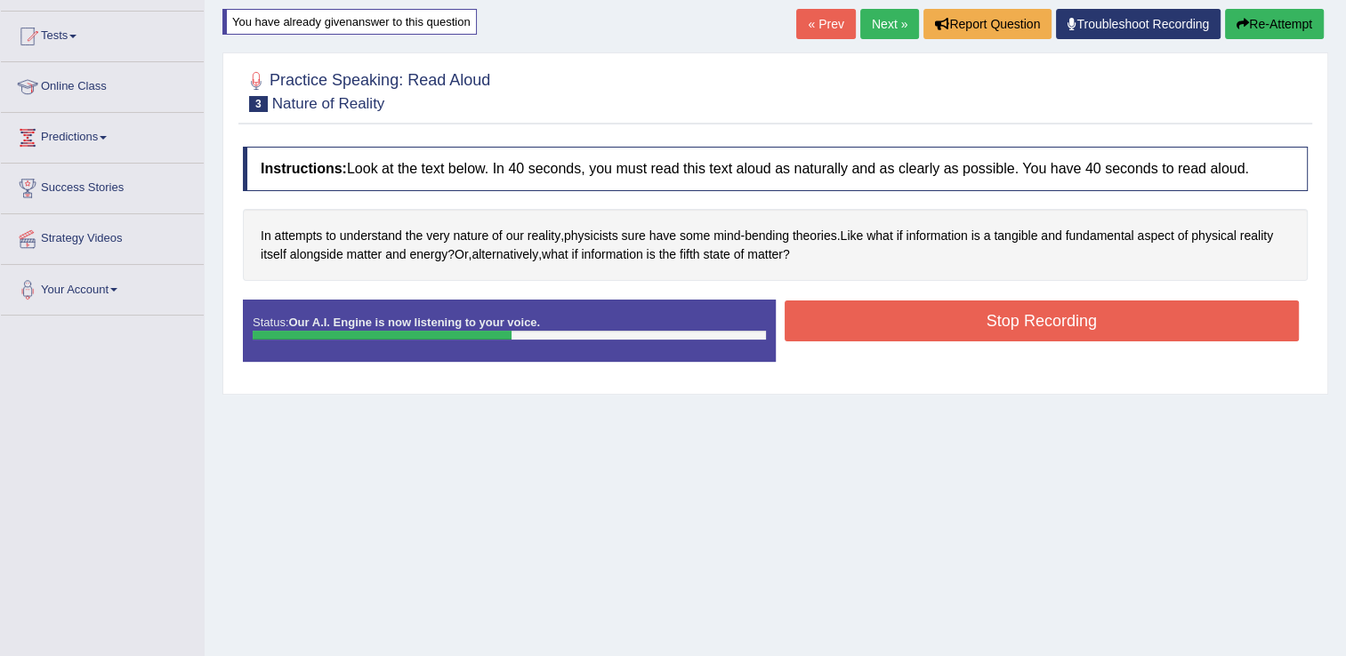
click at [1000, 329] on button "Stop Recording" at bounding box center [1042, 321] width 515 height 41
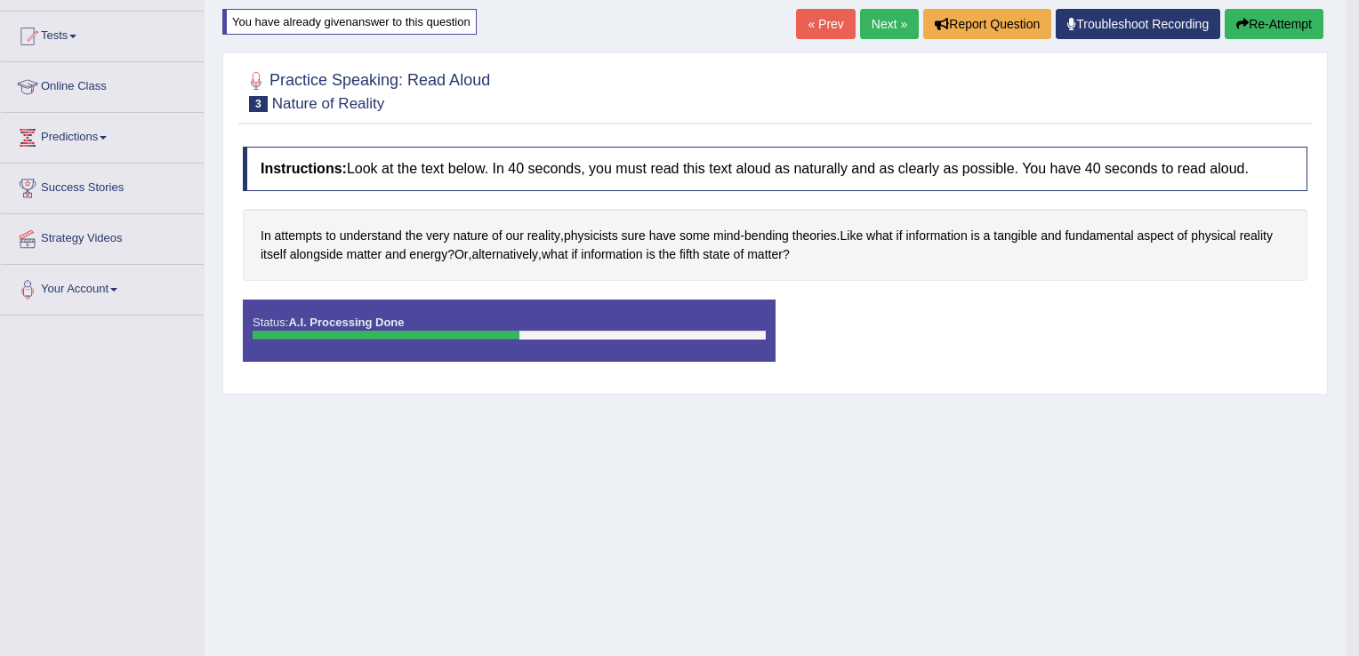
click at [0, 0] on div "Saving your answer..." at bounding box center [0, 0] width 0 height 0
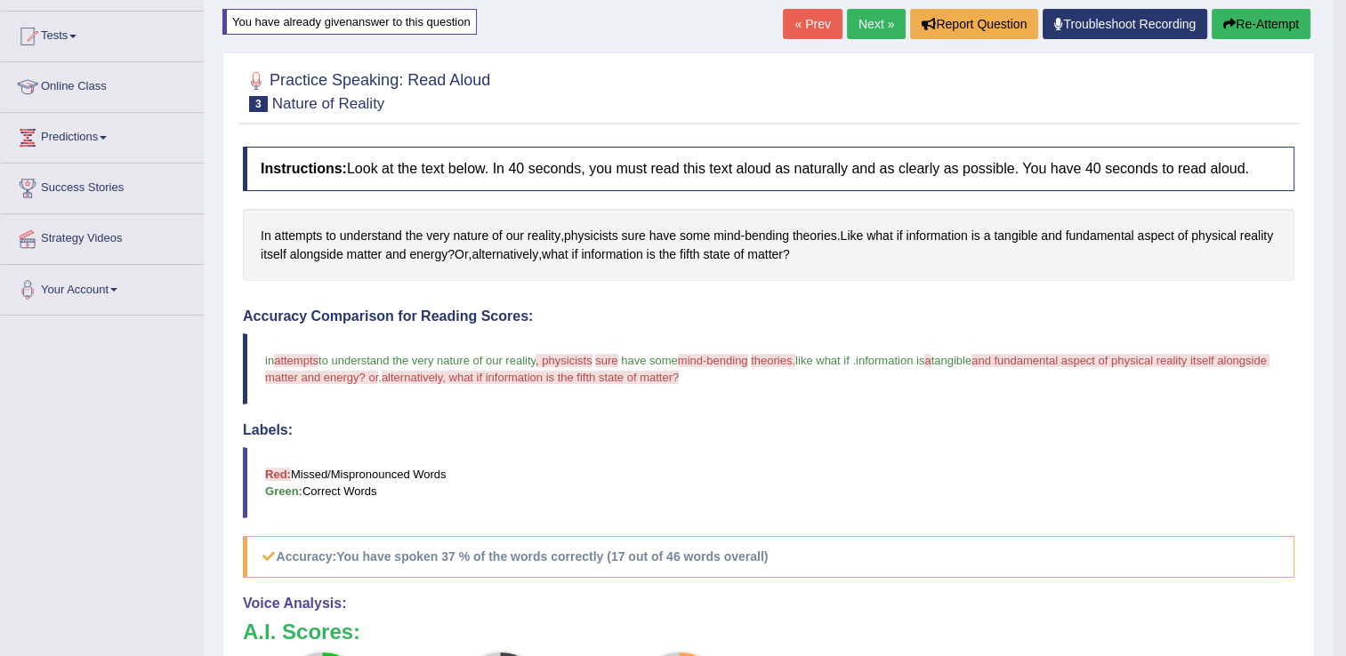
click at [1246, 21] on button "Re-Attempt" at bounding box center [1261, 24] width 99 height 30
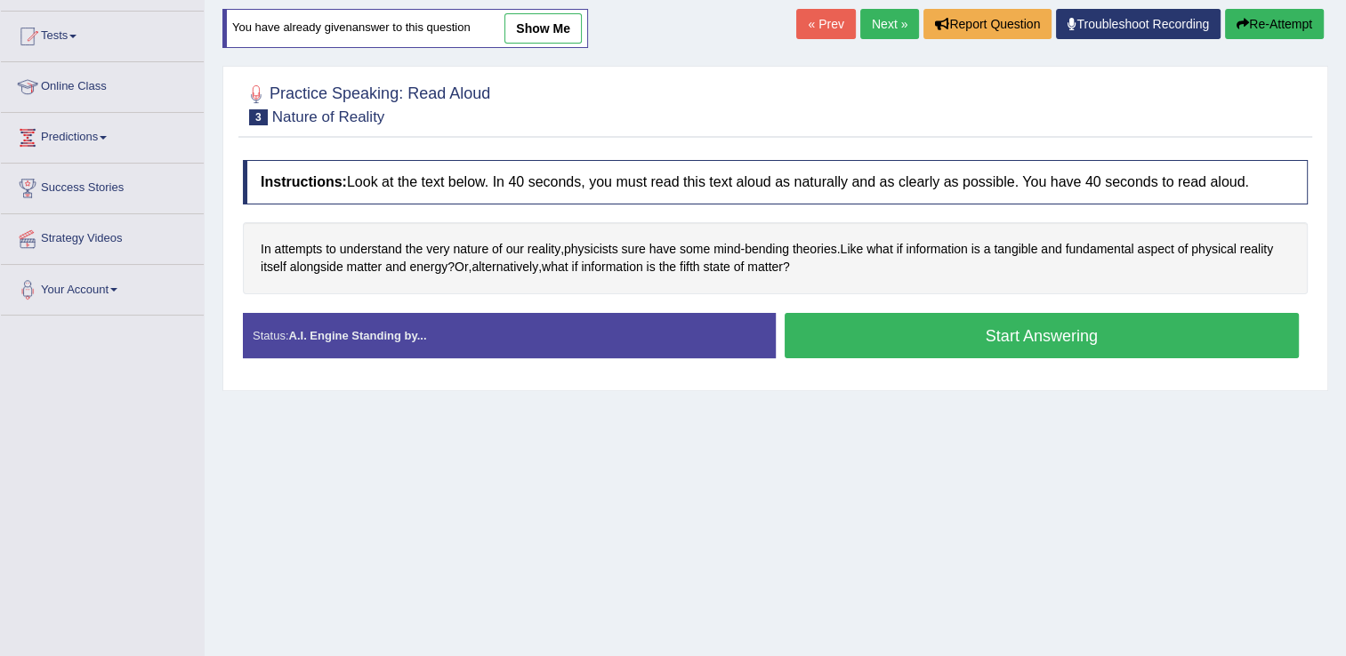
click at [943, 322] on button "Start Answering" at bounding box center [1042, 335] width 515 height 45
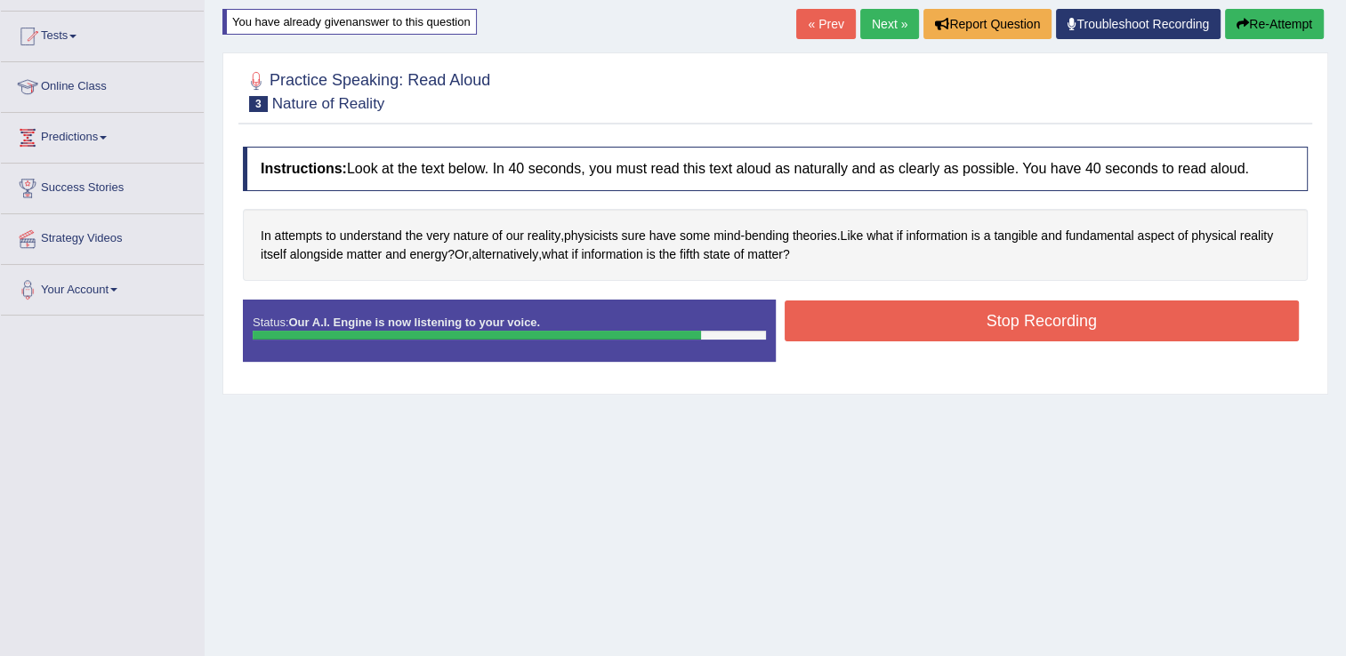
click at [943, 322] on button "Stop Recording" at bounding box center [1042, 321] width 515 height 41
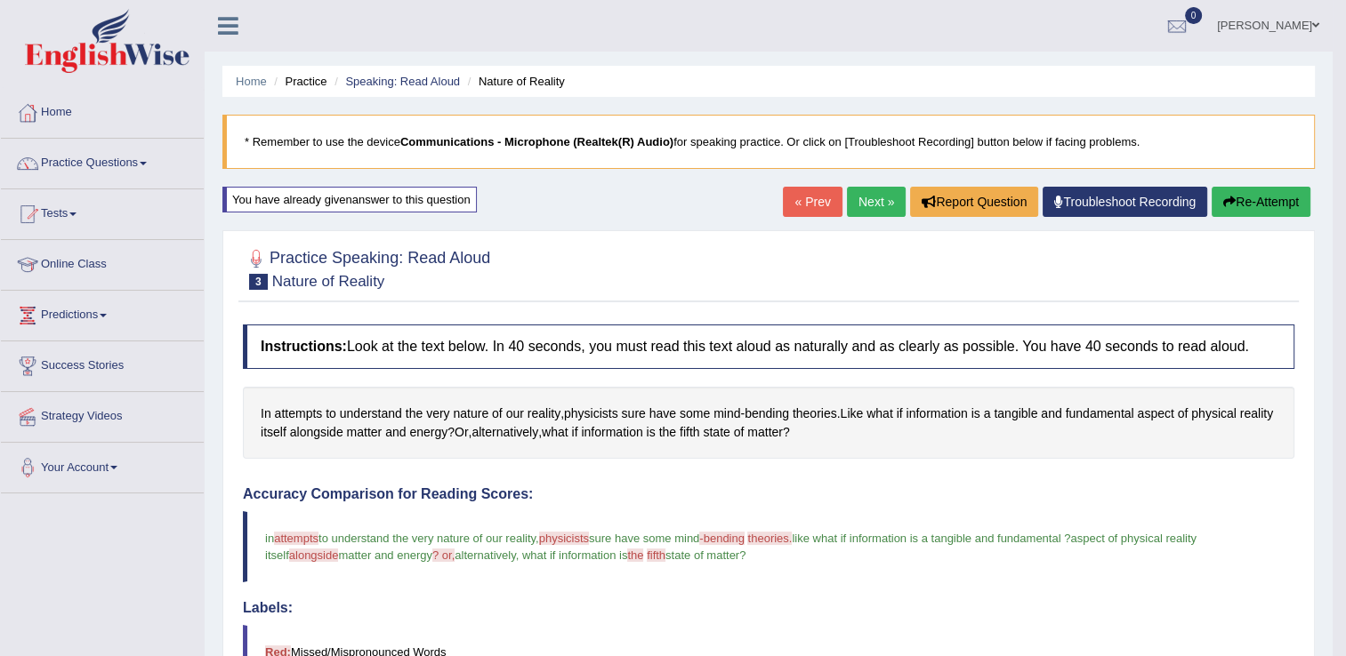
click at [1260, 195] on button "Re-Attempt" at bounding box center [1261, 202] width 99 height 30
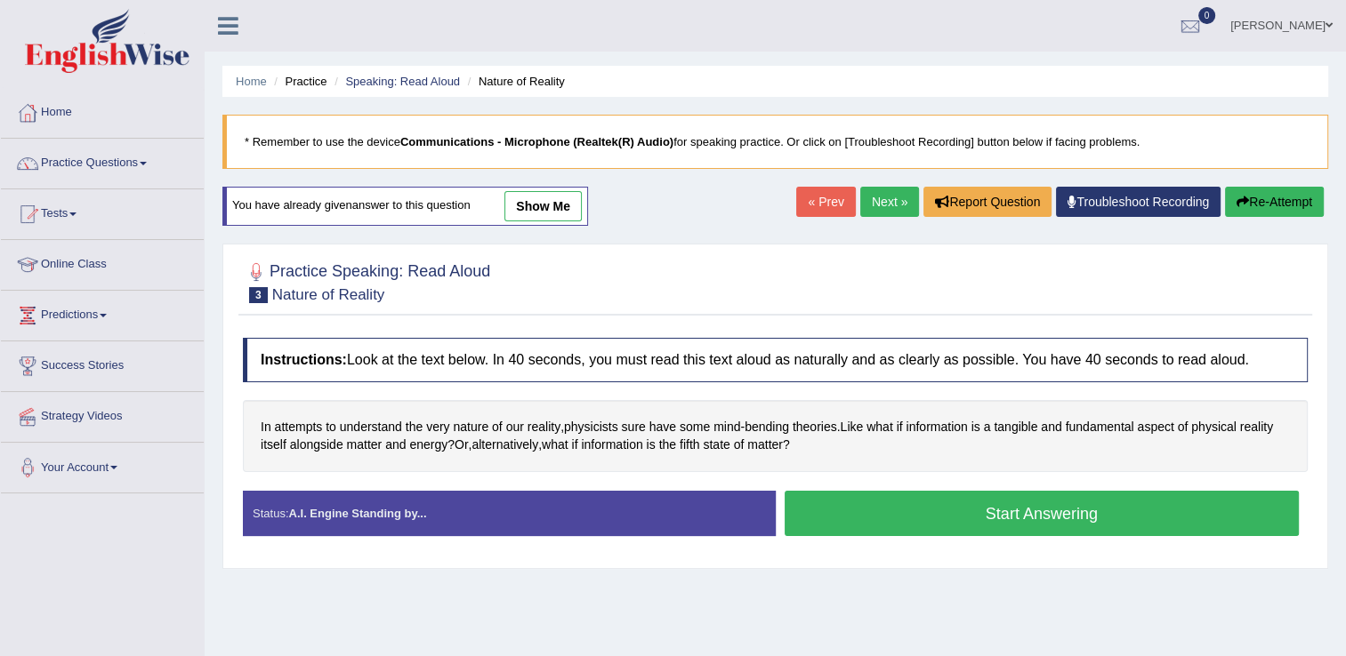
click at [897, 508] on button "Start Answering" at bounding box center [1042, 513] width 515 height 45
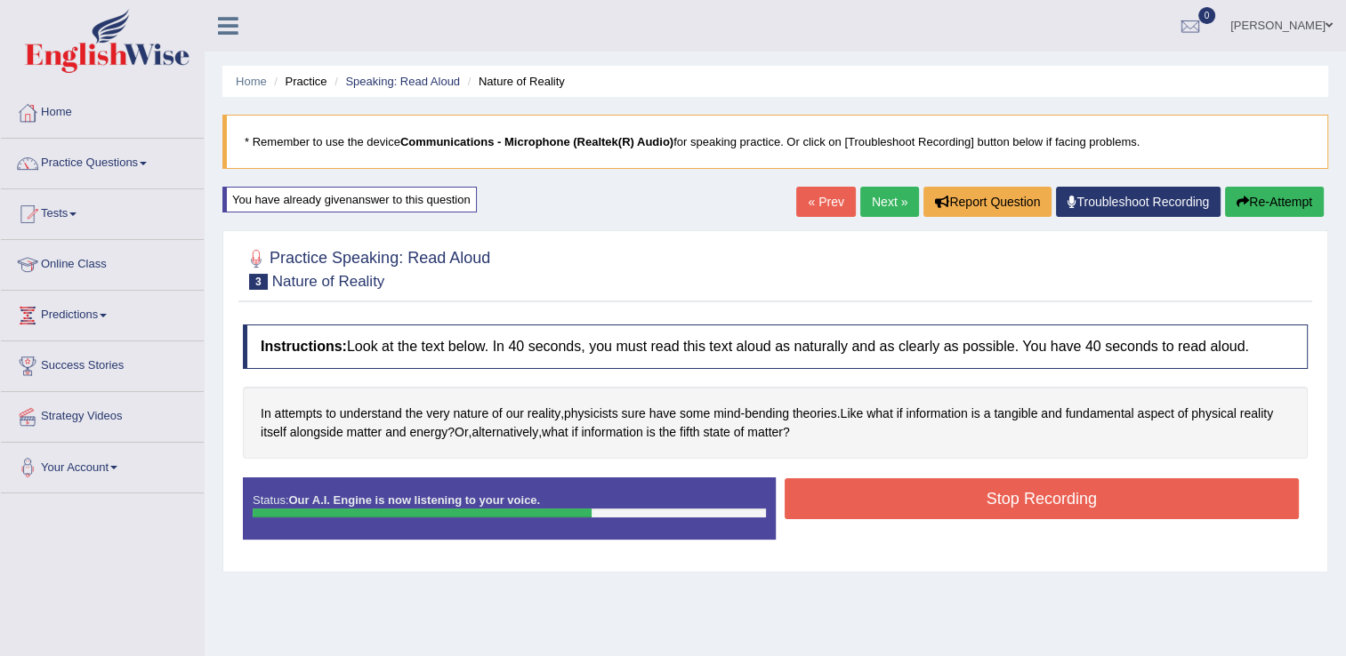
click at [897, 508] on button "Stop Recording" at bounding box center [1042, 499] width 515 height 41
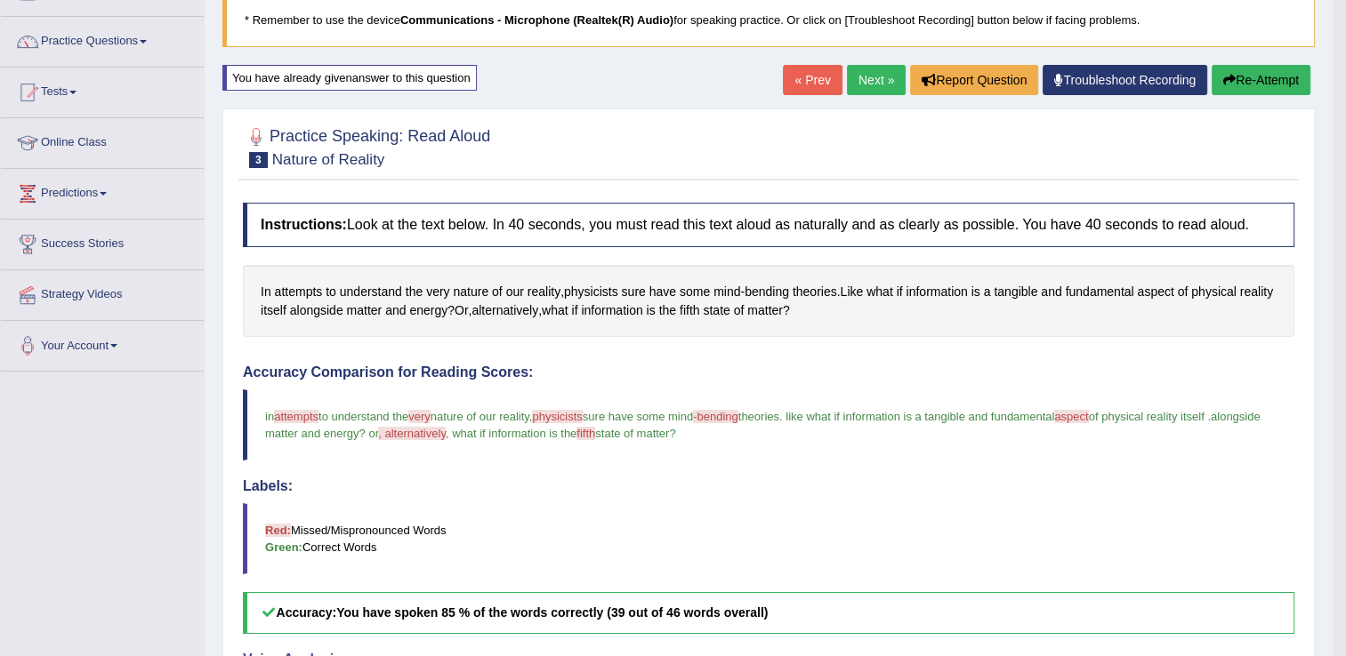
scroll to position [107, 0]
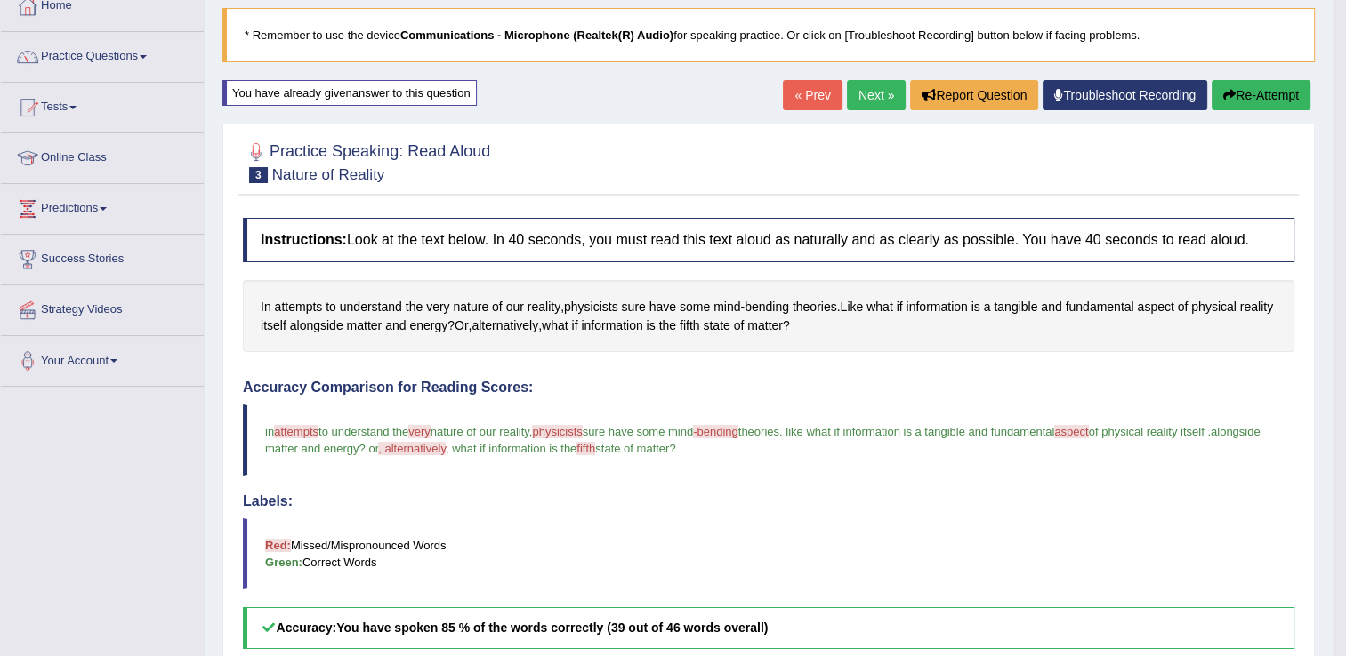
click at [1274, 93] on button "Re-Attempt" at bounding box center [1261, 95] width 99 height 30
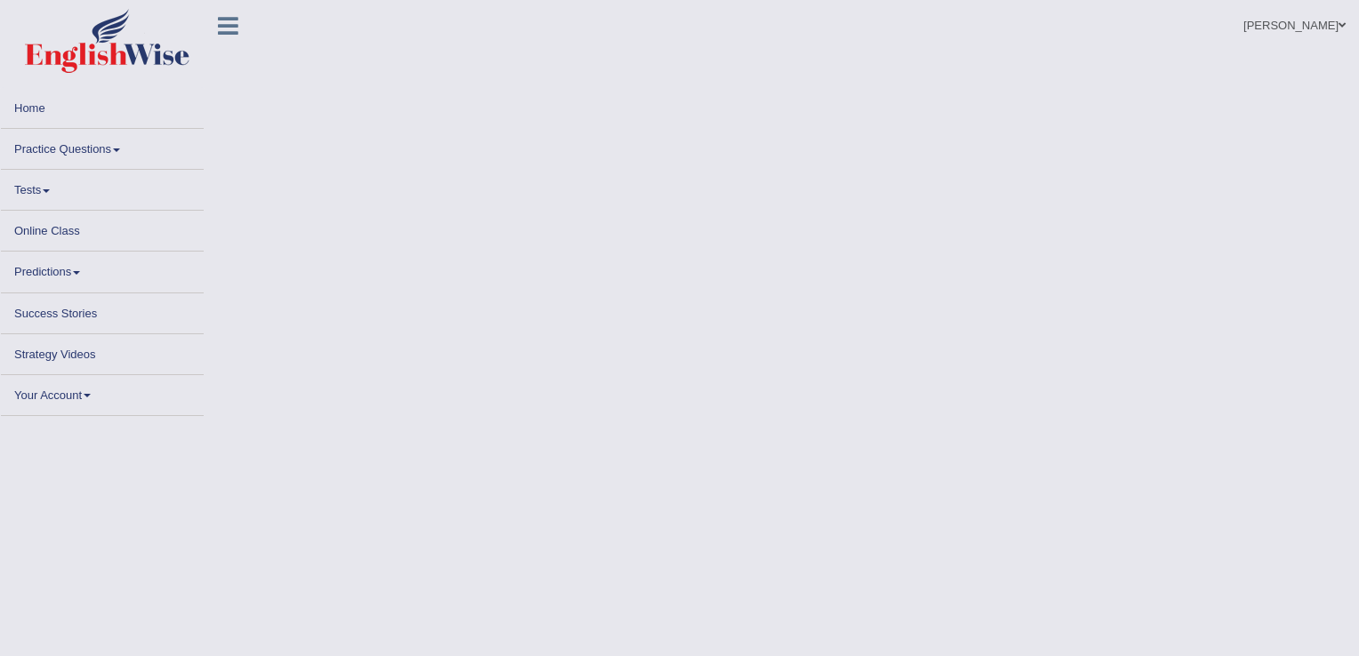
click at [226, 30] on icon at bounding box center [228, 25] width 20 height 23
click at [117, 149] on span at bounding box center [116, 151] width 7 height 4
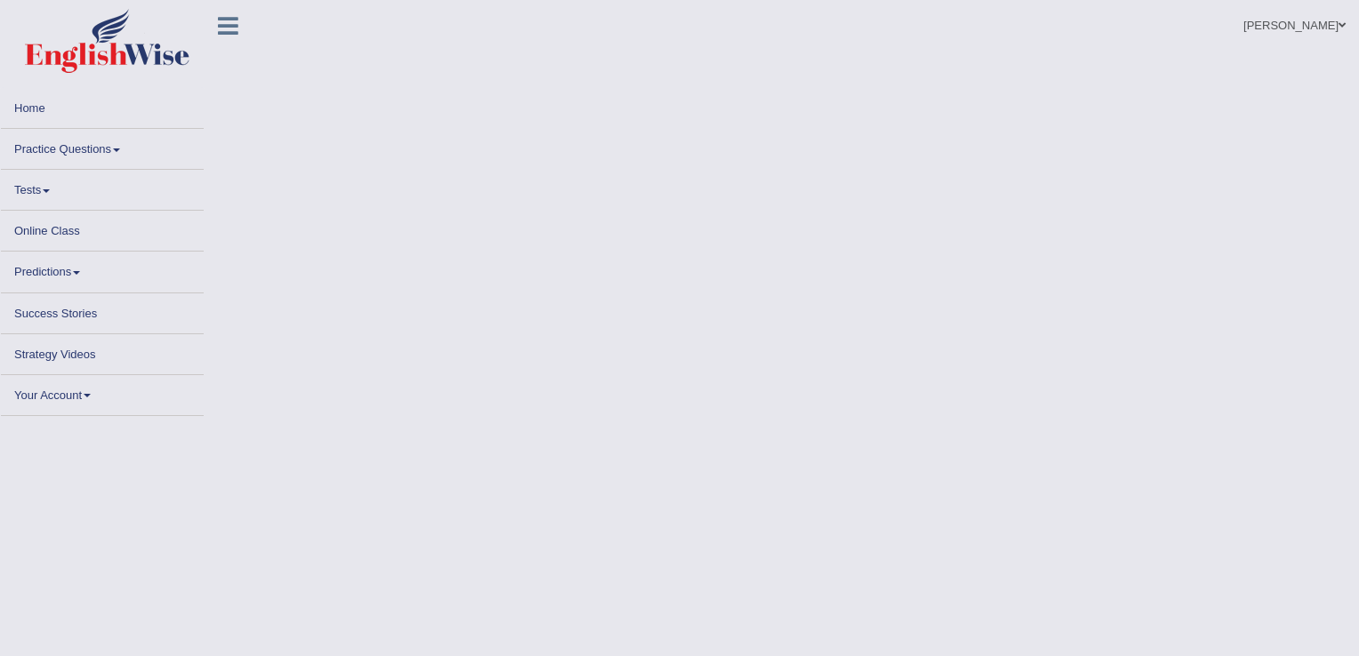
click at [117, 149] on span at bounding box center [116, 151] width 7 height 4
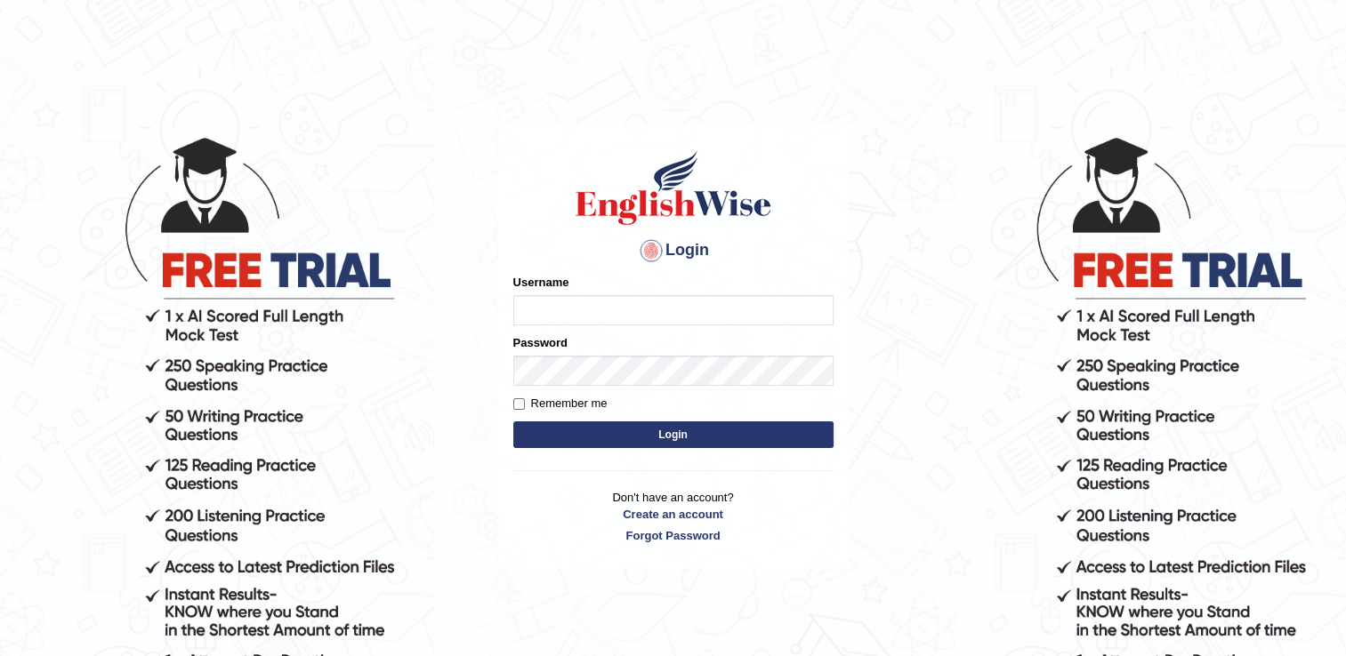
type input "Sangita9362"
click at [651, 438] on button "Login" at bounding box center [673, 435] width 320 height 27
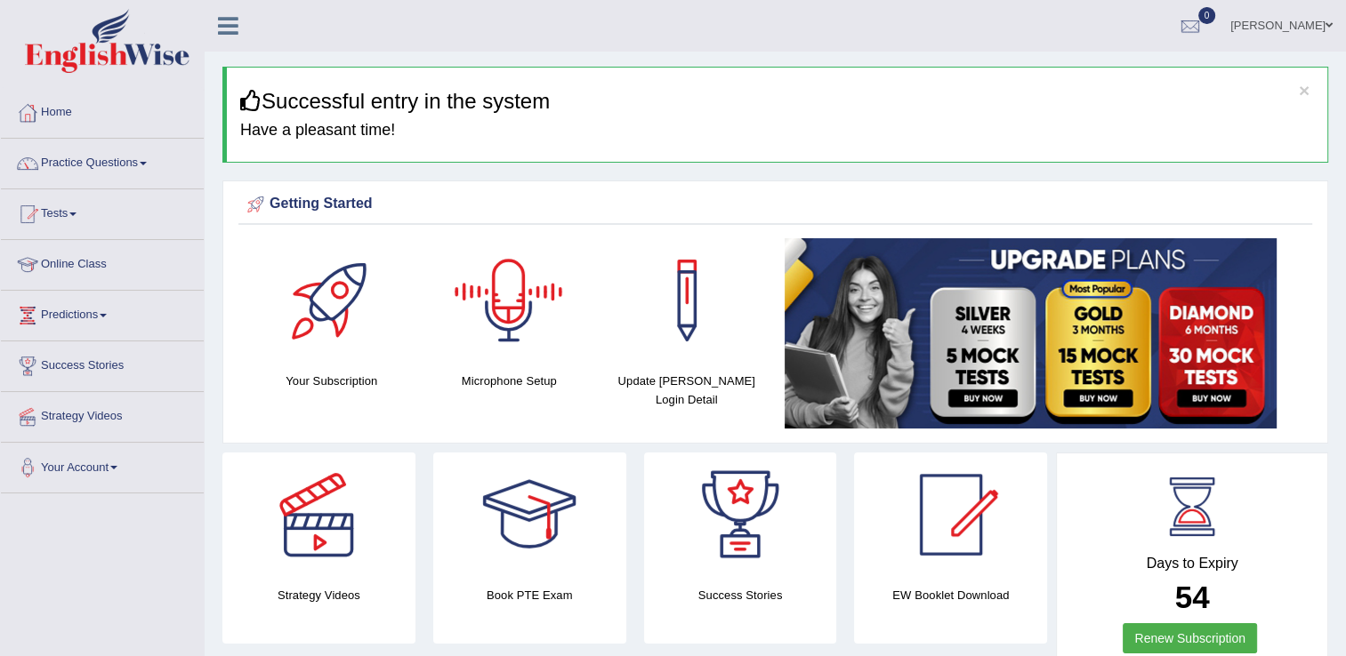
click at [526, 340] on div at bounding box center [509, 300] width 125 height 125
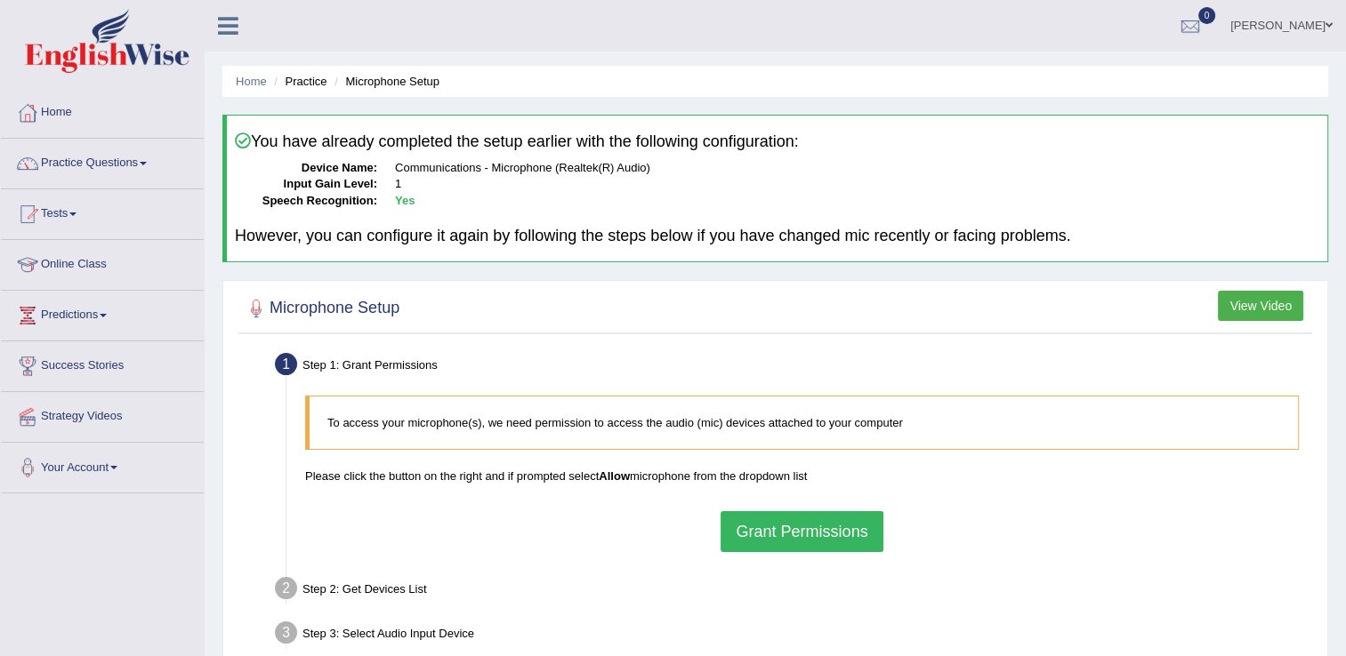
click at [808, 513] on button "Grant Permissions" at bounding box center [801, 531] width 162 height 41
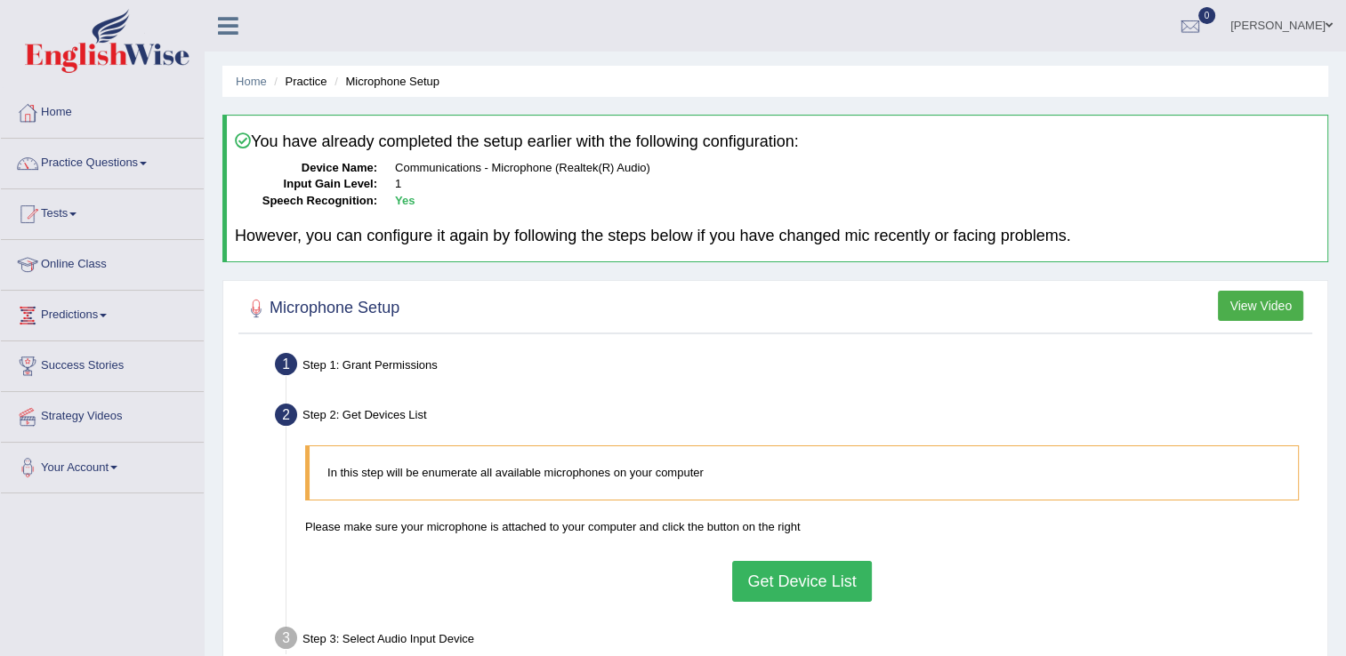
click at [840, 580] on button "Get Device List" at bounding box center [801, 581] width 139 height 41
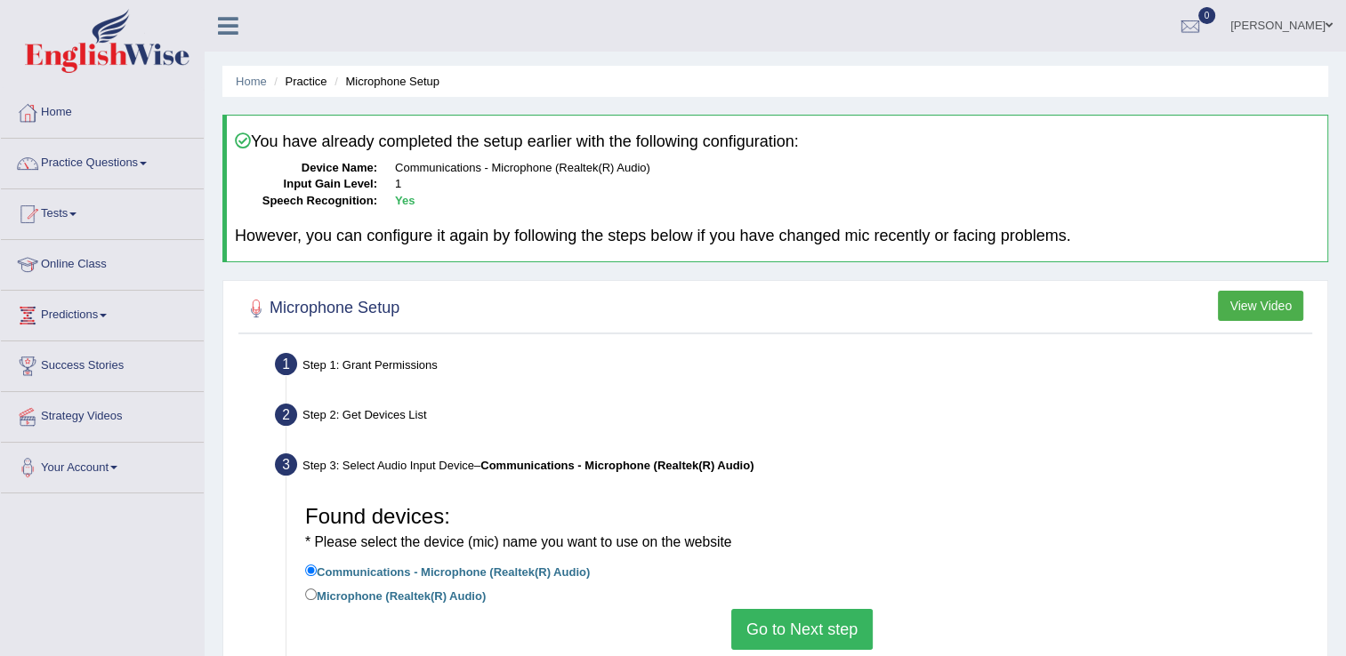
click at [1344, 643] on div "Home Practice Microphone Setup You have already completed the setup earlier wit…" at bounding box center [775, 445] width 1141 height 890
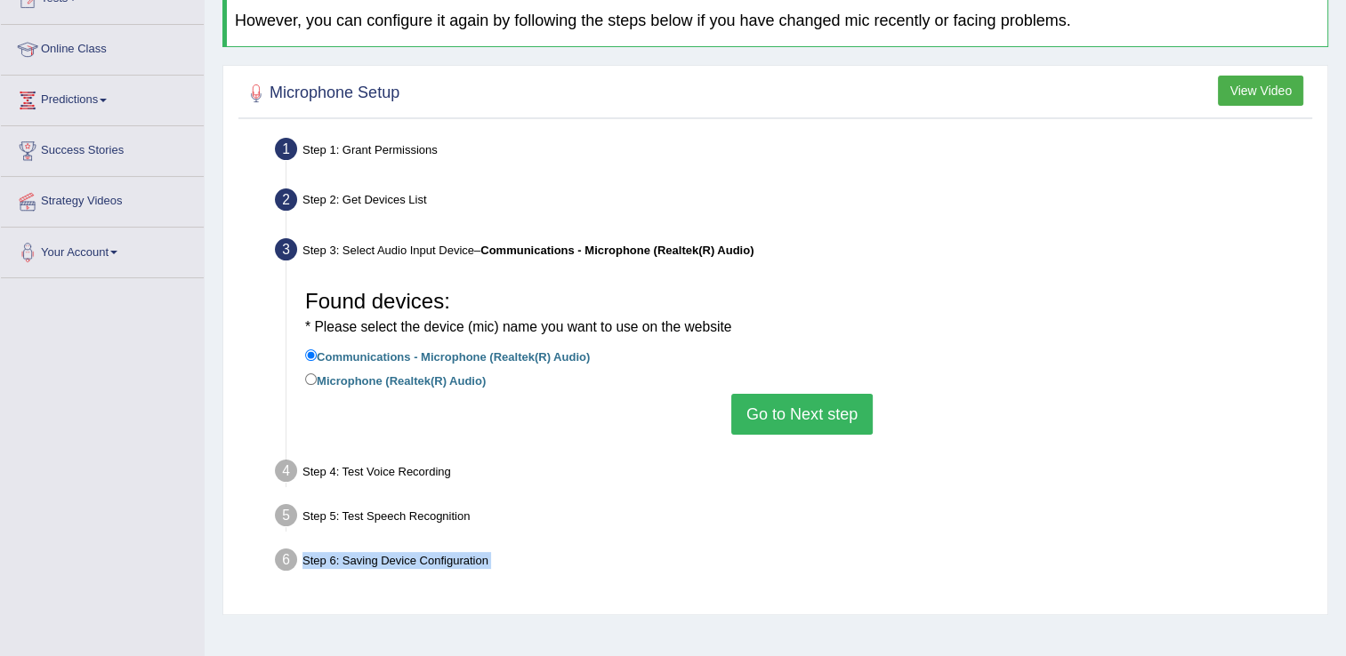
scroll to position [278, 0]
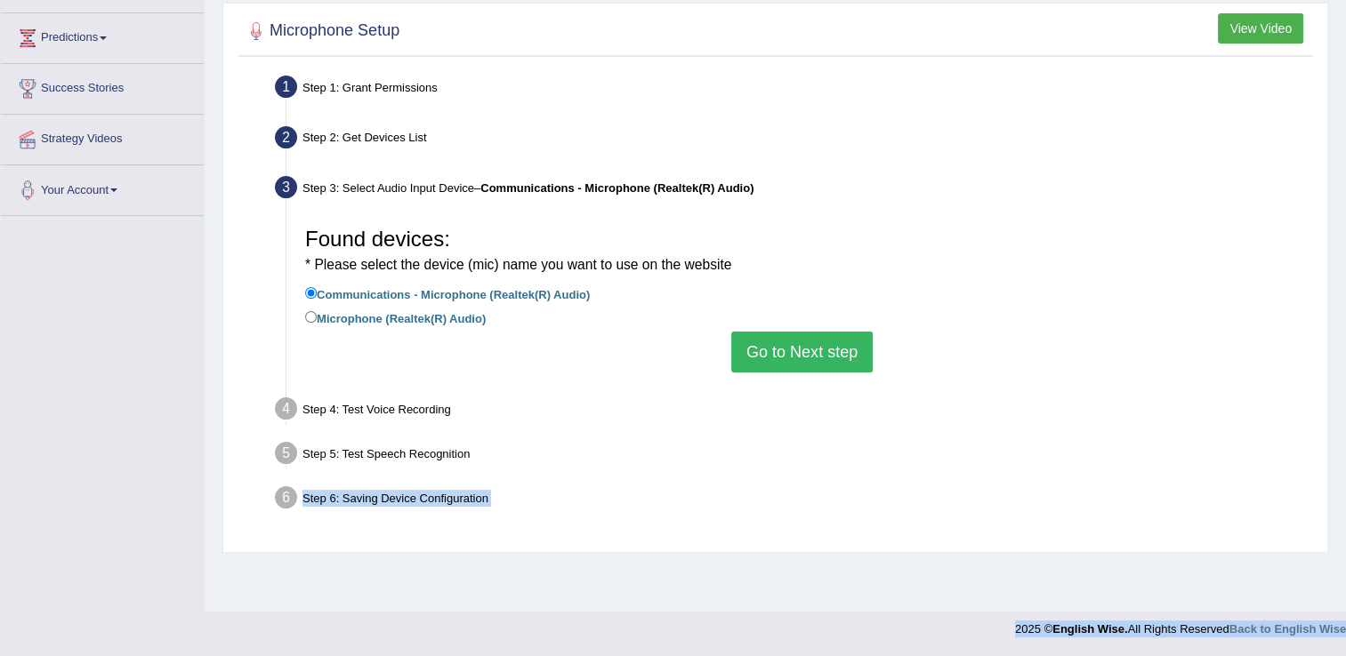
drag, startPoint x: 1344, startPoint y: 643, endPoint x: 1362, endPoint y: 654, distance: 20.7
click at [1345, 379] on html "Toggle navigation Home Practice Questions Speaking Practice Read Aloud Repeat S…" at bounding box center [673, 50] width 1346 height 656
click at [793, 351] on button "Go to Next step" at bounding box center [801, 352] width 141 height 41
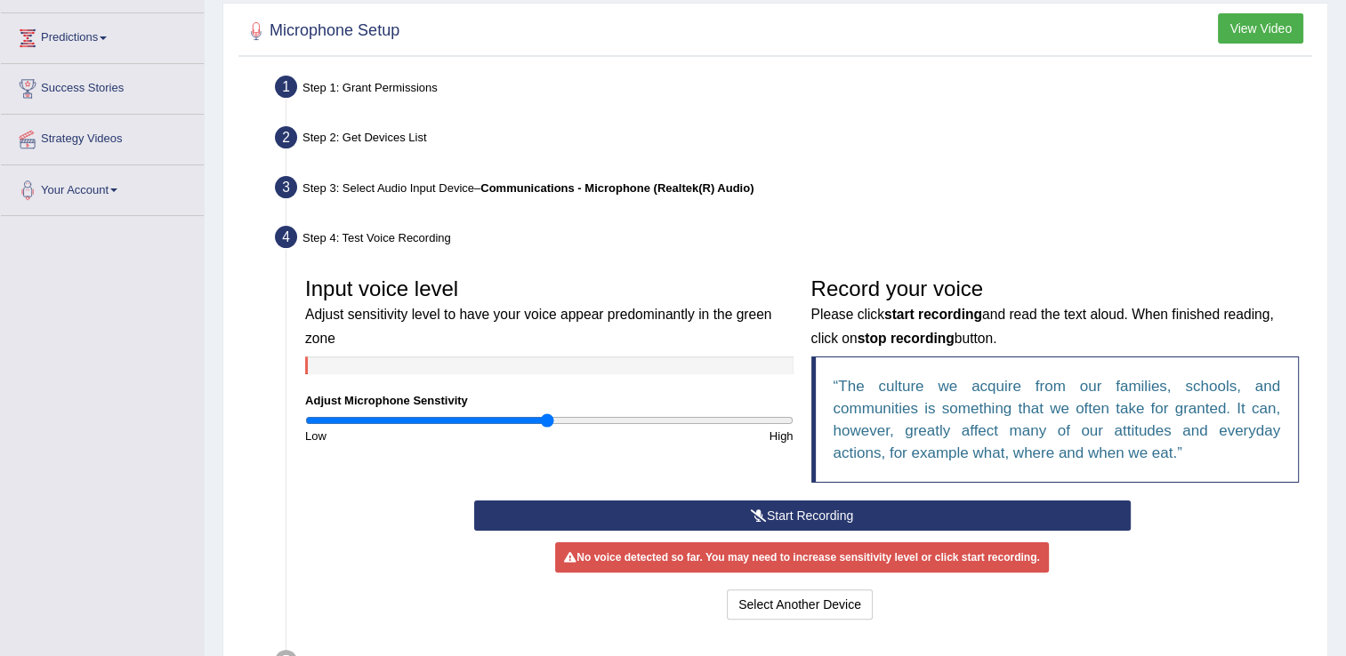
click at [819, 514] on button "Start Recording" at bounding box center [802, 516] width 656 height 30
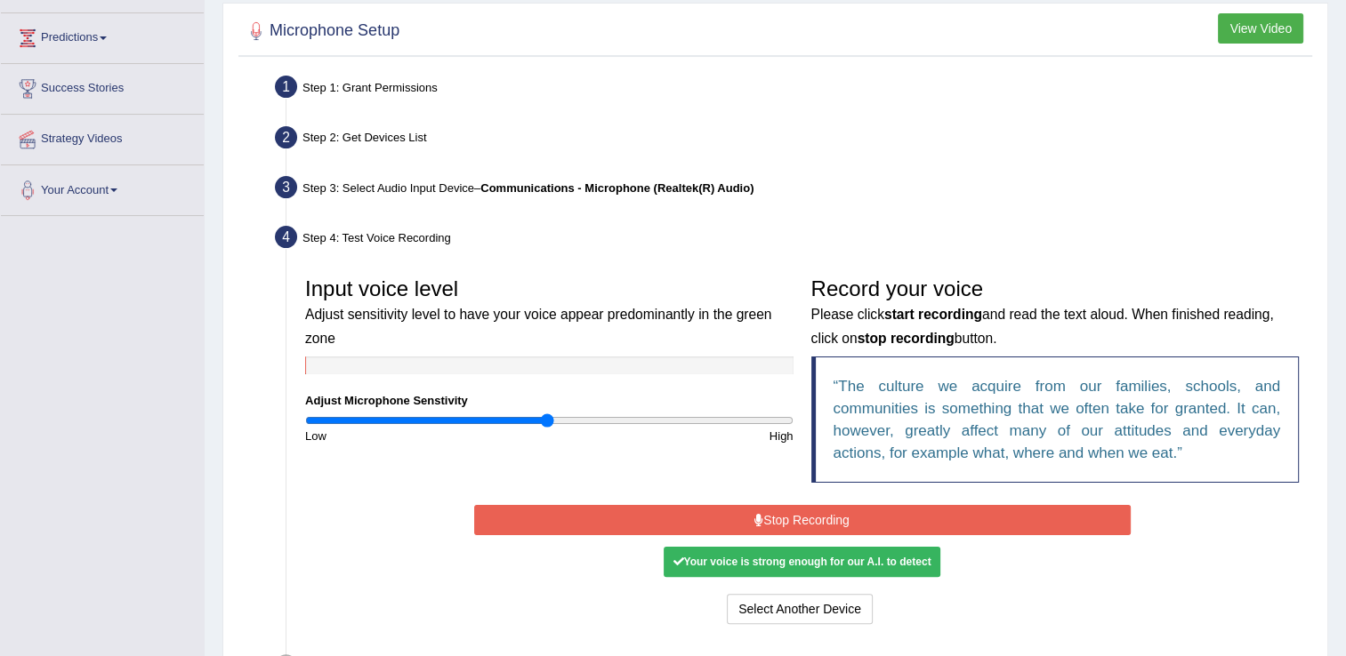
click at [819, 514] on button "Stop Recording" at bounding box center [802, 520] width 656 height 30
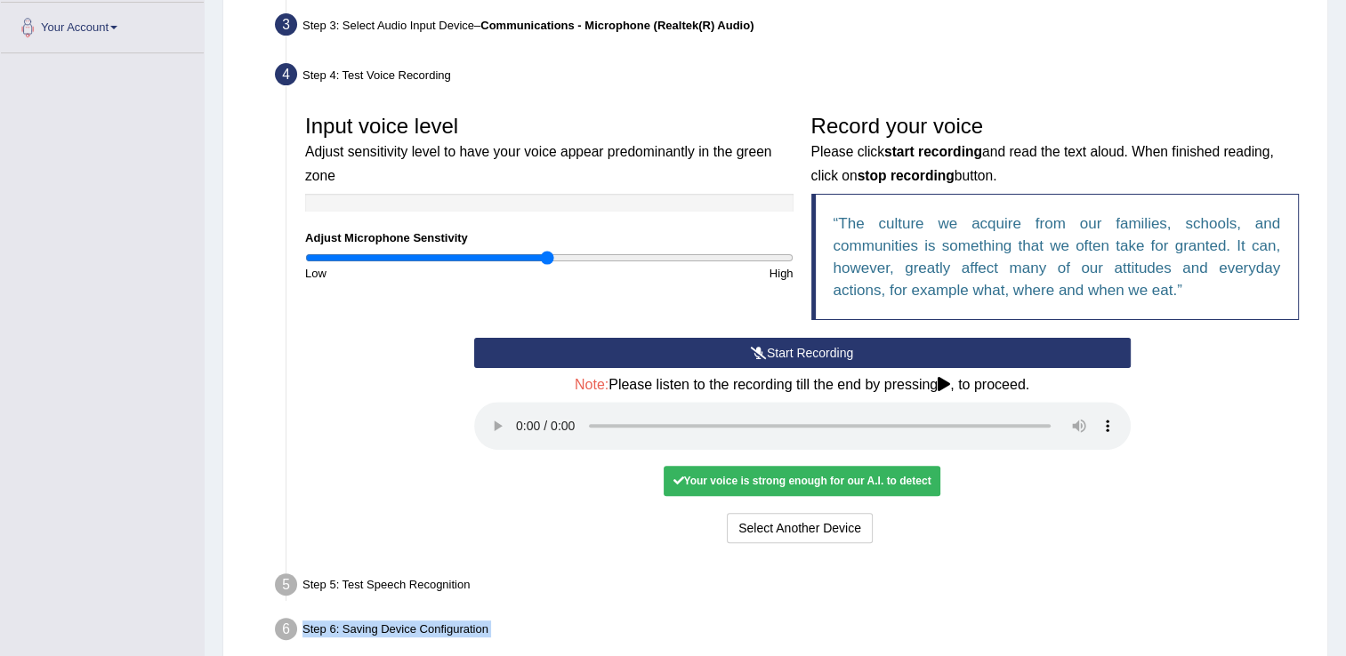
scroll to position [455, 0]
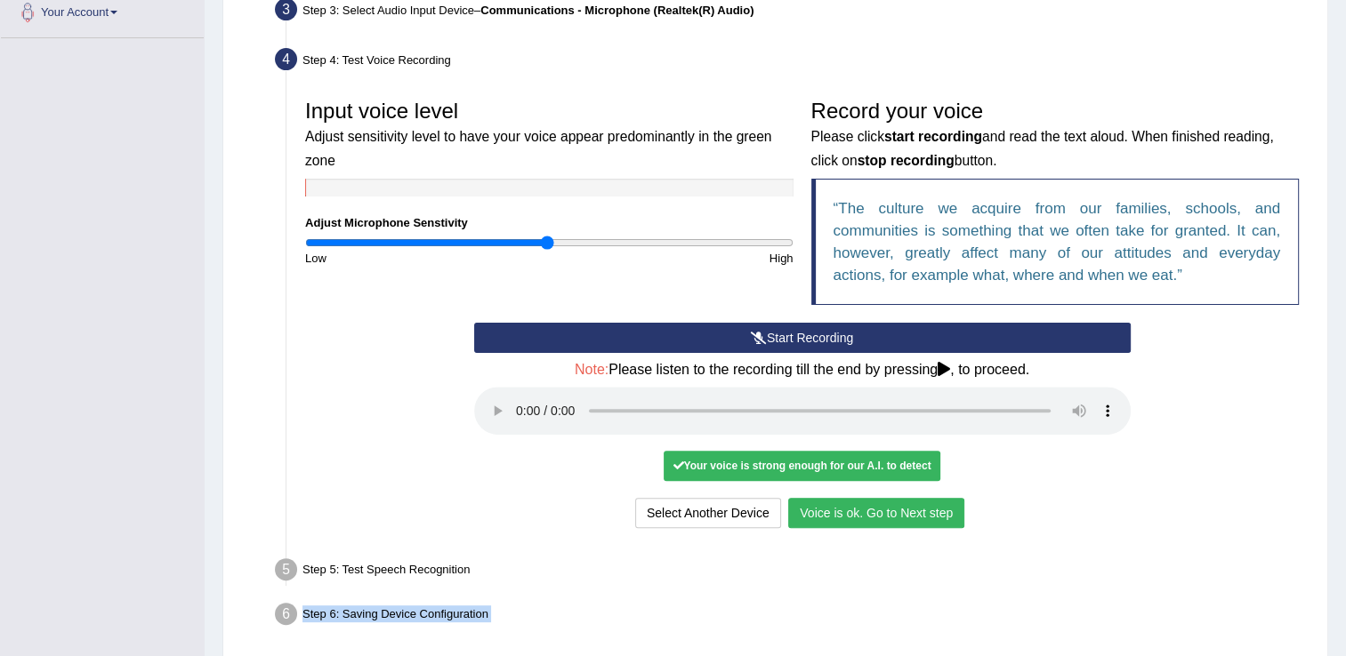
click at [899, 503] on button "Voice is ok. Go to Next step" at bounding box center [876, 513] width 176 height 30
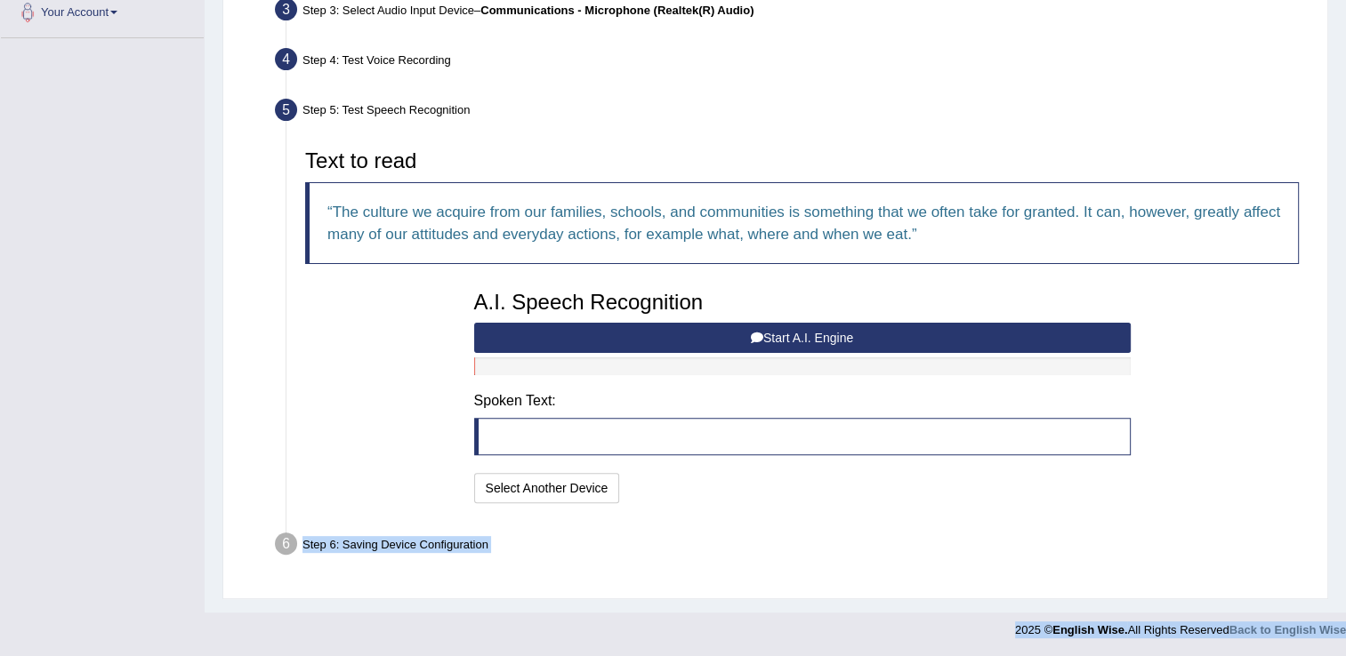
scroll to position [453, 0]
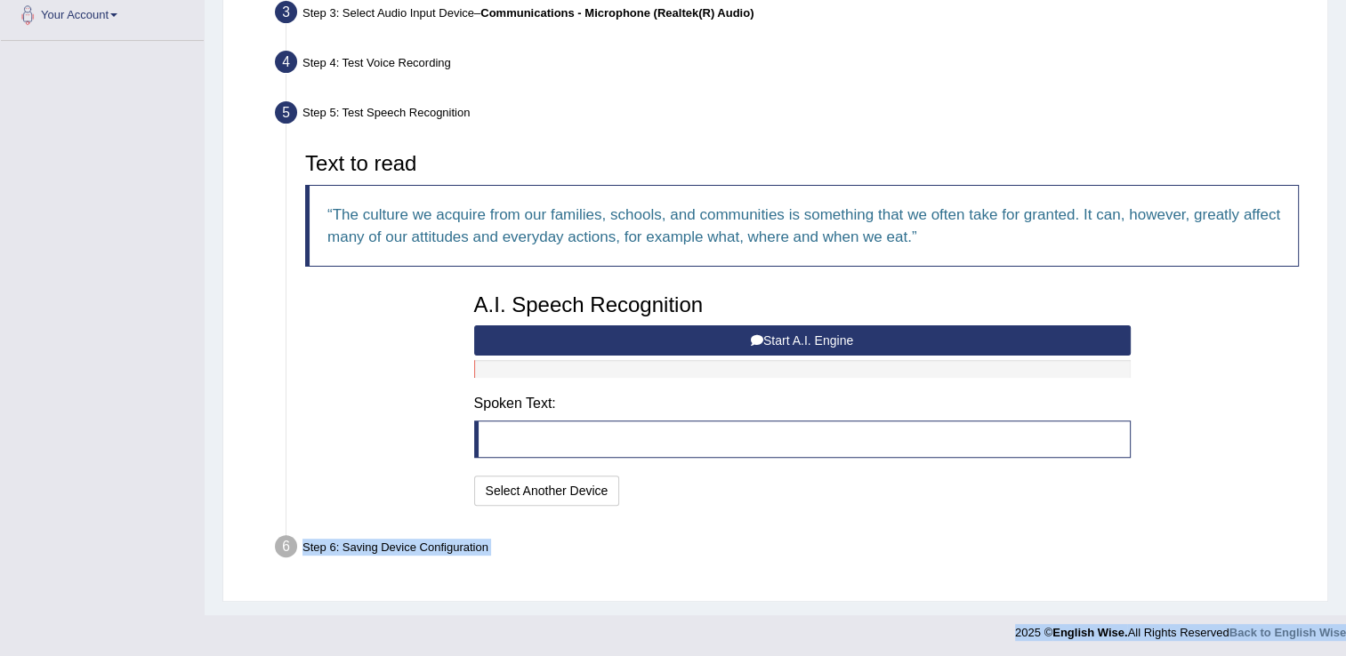
click at [777, 336] on button "Start A.I. Engine" at bounding box center [802, 341] width 656 height 30
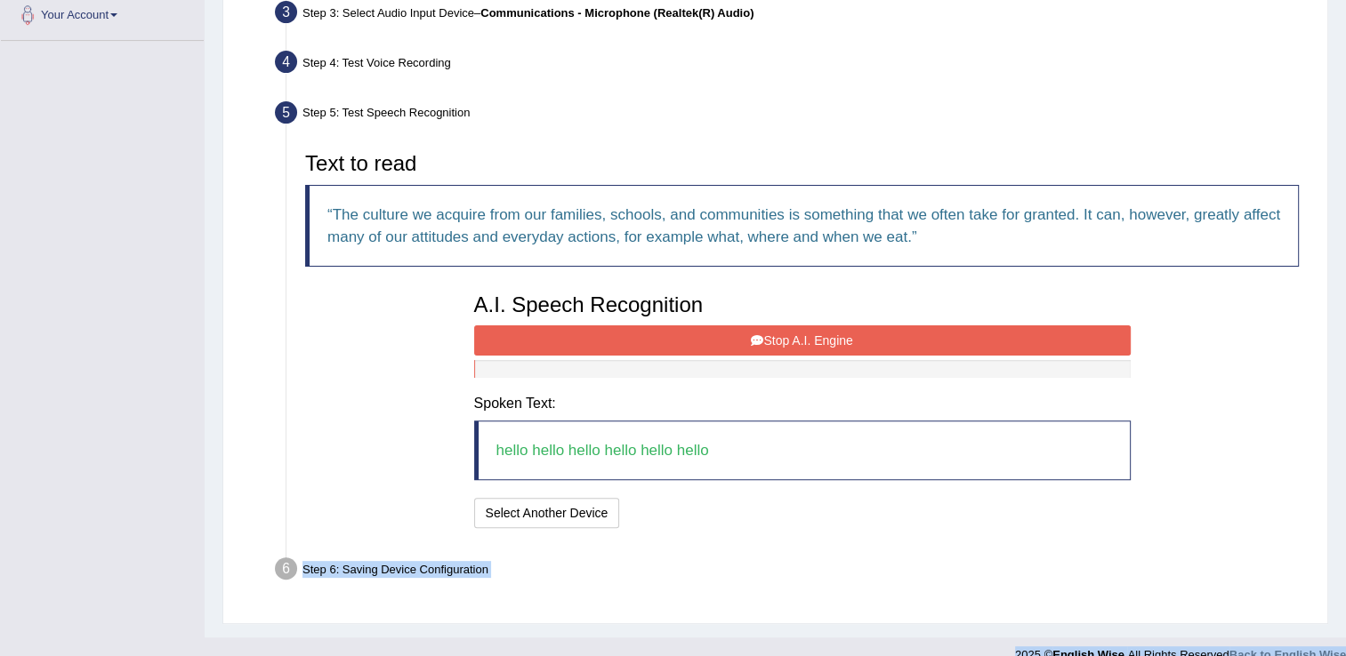
click at [777, 336] on button "Stop A.I. Engine" at bounding box center [802, 341] width 656 height 30
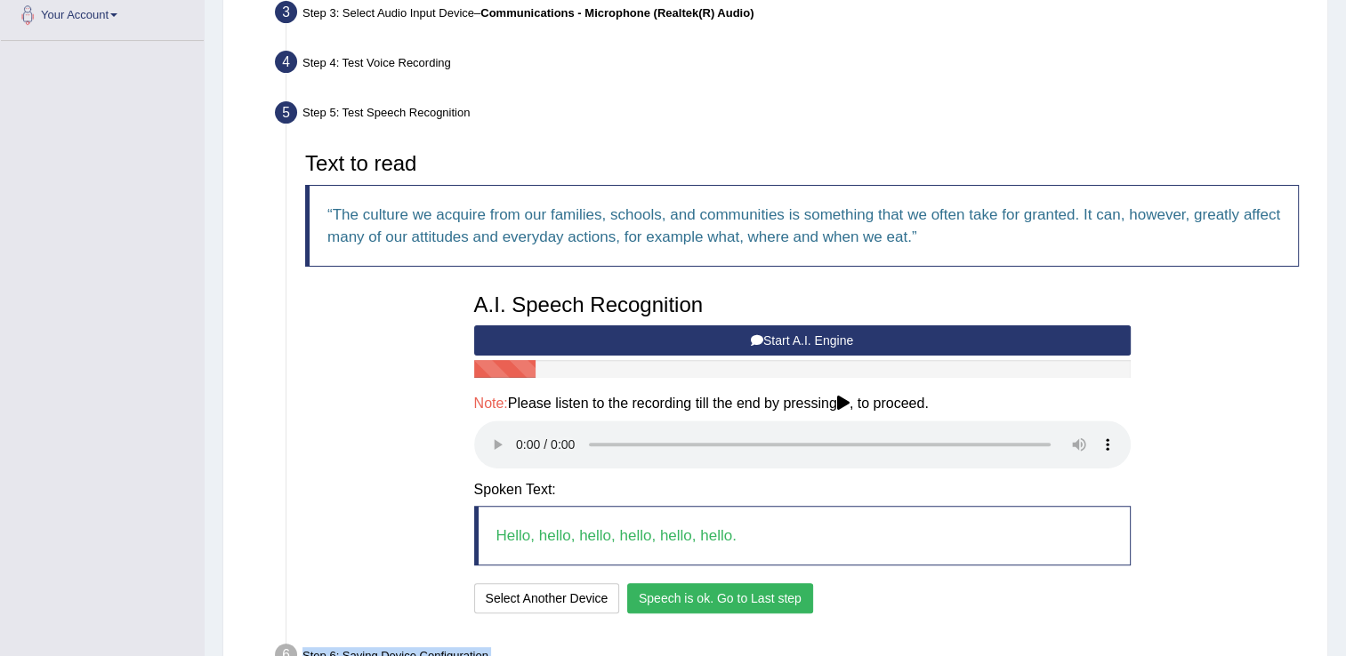
click at [660, 598] on button "Speech is ok. Go to Last step" at bounding box center [720, 599] width 186 height 30
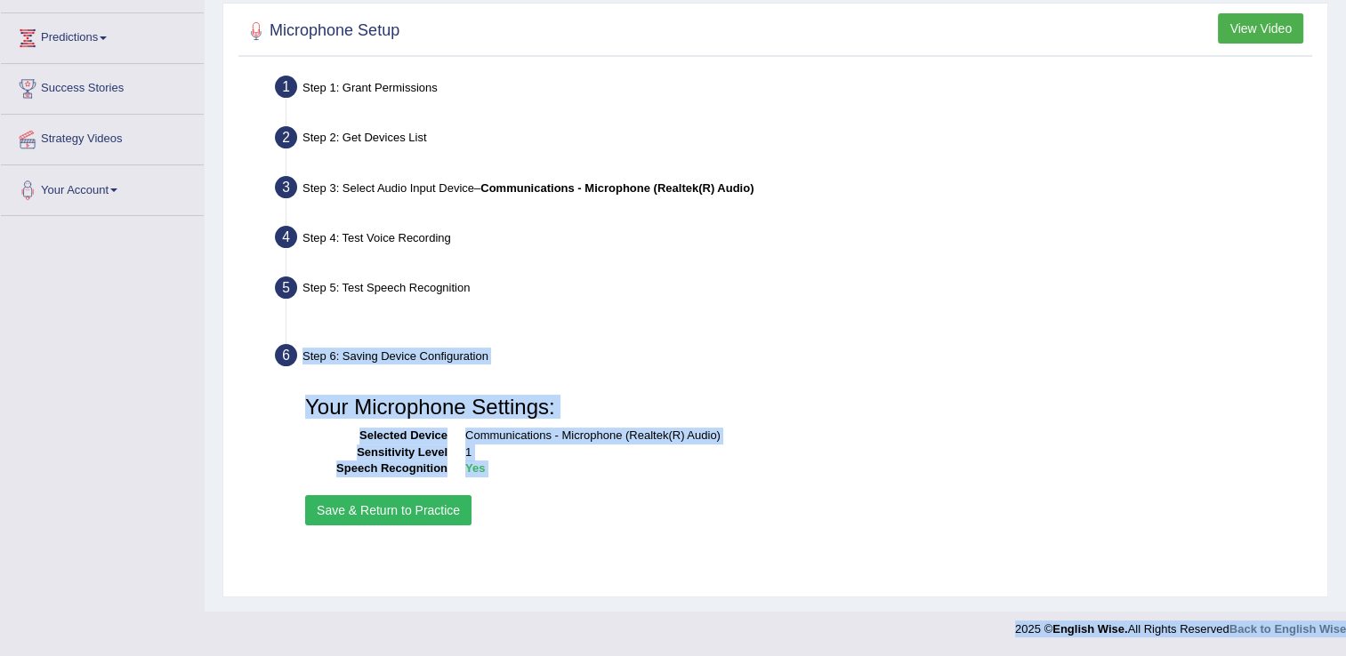
scroll to position [278, 0]
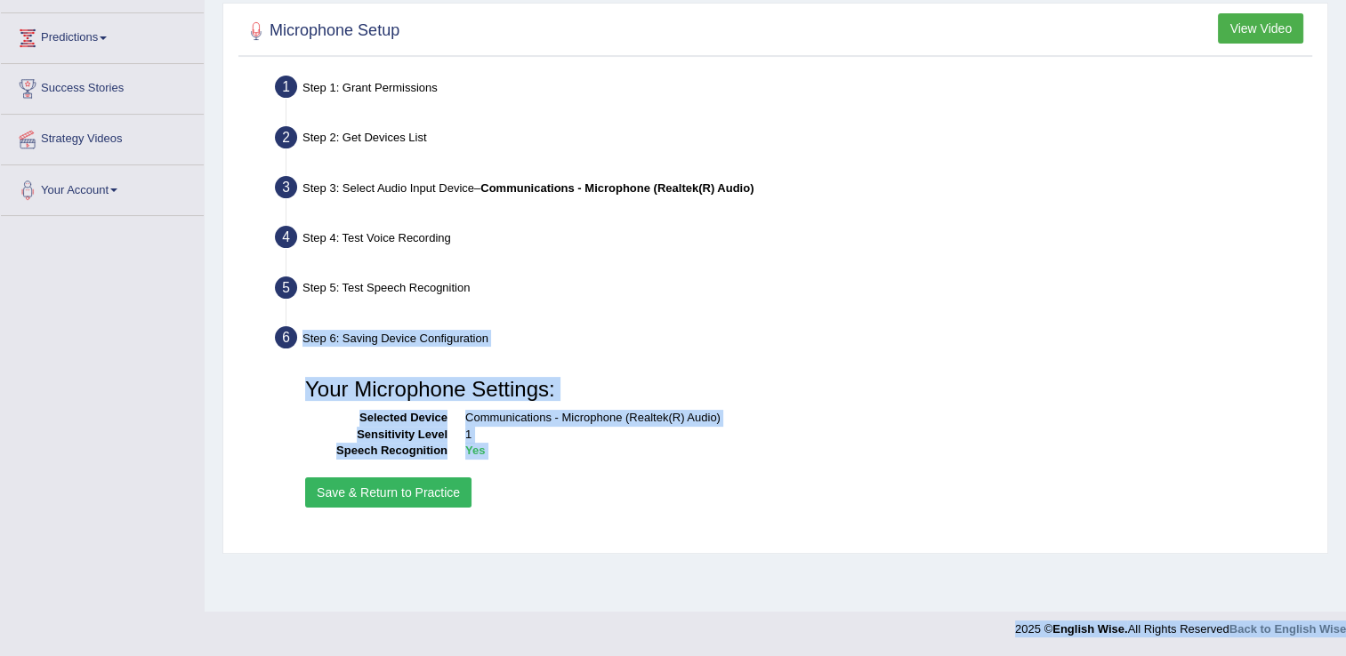
click at [430, 486] on button "Save & Return to Practice" at bounding box center [388, 493] width 166 height 30
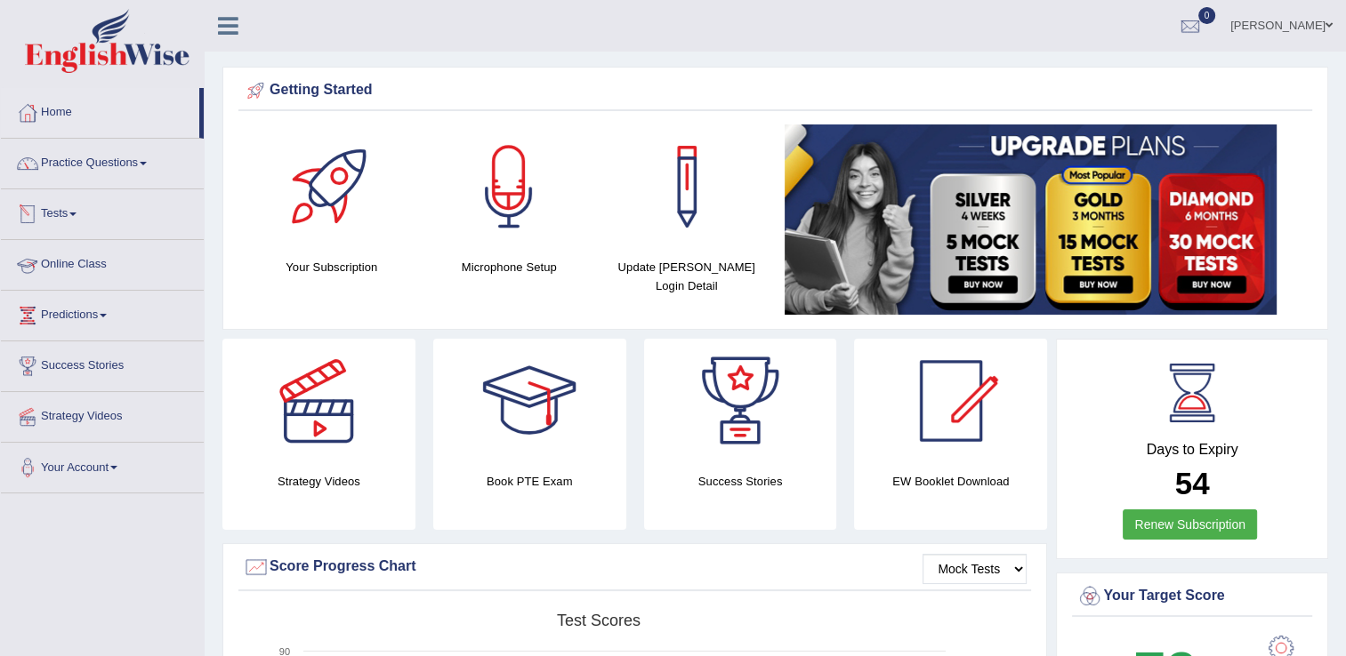
click at [132, 262] on link "Online Class" at bounding box center [102, 262] width 203 height 44
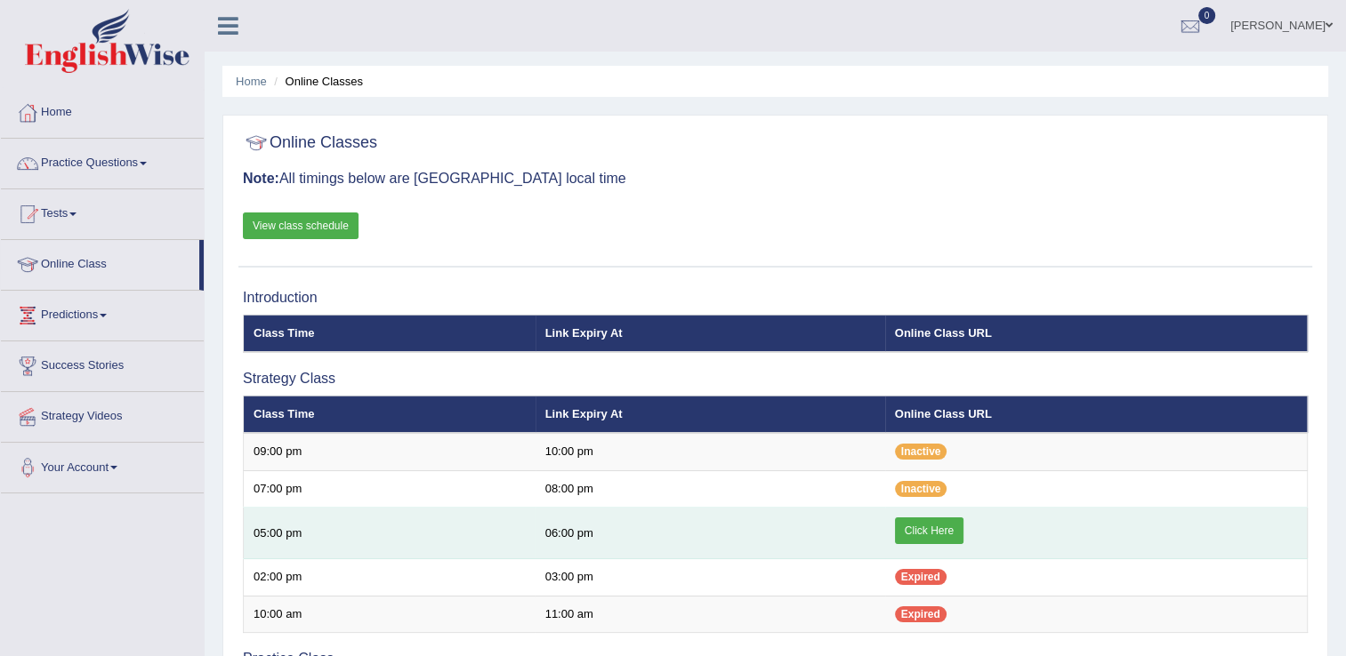
click at [928, 535] on link "Click Here" at bounding box center [929, 531] width 68 height 27
